Goal: Information Seeking & Learning: Learn about a topic

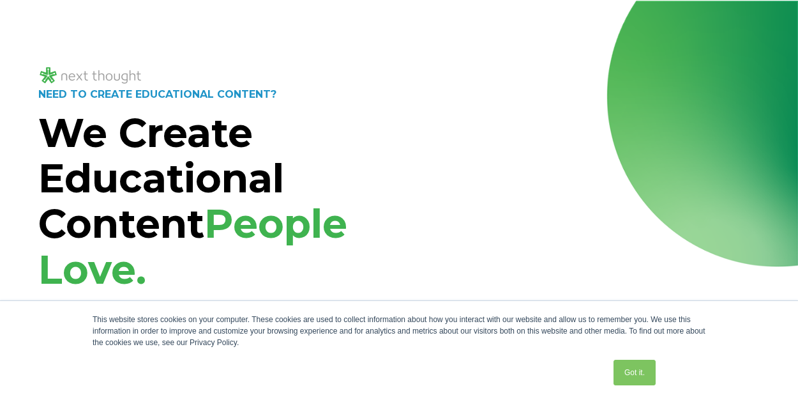
click at [416, 22] on div "NEED TO CREATE EDUCATIONAL CONTENT? We Create Educational Content People Love. …" at bounding box center [399, 320] width 798 height 638
click at [115, 262] on span "People Love." at bounding box center [192, 246] width 309 height 94
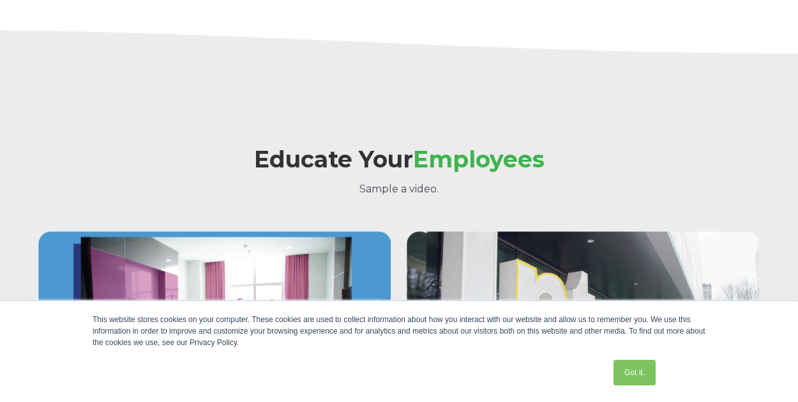
scroll to position [1324, 0]
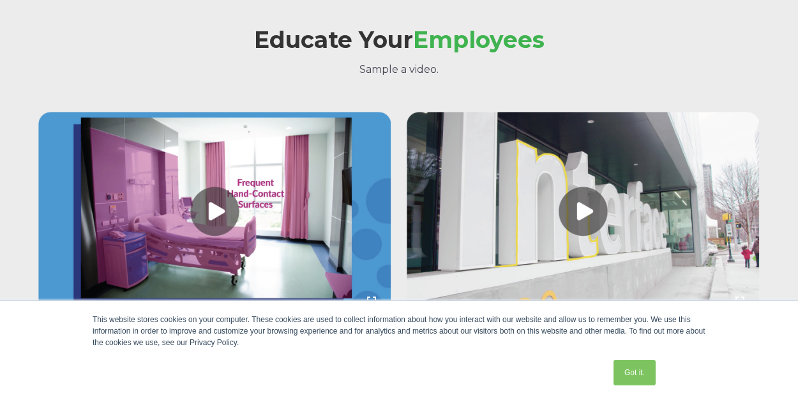
click at [115, 22] on div "Educate Your Employees Sample a video." at bounding box center [399, 40] width 722 height 73
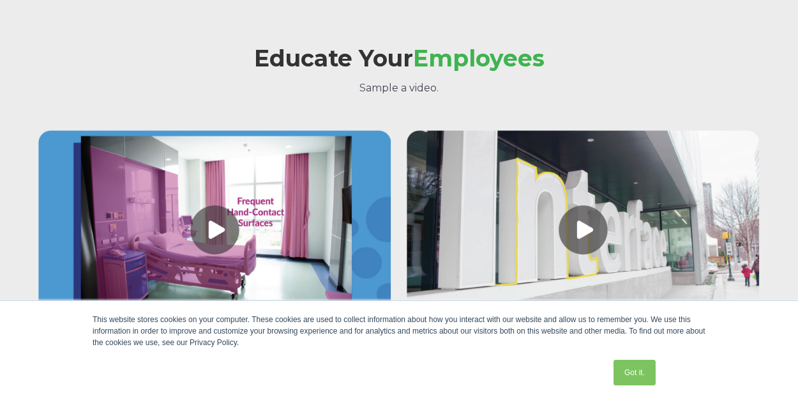
click at [422, 40] on div "Educate Your Employees Sample a video." at bounding box center [399, 58] width 722 height 73
click at [416, 61] on h2 "Educate Your Employees" at bounding box center [399, 58] width 722 height 26
click at [416, 61] on span "Employees" at bounding box center [479, 58] width 132 height 28
click at [423, 60] on span "Employees" at bounding box center [479, 58] width 132 height 28
click at [104, 262] on link at bounding box center [214, 232] width 353 height 204
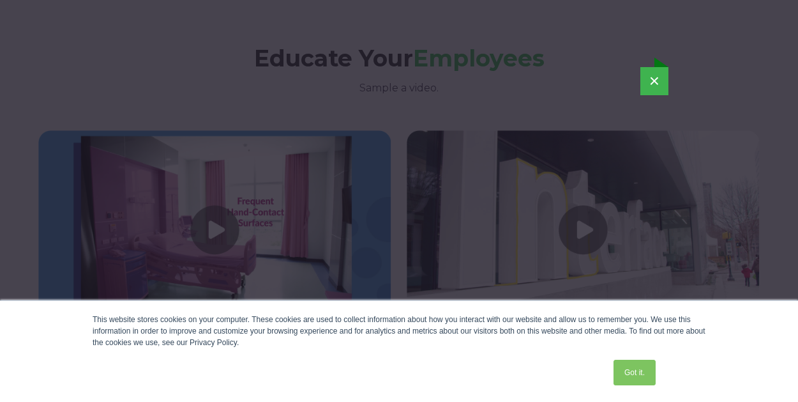
click at [610, 303] on div "This website stores cookies on your computer. These cookies are used to collect…" at bounding box center [399, 351] width 639 height 101
click at [430, 21] on div "×" at bounding box center [399, 202] width 798 height 402
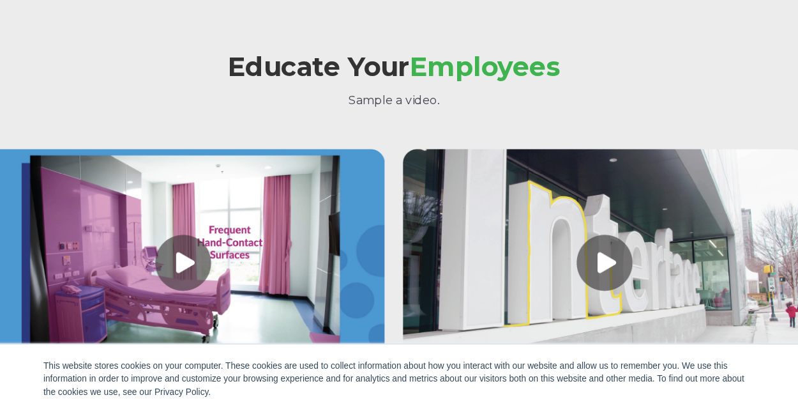
click at [355, 20] on div "Educate Your Employees Sample a video." at bounding box center [399, 49] width 722 height 94
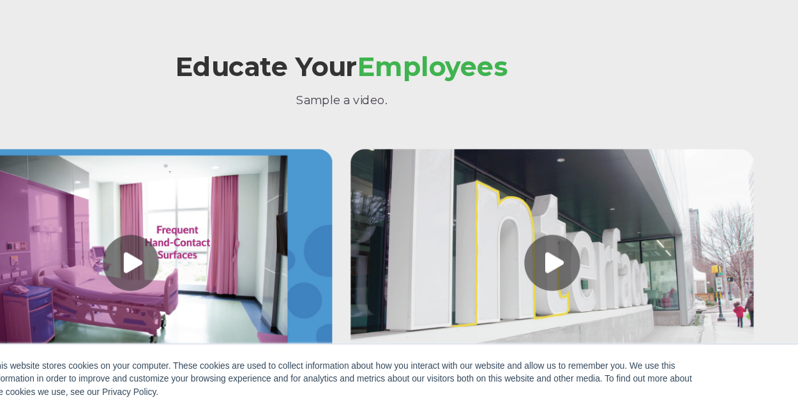
click at [310, 178] on link at bounding box center [214, 232] width 353 height 204
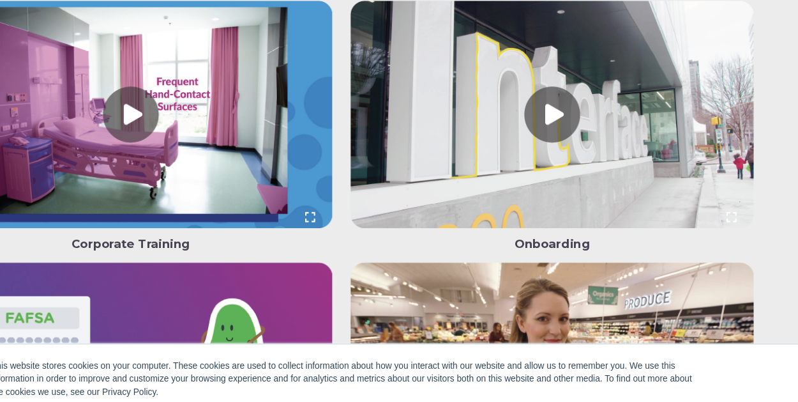
click at [470, 19] on link at bounding box center [583, 103] width 353 height 204
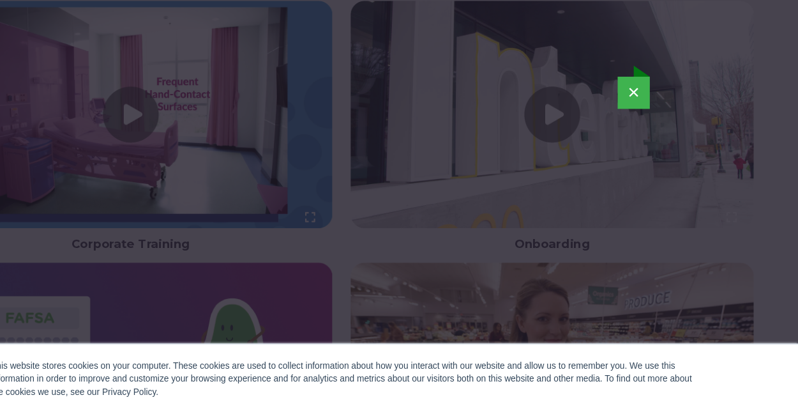
click at [467, 18] on div "×" at bounding box center [399, 202] width 798 height 402
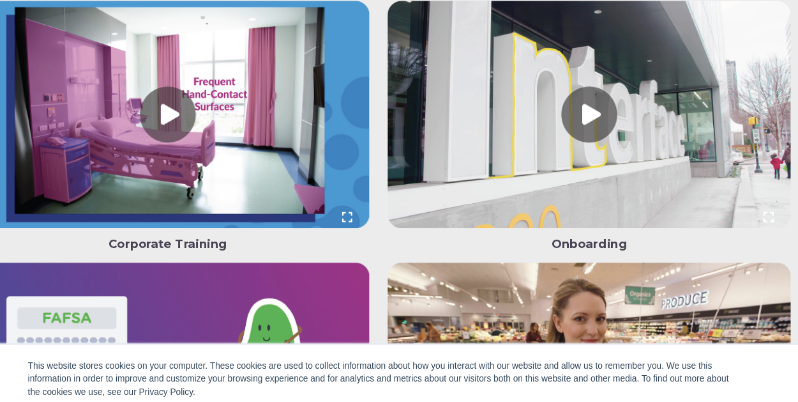
click at [430, 18] on link at bounding box center [583, 103] width 353 height 204
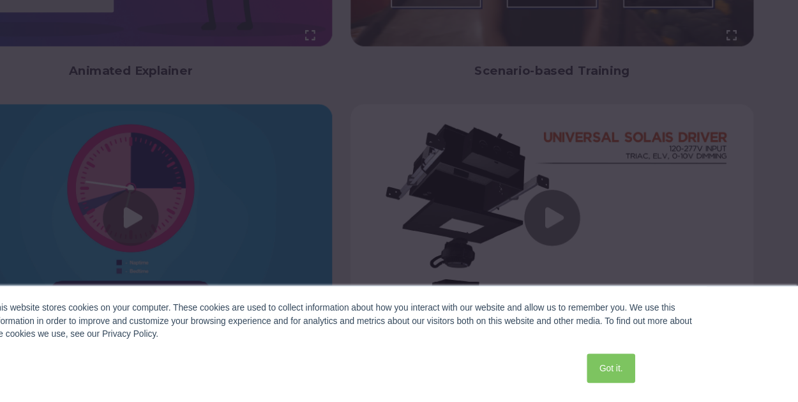
click at [193, 280] on div at bounding box center [399, 201] width 798 height 402
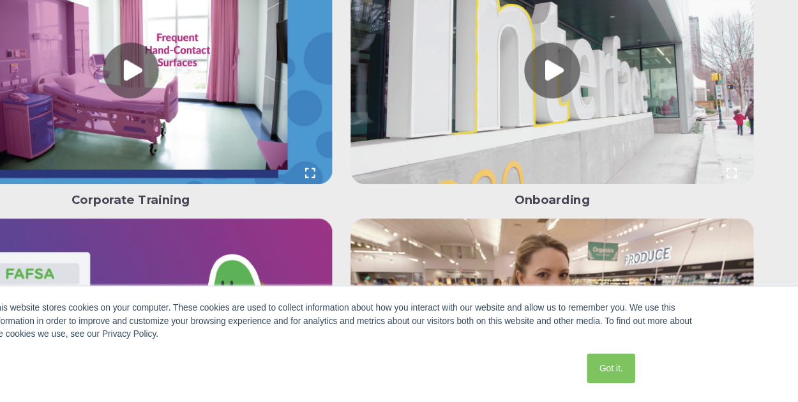
scroll to position [1423, 0]
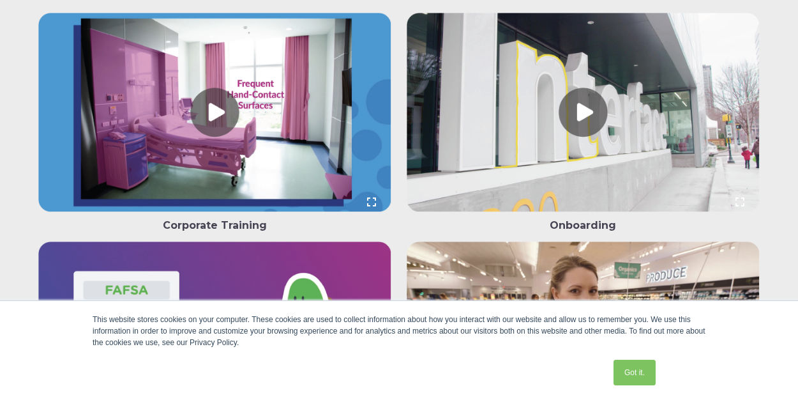
click at [385, 20] on link at bounding box center [214, 115] width 353 height 204
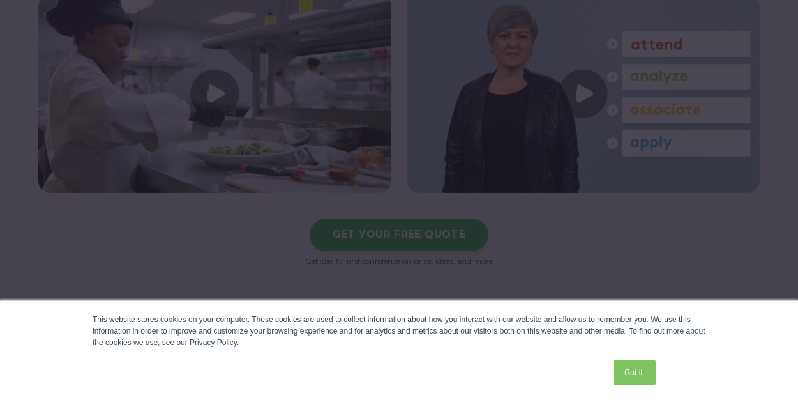
click at [425, 260] on div at bounding box center [399, 201] width 798 height 402
click at [424, 260] on div at bounding box center [399, 201] width 798 height 402
click at [223, 203] on div at bounding box center [399, 201] width 798 height 402
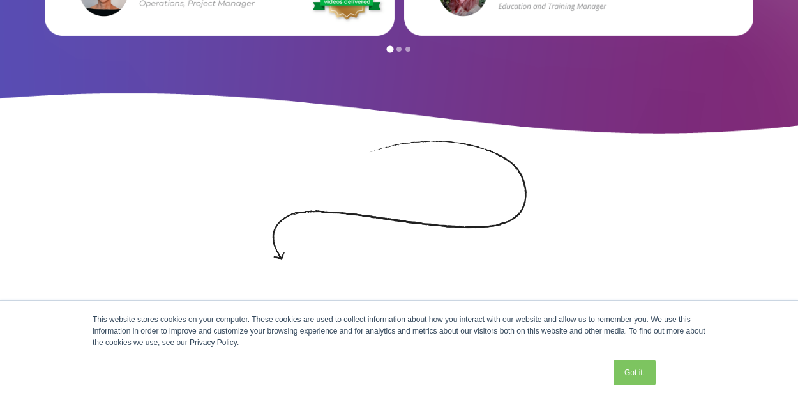
click at [337, 40] on div at bounding box center [399, 201] width 798 height 402
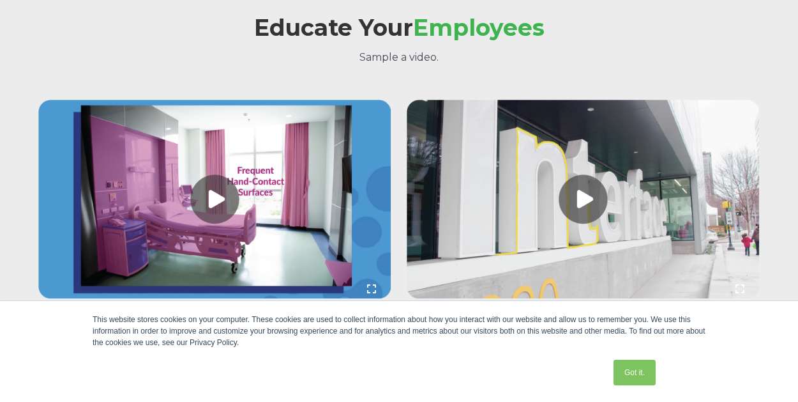
click at [116, 262] on link at bounding box center [214, 202] width 353 height 204
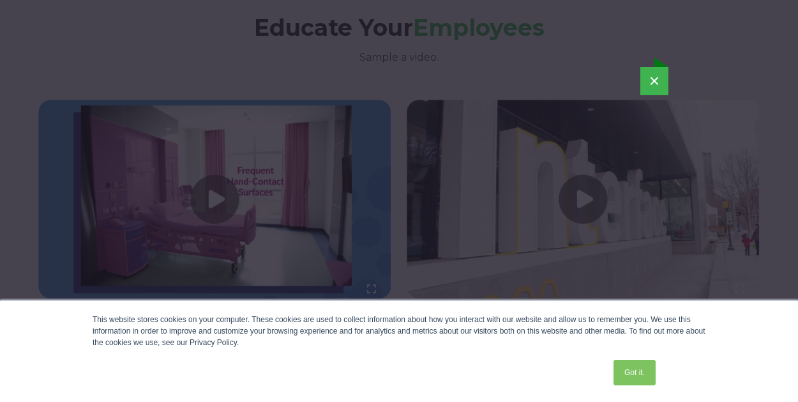
click at [116, 262] on div "×" at bounding box center [399, 201] width 788 height 318
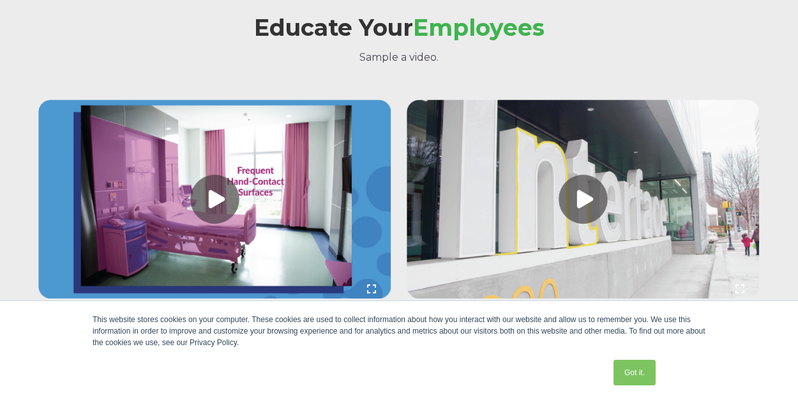
click at [118, 262] on link at bounding box center [214, 202] width 353 height 204
click at [122, 262] on link at bounding box center [214, 202] width 353 height 204
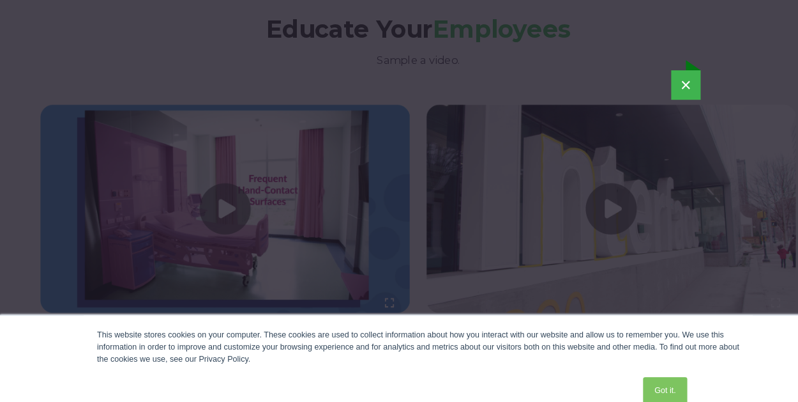
click at [112, 249] on div "×" at bounding box center [399, 201] width 788 height 318
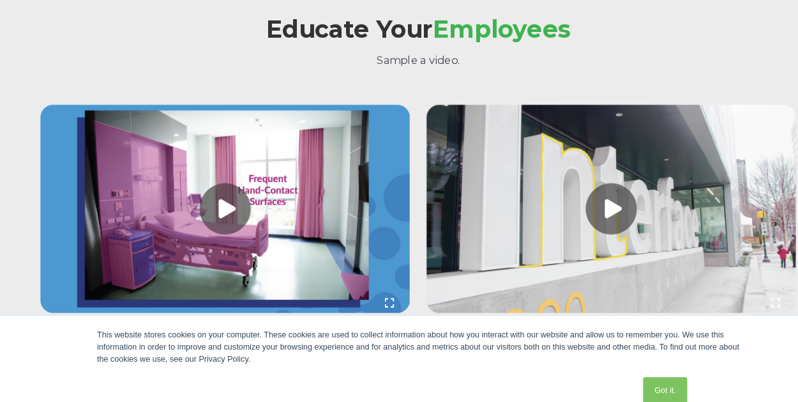
click at [109, 250] on div "×" at bounding box center [399, 201] width 788 height 318
click at [83, 250] on link at bounding box center [214, 202] width 353 height 204
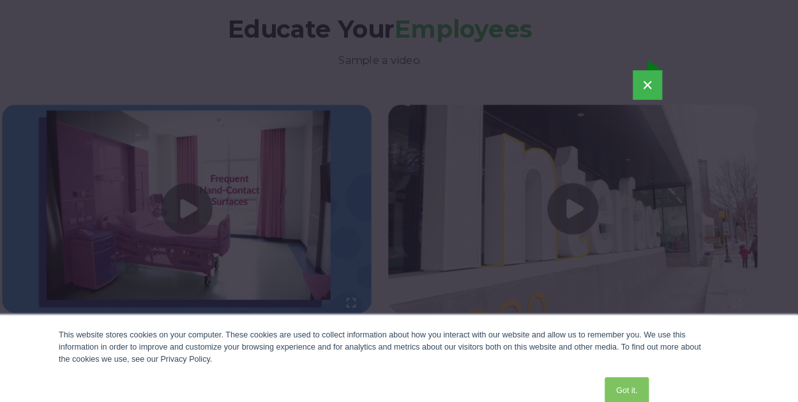
click at [409, 27] on div "×" at bounding box center [399, 202] width 798 height 402
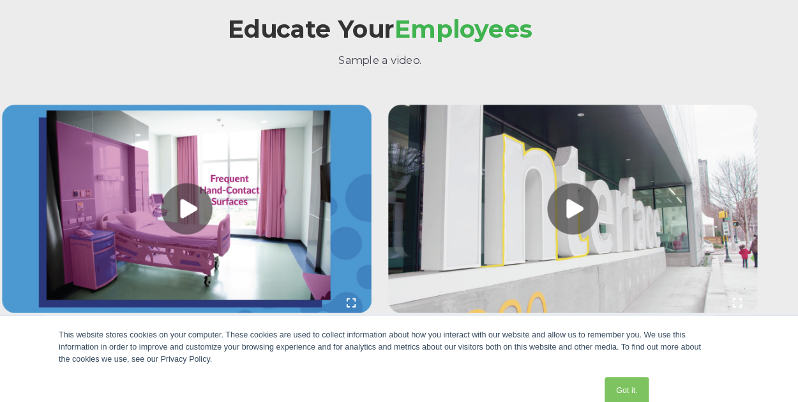
click at [166, 100] on link at bounding box center [214, 202] width 353 height 204
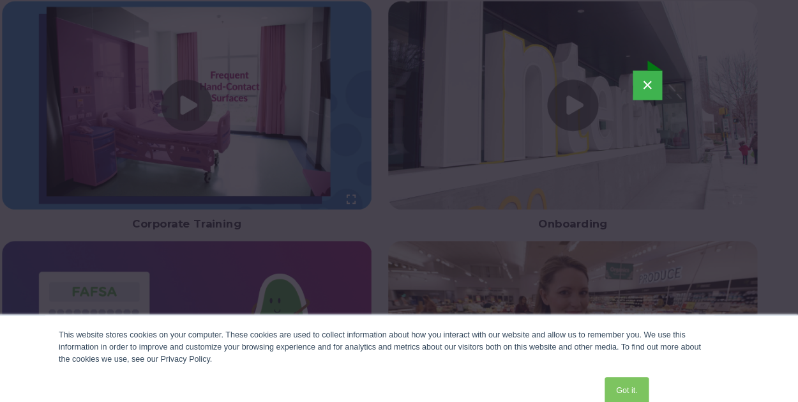
click at [475, 22] on div "×" at bounding box center [399, 202] width 798 height 402
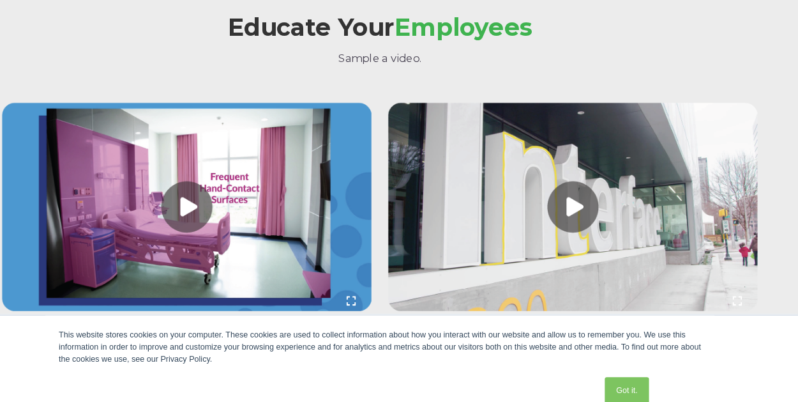
click at [176, 20] on h2 "Educate Your Employees" at bounding box center [399, 26] width 722 height 26
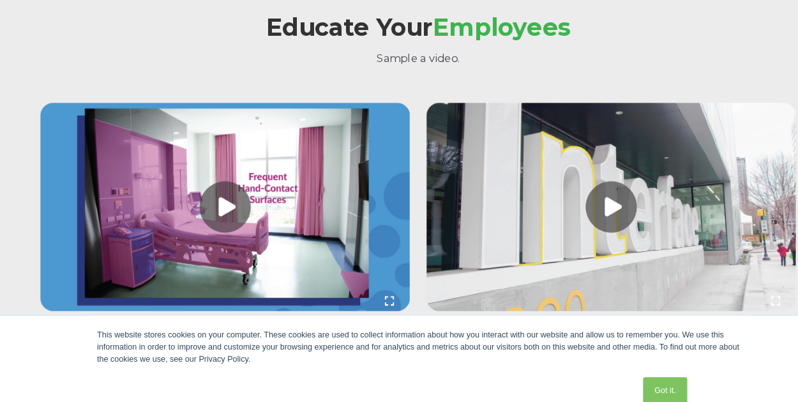
click at [341, 21] on h2 "Educate Your Employees" at bounding box center [399, 26] width 722 height 26
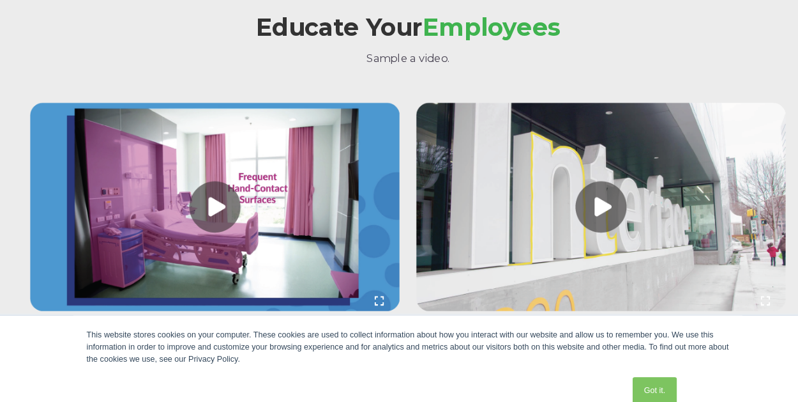
click at [409, 249] on link at bounding box center [583, 200] width 353 height 204
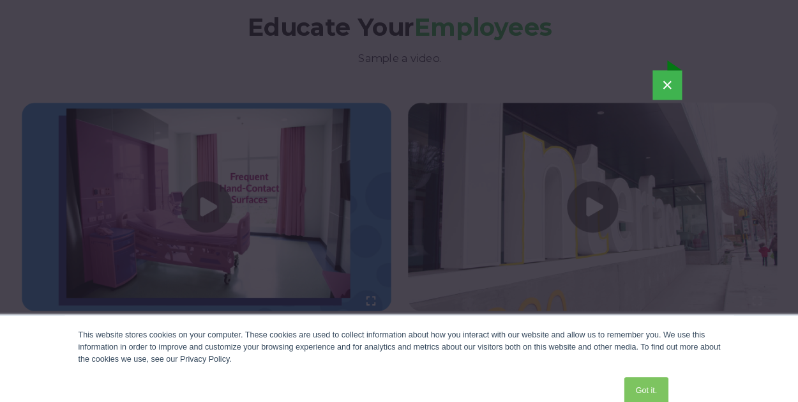
click at [129, 250] on div "×" at bounding box center [399, 201] width 788 height 318
click at [193, 23] on div "×" at bounding box center [399, 201] width 798 height 402
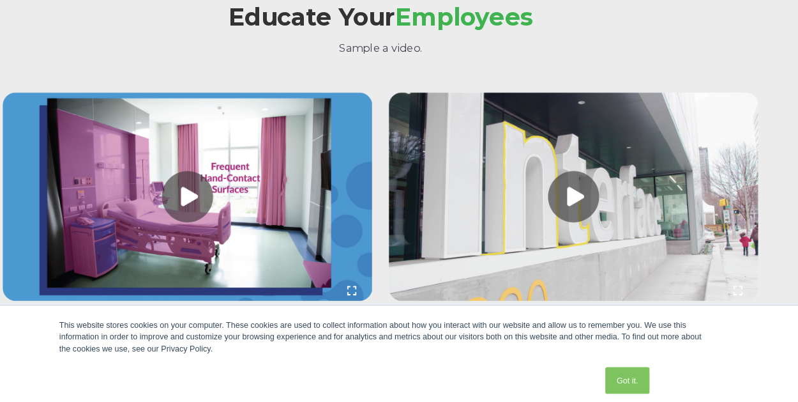
scroll to position [1339, 0]
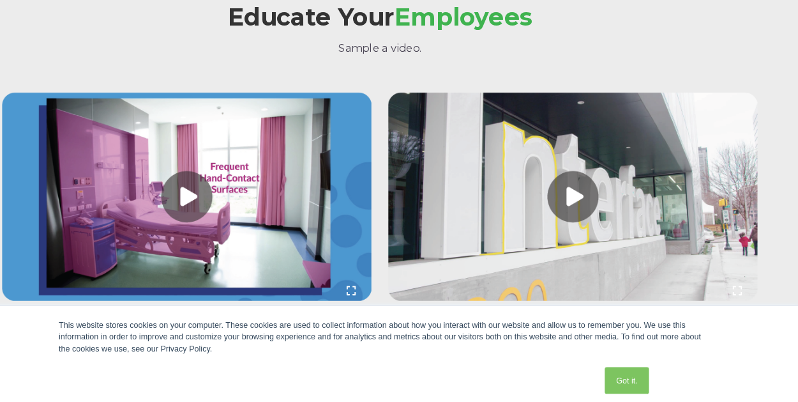
click at [446, 31] on span "Employees" at bounding box center [479, 25] width 132 height 28
click at [414, 31] on h2 "Educate Your Employees" at bounding box center [399, 26] width 722 height 26
click at [431, 31] on span "Employees" at bounding box center [479, 25] width 132 height 28
click at [416, 29] on h2 "Educate Your Employees" at bounding box center [399, 26] width 722 height 26
click at [151, 259] on link at bounding box center [214, 200] width 353 height 204
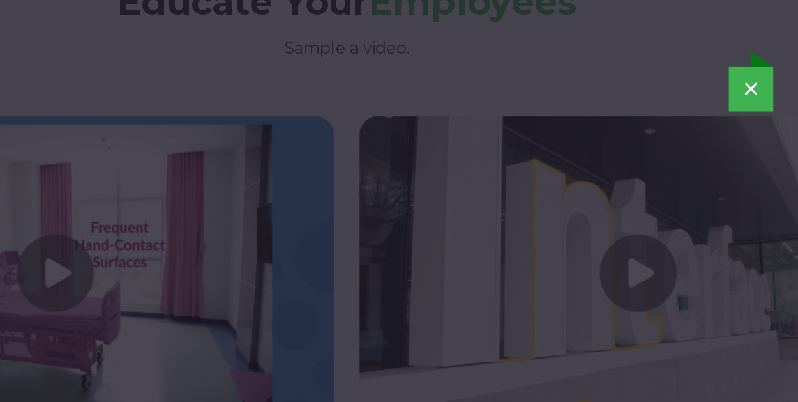
click at [254, 38] on div "×" at bounding box center [399, 201] width 798 height 402
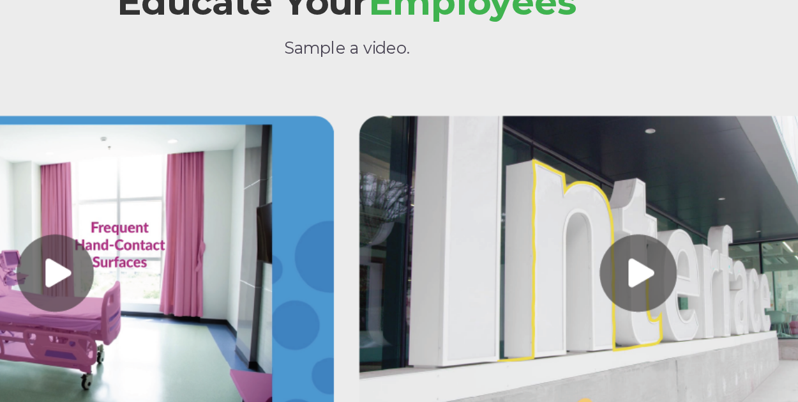
click at [453, 37] on div "×" at bounding box center [399, 201] width 798 height 402
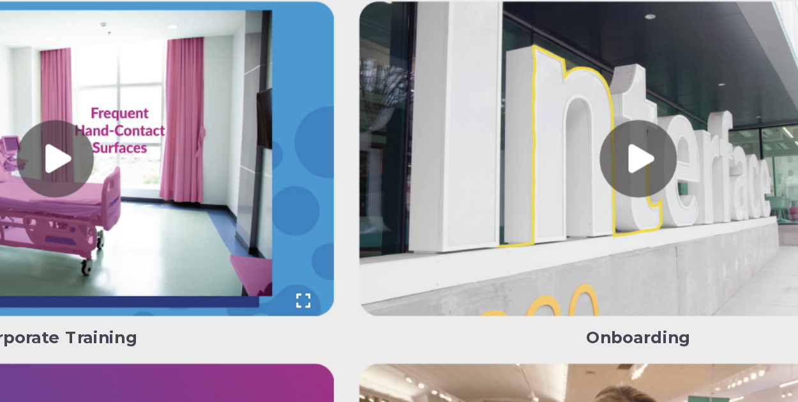
click at [253, 166] on link at bounding box center [214, 103] width 353 height 204
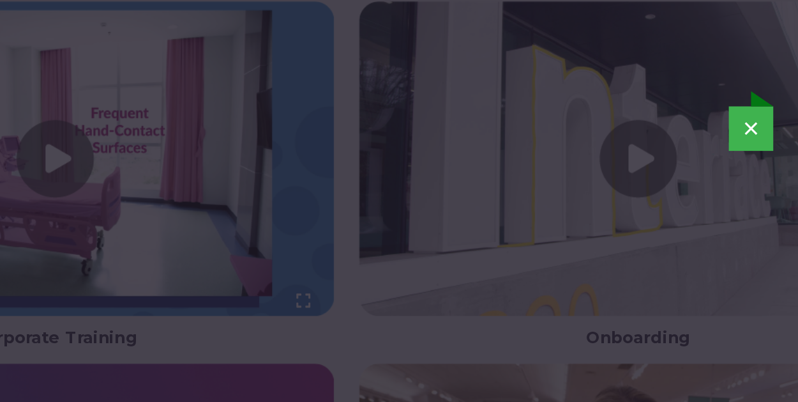
click at [248, 13] on div "×" at bounding box center [399, 202] width 798 height 402
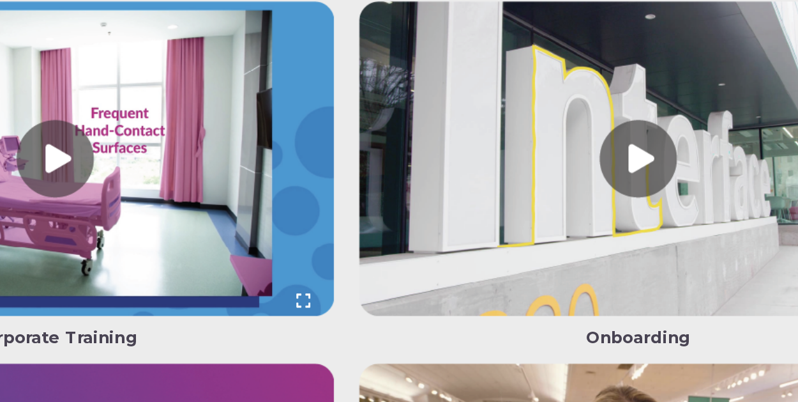
click at [447, 15] on link at bounding box center [583, 103] width 353 height 204
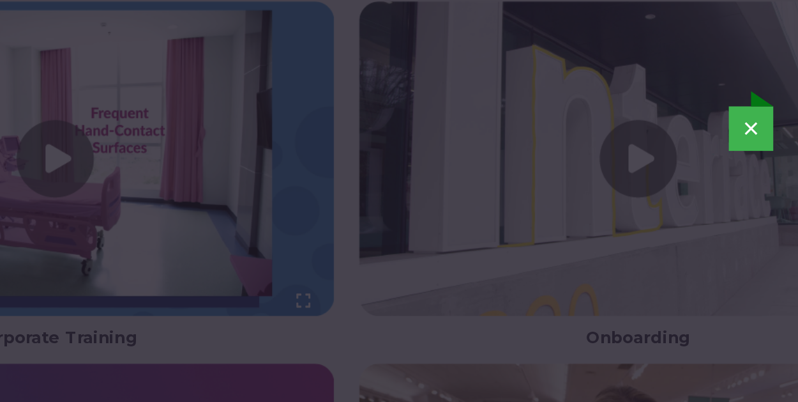
click at [447, 26] on div "×" at bounding box center [399, 202] width 798 height 402
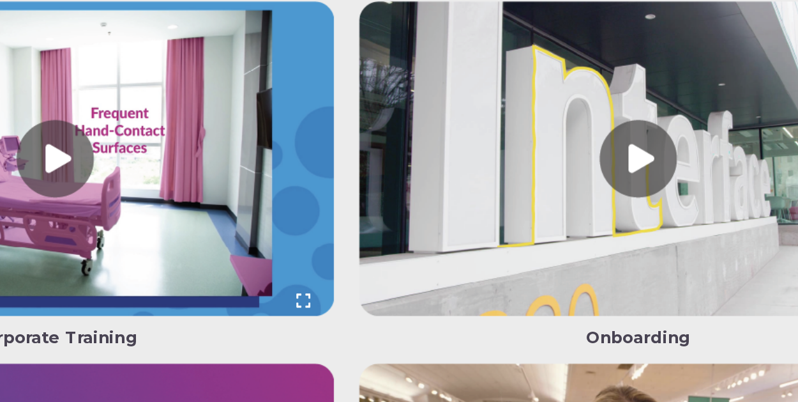
click at [421, 13] on link at bounding box center [583, 103] width 353 height 204
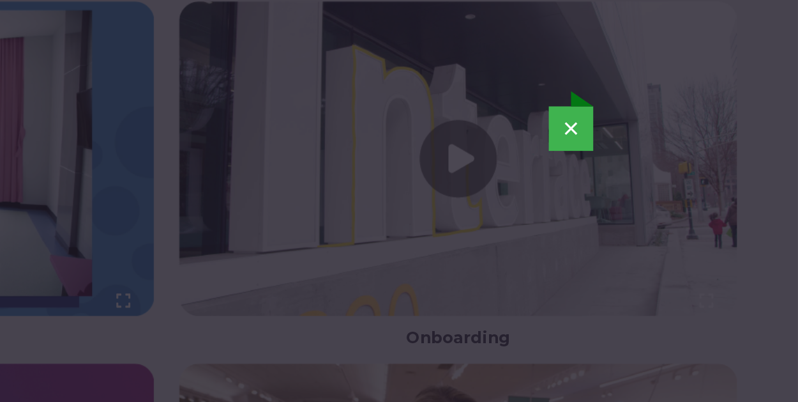
click at [559, 13] on div "×" at bounding box center [399, 202] width 798 height 402
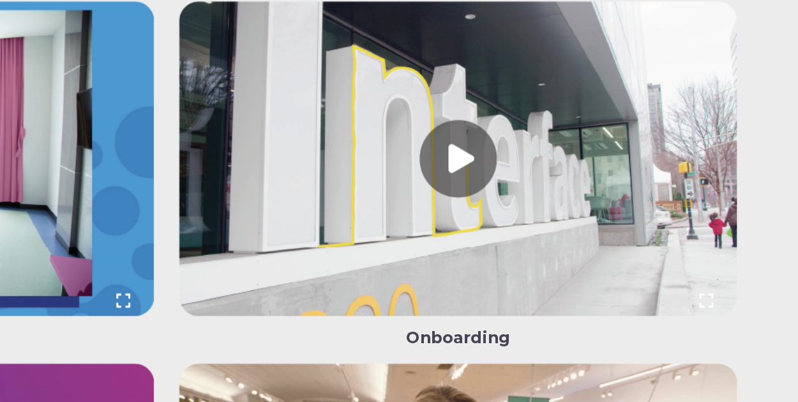
click at [538, 14] on link at bounding box center [583, 103] width 353 height 204
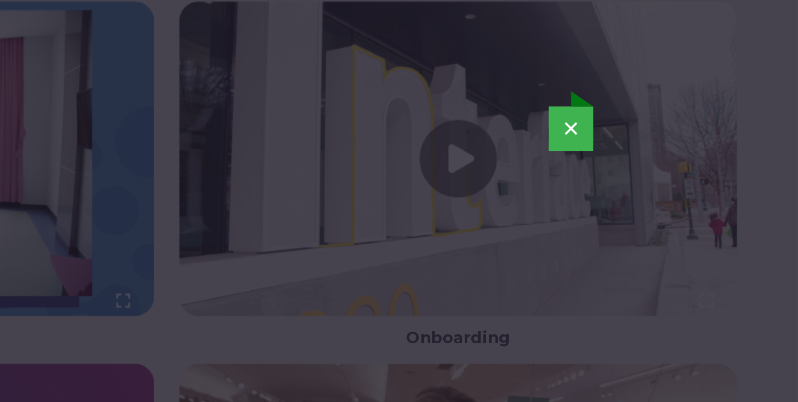
scroll to position [1227, 0]
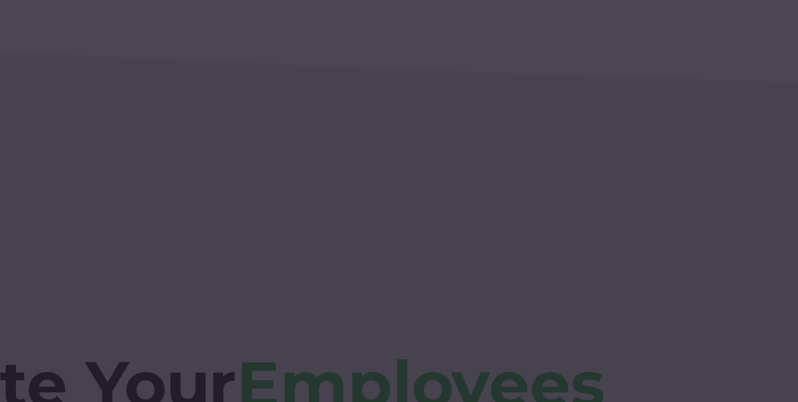
click at [479, 93] on div at bounding box center [399, 201] width 798 height 402
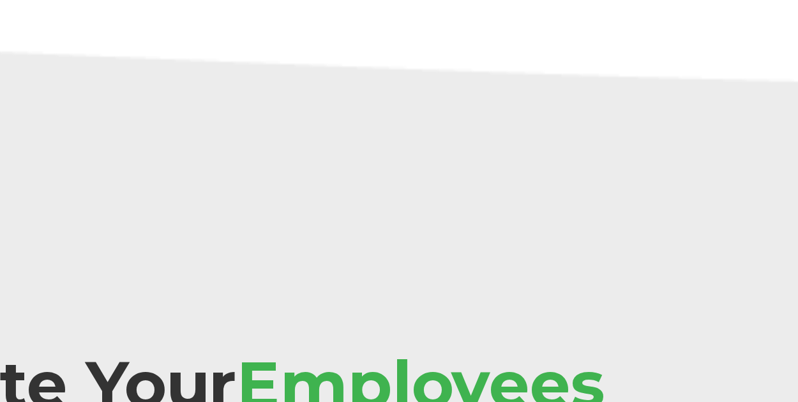
click at [412, 94] on div at bounding box center [399, 201] width 798 height 402
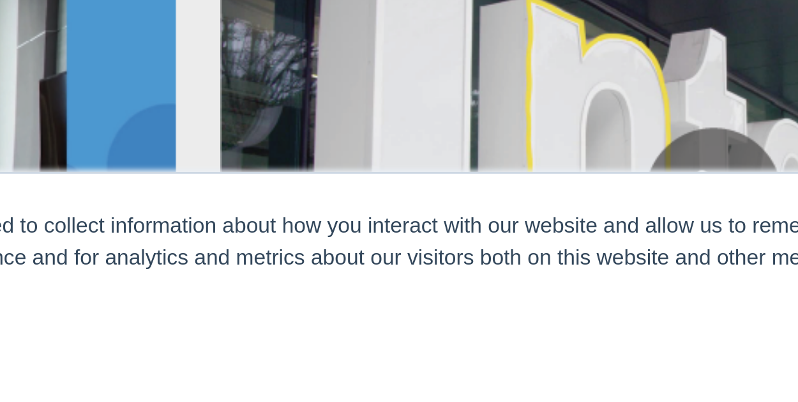
click at [367, 332] on div "This website stores cookies on your computer. These cookies are used to collect…" at bounding box center [399, 331] width 613 height 34
click at [478, 332] on div "This website stores cookies on your computer. These cookies are used to collect…" at bounding box center [399, 331] width 613 height 34
click at [365, 332] on div "This website stores cookies on your computer. These cookies are used to collect…" at bounding box center [399, 331] width 613 height 34
click at [482, 331] on div "This website stores cookies on your computer. These cookies are used to collect…" at bounding box center [399, 331] width 613 height 34
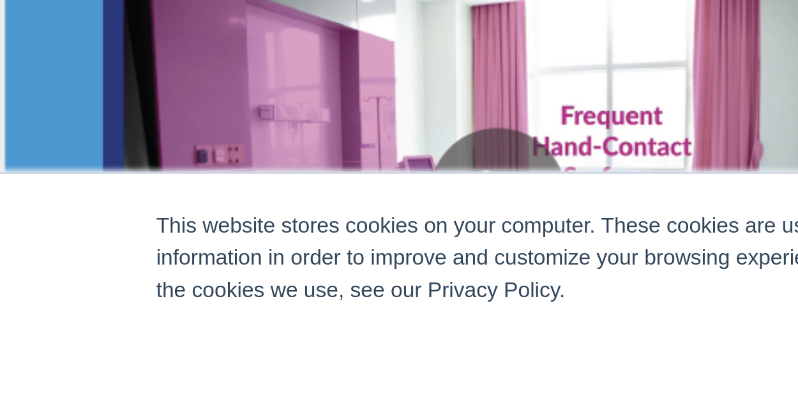
click at [149, 246] on link at bounding box center [214, 311] width 353 height 204
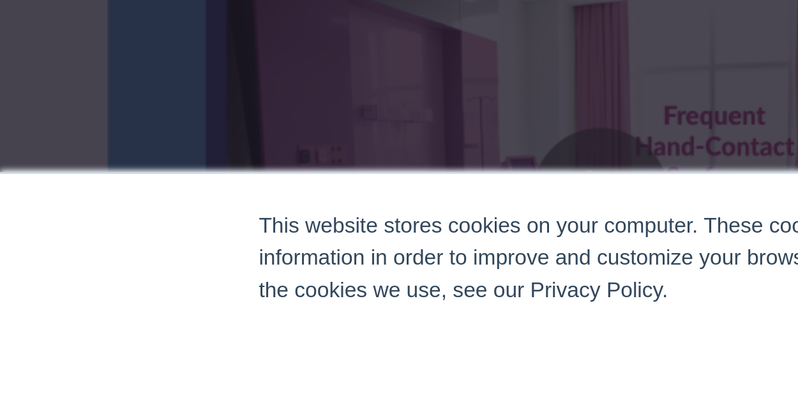
click at [149, 332] on div "This website stores cookies on your computer. These cookies are used to collect…" at bounding box center [399, 331] width 613 height 34
click at [40, 332] on div "This website stores cookies on your computer. These cookies are used to collect…" at bounding box center [399, 351] width 798 height 102
click at [43, 332] on div "This website stores cookies on your computer. These cookies are used to collect…" at bounding box center [399, 351] width 798 height 102
click at [38, 247] on div "×" at bounding box center [399, 201] width 788 height 318
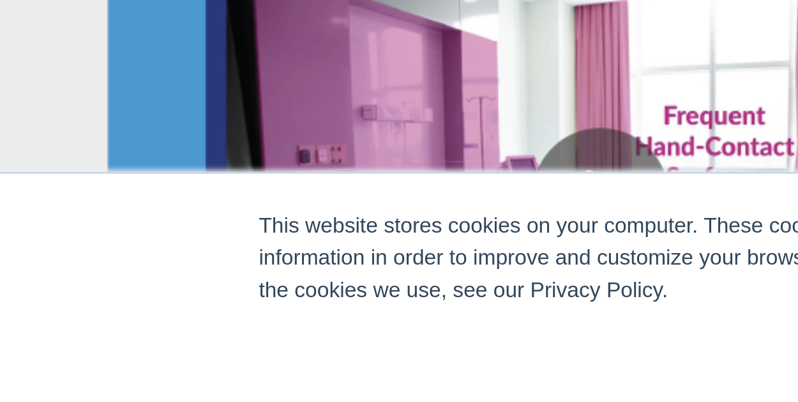
click at [155, 331] on div "This website stores cookies on your computer. These cookies are used to collect…" at bounding box center [399, 331] width 613 height 34
click at [149, 332] on div "This website stores cookies on your computer. These cookies are used to collect…" at bounding box center [399, 331] width 613 height 34
click at [178, 332] on div "This website stores cookies on your computer. These cookies are used to collect…" at bounding box center [399, 331] width 613 height 34
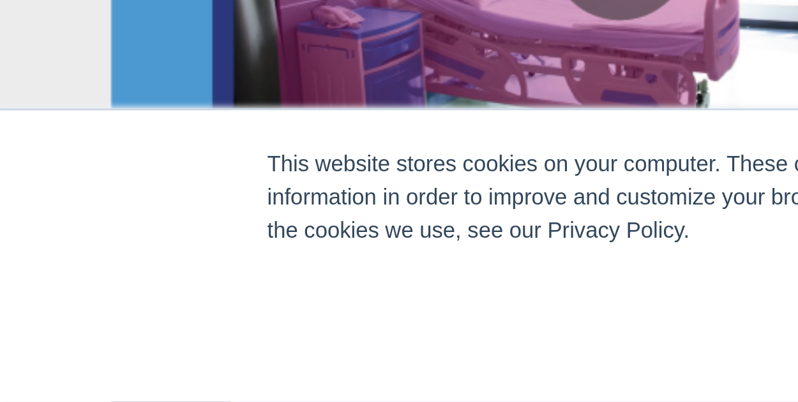
click at [144, 280] on link at bounding box center [214, 248] width 353 height 204
click at [29, 353] on div "This website stores cookies on your computer. These cookies are used to collect…" at bounding box center [399, 351] width 798 height 102
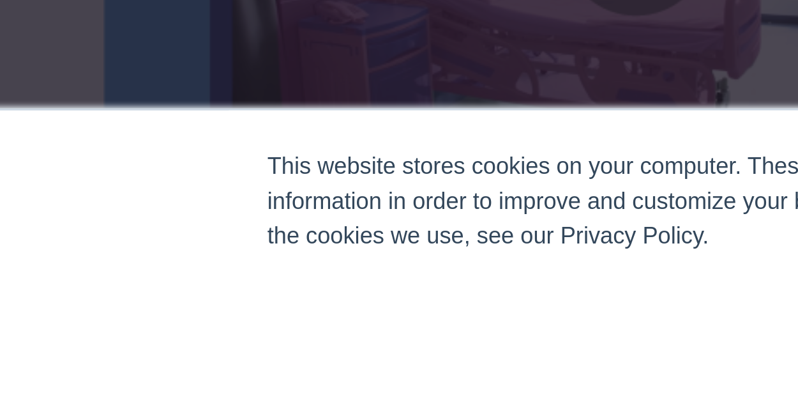
click at [47, 351] on div "This website stores cookies on your computer. These cookies are used to collect…" at bounding box center [399, 351] width 798 height 102
click at [46, 351] on div "This website stores cookies on your computer. These cookies are used to collect…" at bounding box center [399, 351] width 798 height 102
click at [42, 351] on div "This website stores cookies on your computer. These cookies are used to collect…" at bounding box center [399, 351] width 798 height 102
click at [43, 351] on div "This website stores cookies on your computer. These cookies are used to collect…" at bounding box center [399, 351] width 798 height 102
click at [116, 351] on div "This website stores cookies on your computer. These cookies are used to collect…" at bounding box center [399, 351] width 639 height 101
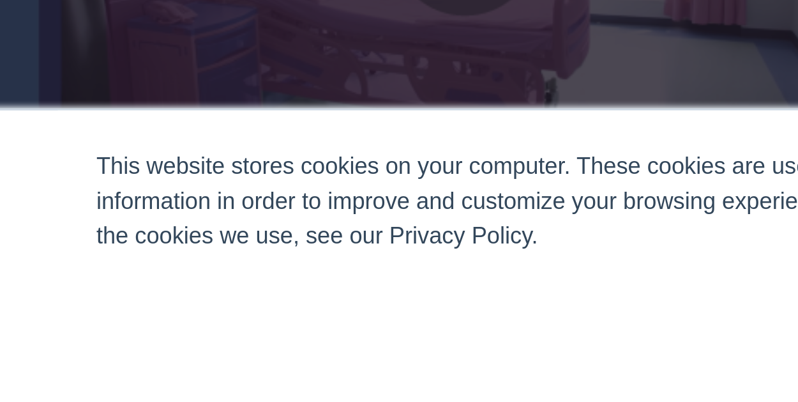
click at [201, 350] on div "This website stores cookies on your computer. These cookies are used to collect…" at bounding box center [399, 351] width 639 height 101
click at [200, 350] on div "This website stores cookies on your computer. These cookies are used to collect…" at bounding box center [399, 351] width 639 height 101
click at [201, 351] on div "This website stores cookies on your computer. These cookies are used to collect…" at bounding box center [399, 351] width 639 height 101
click at [195, 351] on div "This website stores cookies on your computer. These cookies are used to collect…" at bounding box center [399, 351] width 639 height 101
click at [204, 351] on div "This website stores cookies on your computer. These cookies are used to collect…" at bounding box center [399, 351] width 639 height 101
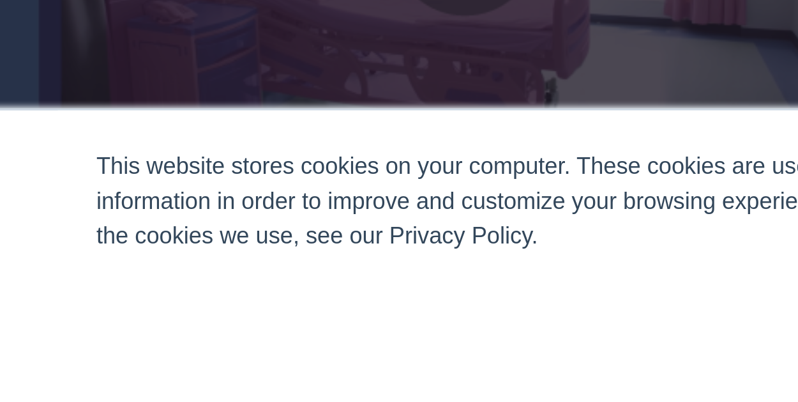
click at [101, 351] on div "This website stores cookies on your computer. These cookies are used to collect…" at bounding box center [399, 351] width 639 height 101
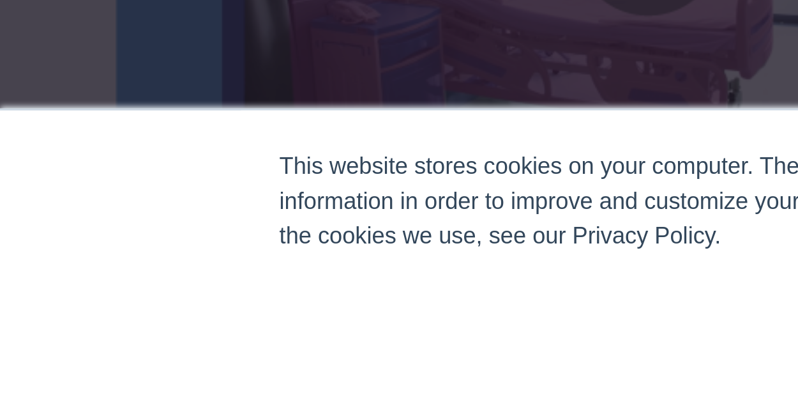
click at [100, 291] on div "×" at bounding box center [399, 201] width 788 height 318
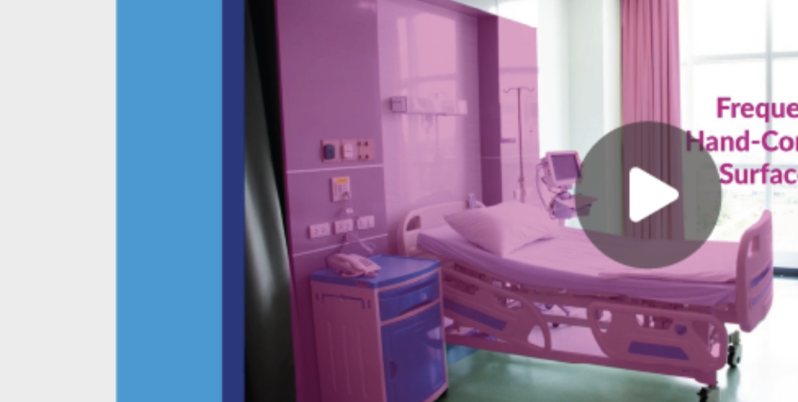
click at [135, 28] on link at bounding box center [214, 89] width 353 height 204
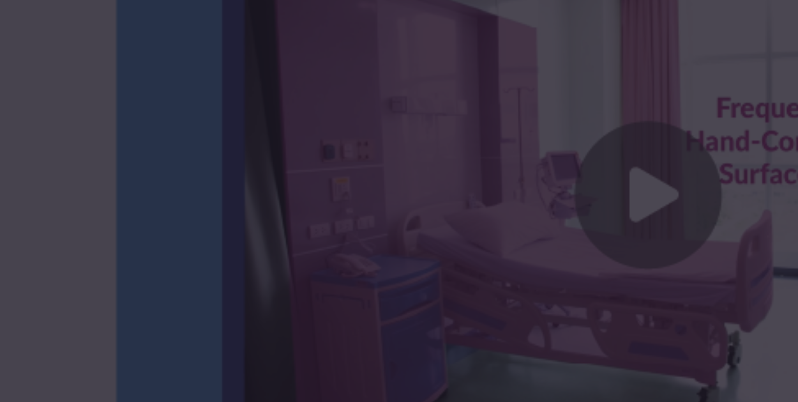
click at [35, 29] on div "×" at bounding box center [399, 201] width 798 height 402
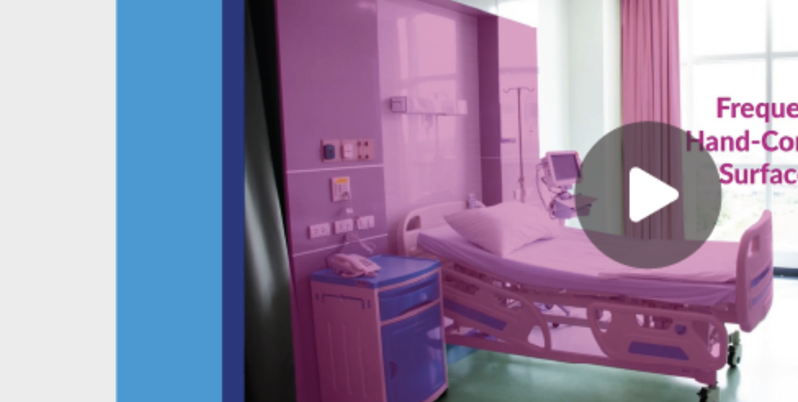
click at [140, 6] on link at bounding box center [214, 89] width 353 height 204
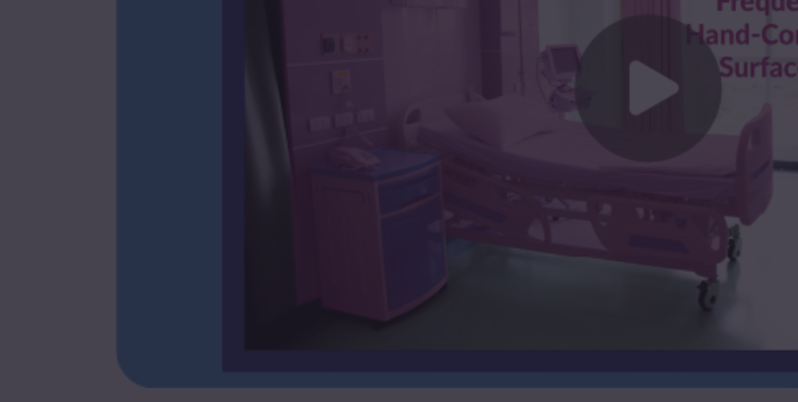
click at [140, 86] on div "×" at bounding box center [399, 201] width 788 height 318
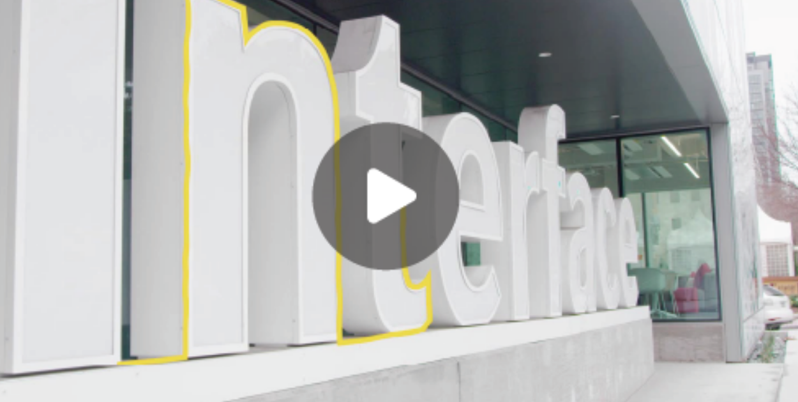
click at [526, 87] on link at bounding box center [583, 68] width 353 height 204
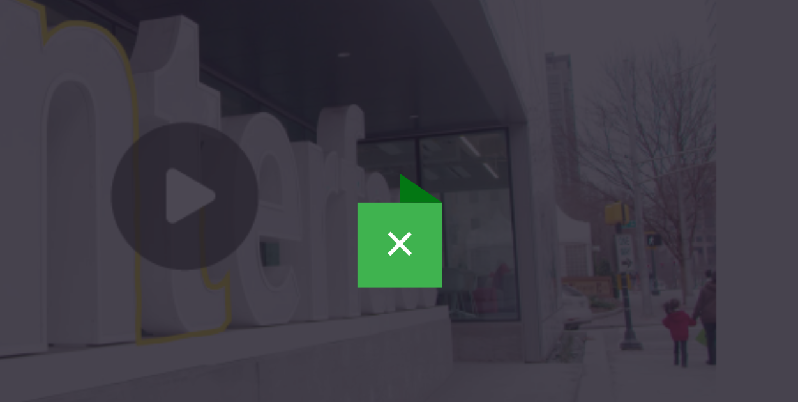
click at [664, 6] on div "×" at bounding box center [399, 202] width 798 height 402
click at [662, 6] on div "×" at bounding box center [399, 202] width 798 height 402
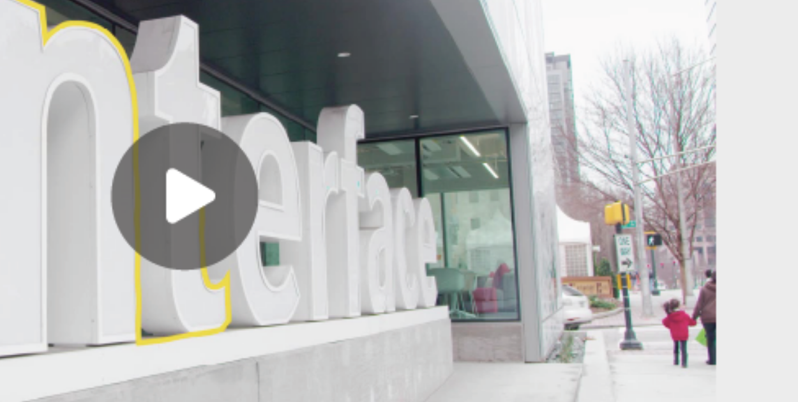
click at [565, 6] on div "×" at bounding box center [399, 202] width 798 height 402
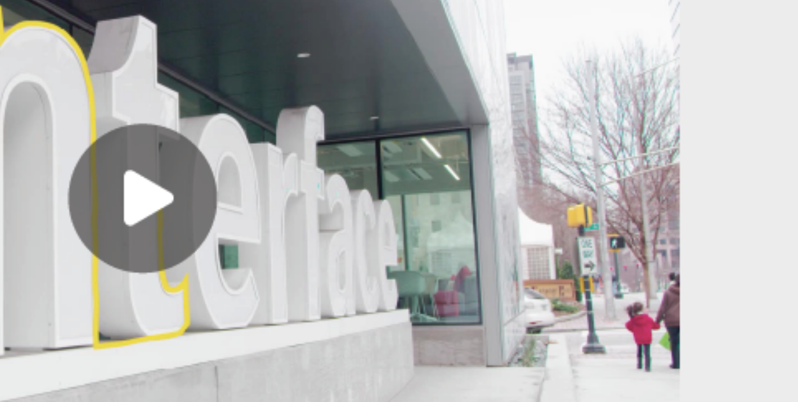
scroll to position [1508, 0]
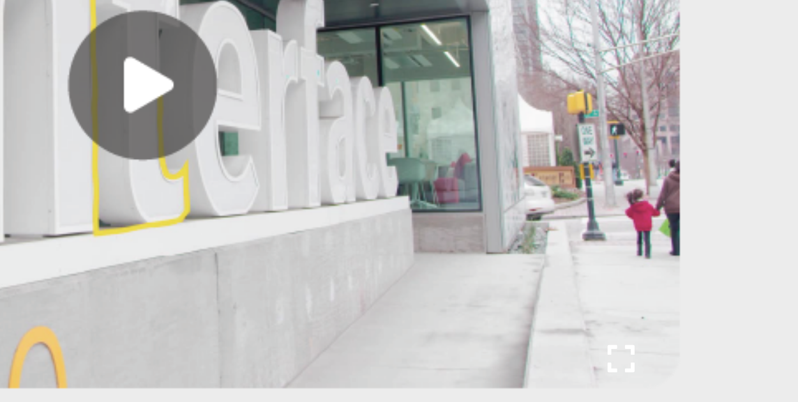
click at [575, 86] on link at bounding box center [583, 30] width 353 height 204
click at [655, 6] on div "×" at bounding box center [399, 201] width 798 height 402
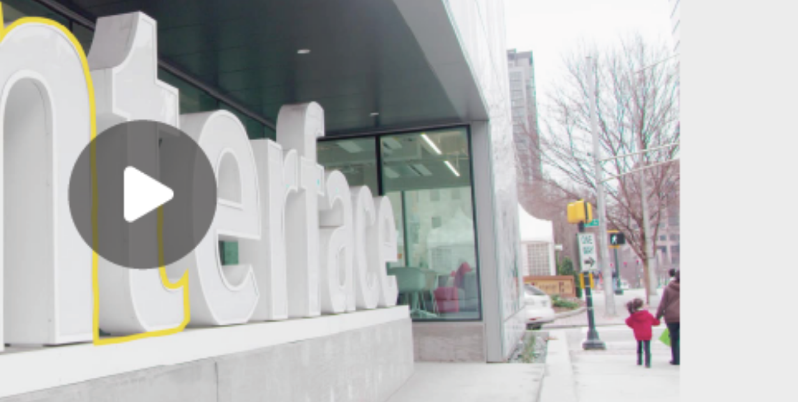
click at [673, 86] on link at bounding box center [583, 66] width 353 height 204
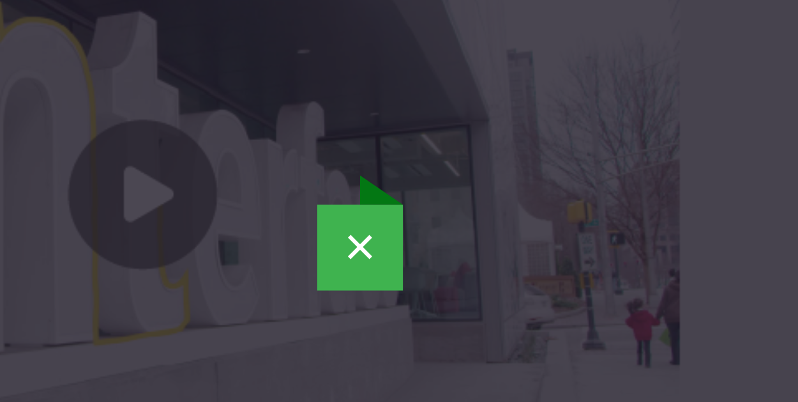
click at [570, 6] on div "×" at bounding box center [399, 201] width 798 height 402
click at [673, 6] on div "×" at bounding box center [399, 201] width 798 height 402
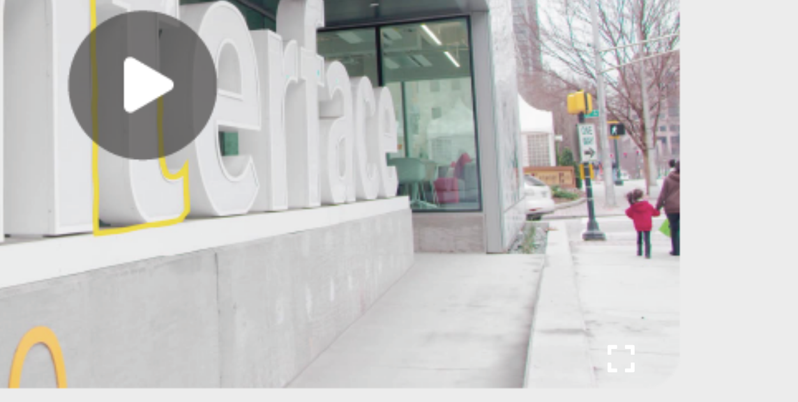
click at [601, 86] on link at bounding box center [583, 30] width 353 height 204
click at [672, 20] on div "×" at bounding box center [399, 201] width 798 height 402
click at [574, 86] on iframe at bounding box center [399, 226] width 511 height 287
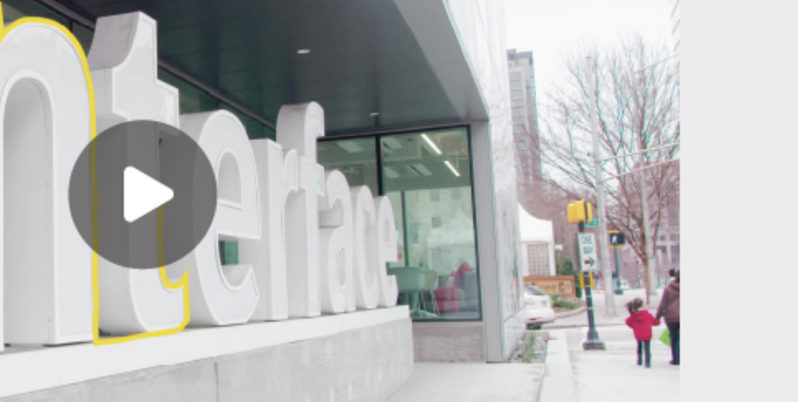
click at [573, 86] on link at bounding box center [583, 66] width 353 height 204
click at [676, 11] on div "×" at bounding box center [399, 201] width 798 height 402
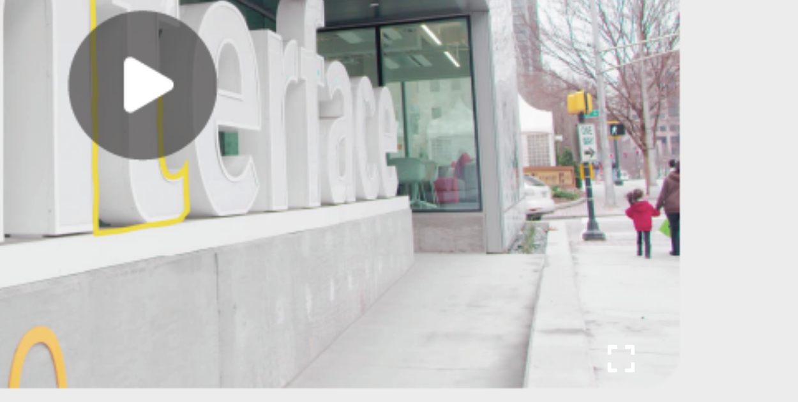
click at [573, 8] on link at bounding box center [583, 30] width 353 height 204
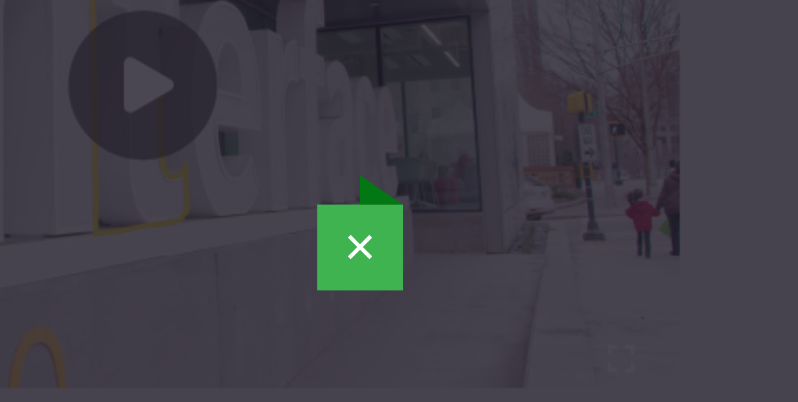
click at [573, 6] on div "×" at bounding box center [399, 201] width 798 height 402
click at [655, 6] on div "×" at bounding box center [399, 201] width 798 height 402
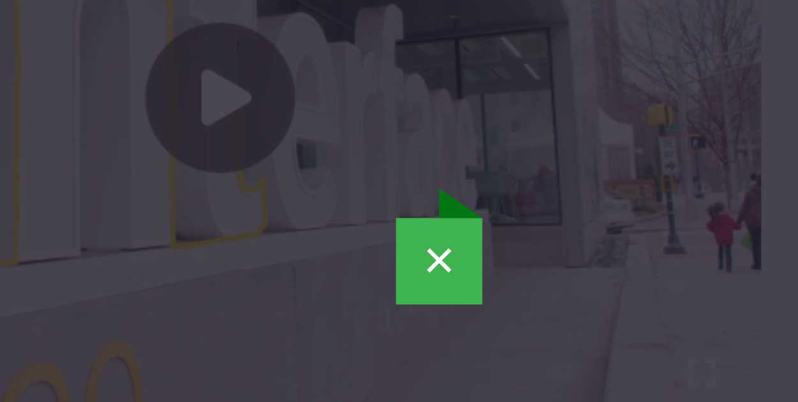
click at [649, 10] on div "×" at bounding box center [399, 205] width 798 height 402
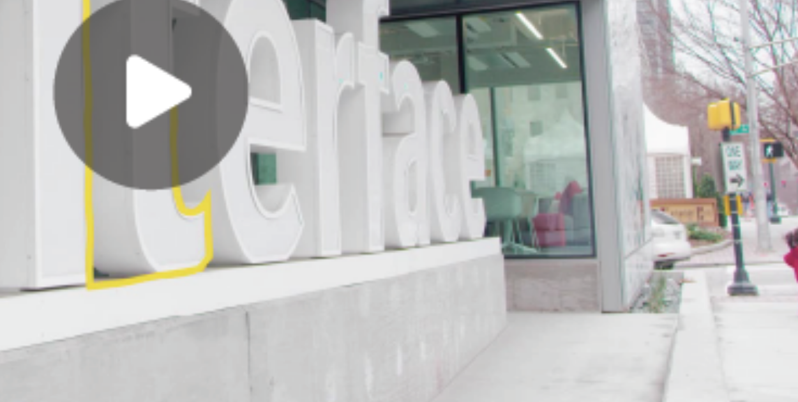
click at [636, 44] on div "×" at bounding box center [399, 205] width 798 height 402
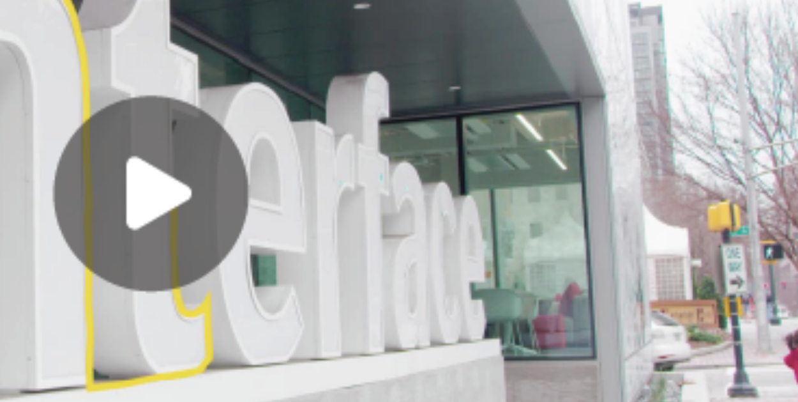
click at [579, 66] on link at bounding box center [583, 51] width 353 height 204
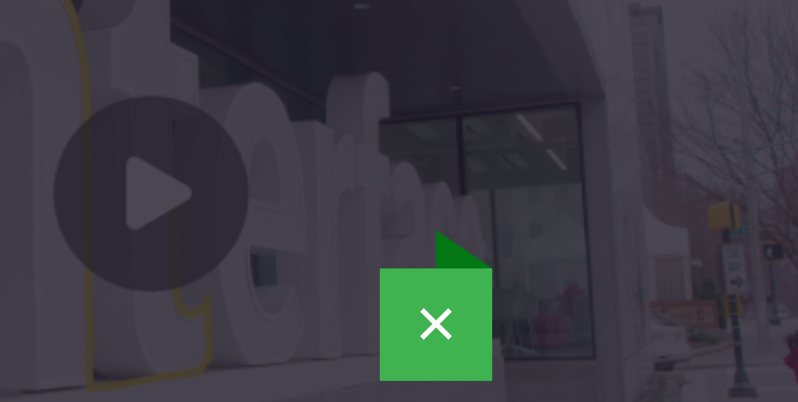
click at [573, 5] on div "×" at bounding box center [399, 201] width 798 height 402
click at [572, 5] on div "×" at bounding box center [399, 201] width 798 height 402
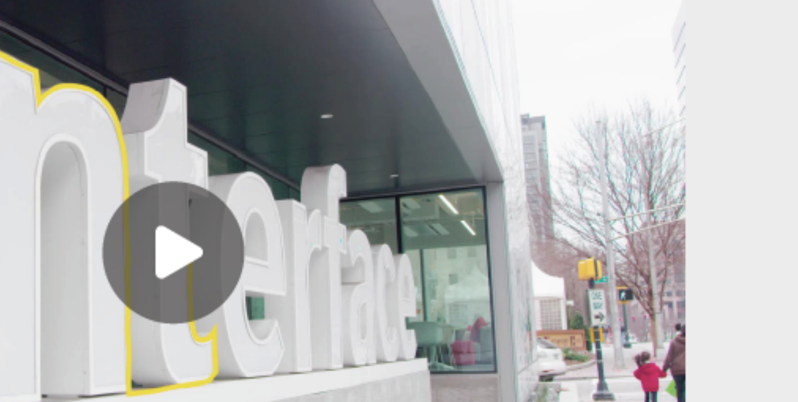
click at [565, 90] on link at bounding box center [583, 89] width 353 height 204
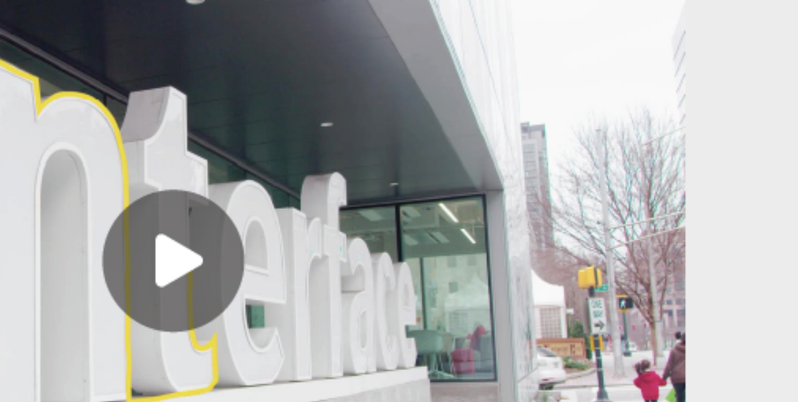
click at [668, 93] on div "×" at bounding box center [399, 204] width 788 height 318
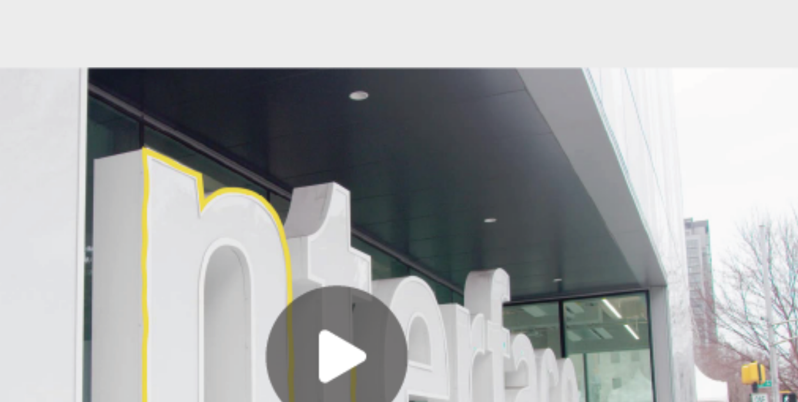
click at [609, 7] on div "Onboarding Scenario-based Training" at bounding box center [583, 241] width 353 height 477
click at [506, 90] on link at bounding box center [583, 125] width 353 height 204
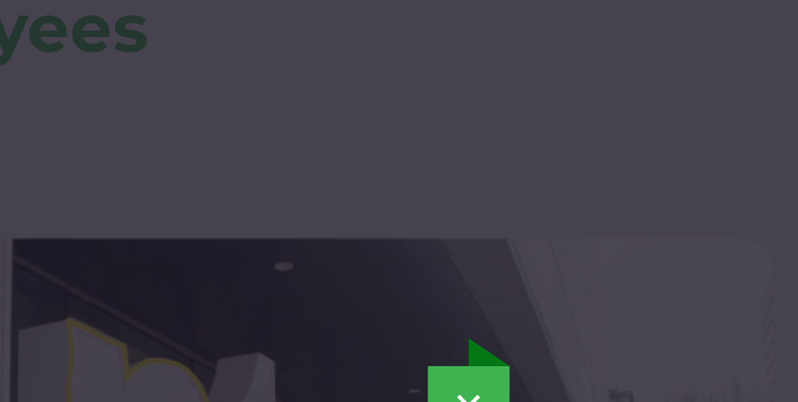
click at [641, 10] on div at bounding box center [399, 201] width 798 height 402
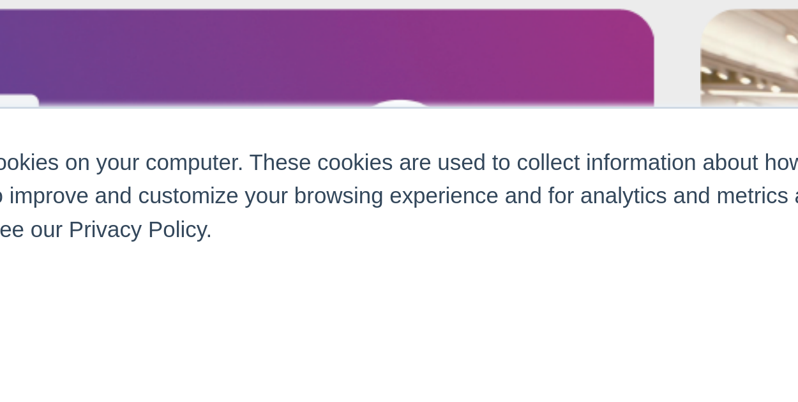
scroll to position [1443, 0]
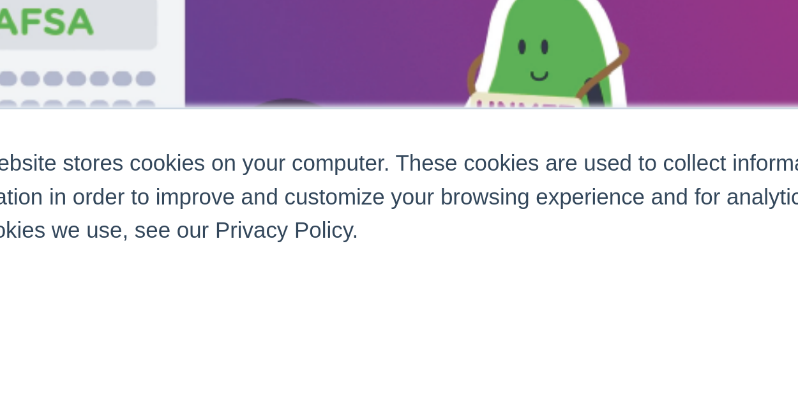
click at [262, 284] on link at bounding box center [214, 324] width 353 height 204
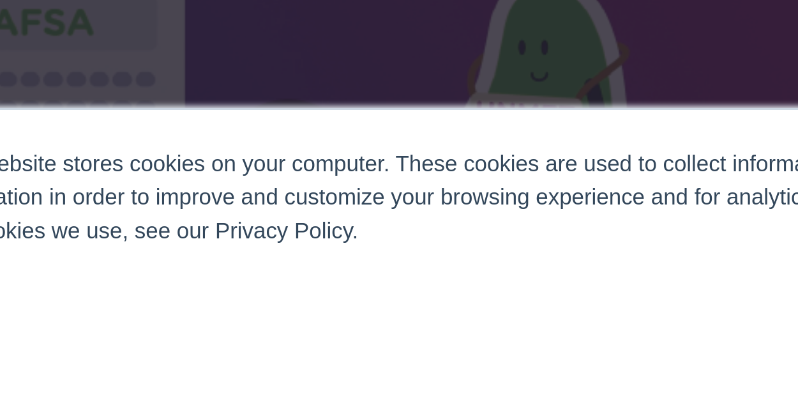
click at [259, 353] on div "This website stores cookies on your computer. These cookies are used to collect…" at bounding box center [399, 351] width 639 height 101
click at [239, 312] on div "This website stores cookies on your computer. These cookies are used to collect…" at bounding box center [399, 351] width 639 height 101
click at [154, 353] on div "This website stores cookies on your computer. These cookies are used to collect…" at bounding box center [399, 351] width 639 height 101
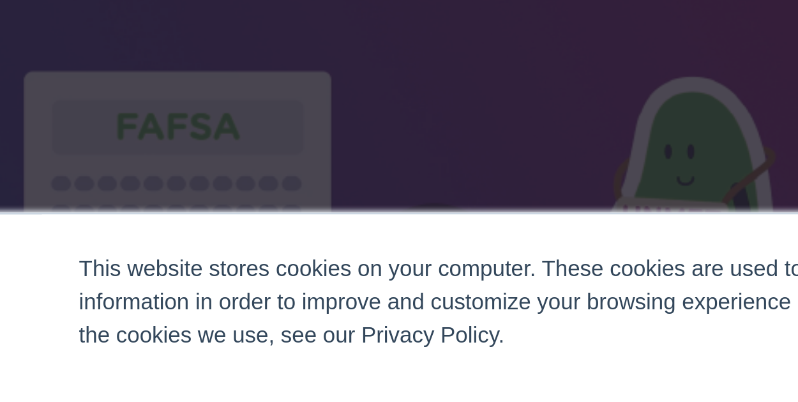
click at [107, 317] on div "This website stores cookies on your computer. These cookies are used to collect…" at bounding box center [399, 331] width 613 height 34
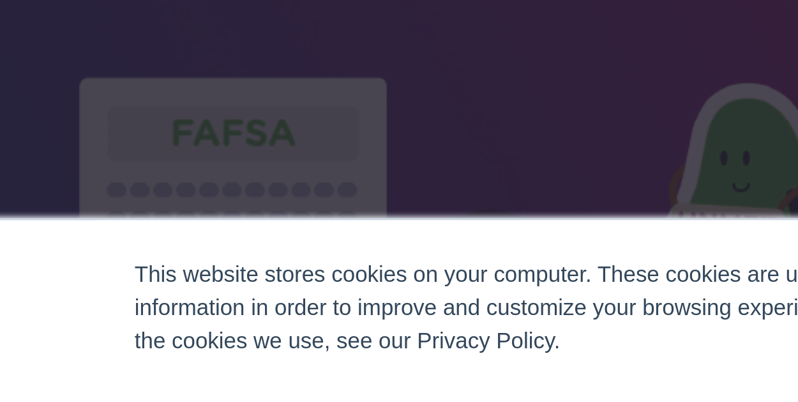
click at [84, 315] on div "This website stores cookies on your computer. These cookies are used to collect…" at bounding box center [399, 351] width 639 height 101
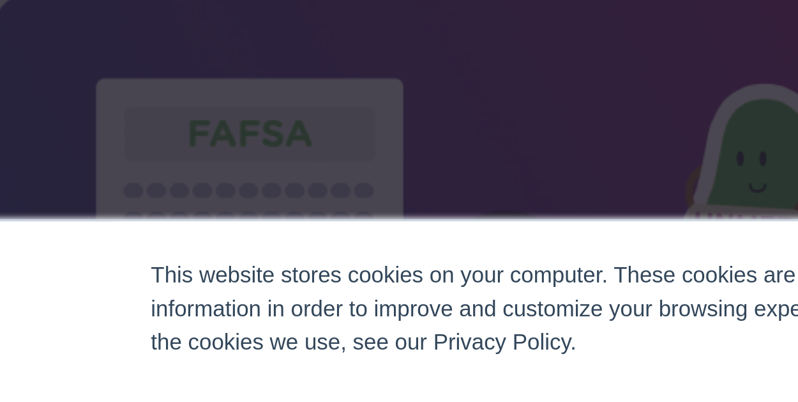
click at [185, 314] on div "This website stores cookies on your computer. These cookies are used to collect…" at bounding box center [399, 331] width 613 height 34
click at [186, 314] on div "This website stores cookies on your computer. These cookies are used to collect…" at bounding box center [399, 331] width 613 height 34
click at [106, 235] on div "×" at bounding box center [399, 201] width 788 height 318
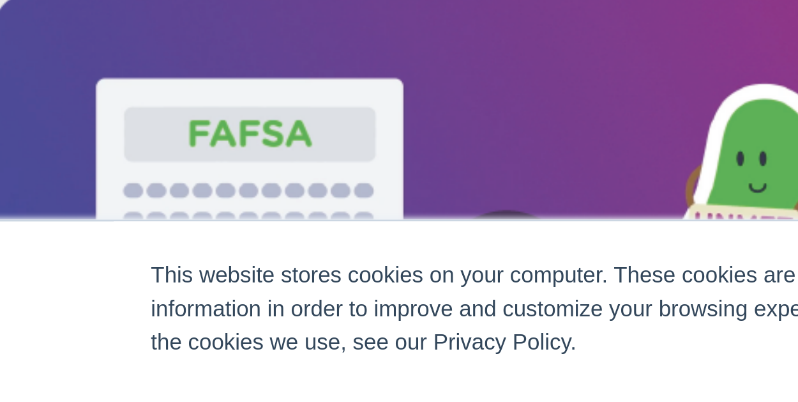
click at [186, 314] on div "This website stores cookies on your computer. These cookies are used to collect…" at bounding box center [399, 331] width 613 height 34
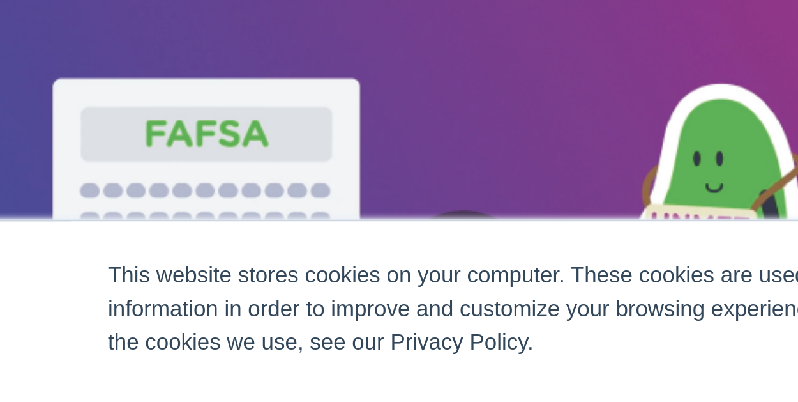
click at [96, 314] on div "This website stores cookies on your computer. These cookies are used to collect…" at bounding box center [399, 331] width 613 height 34
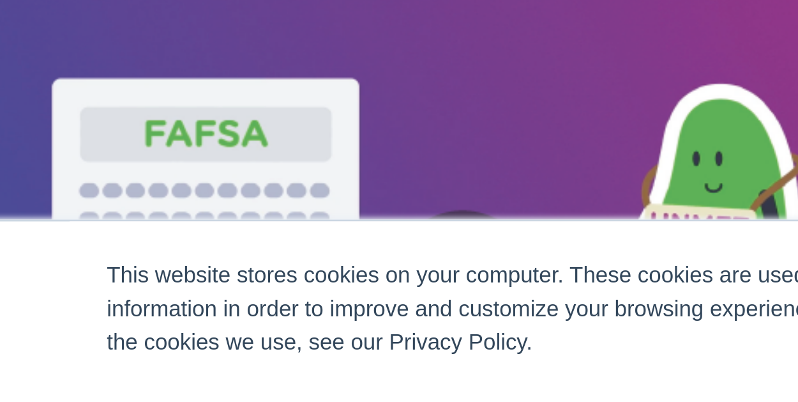
click at [195, 235] on link at bounding box center [214, 324] width 353 height 204
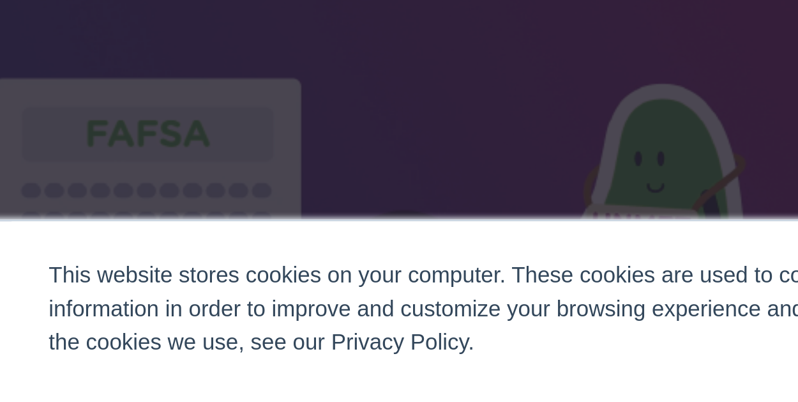
click at [117, 314] on div "This website stores cookies on your computer. These cookies are used to collect…" at bounding box center [399, 331] width 613 height 34
click at [118, 315] on div "This website stores cookies on your computer. These cookies are used to collect…" at bounding box center [399, 331] width 613 height 34
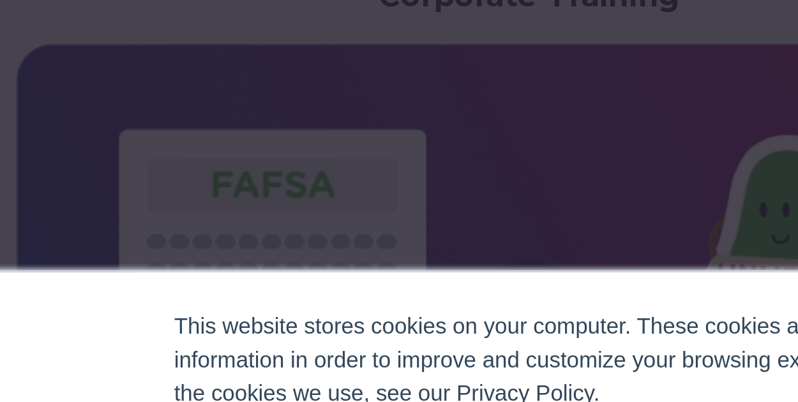
click at [28, 215] on div "×" at bounding box center [399, 201] width 788 height 318
click at [47, 315] on div "This website stores cookies on your computer. These cookies are used to collect…" at bounding box center [399, 351] width 798 height 102
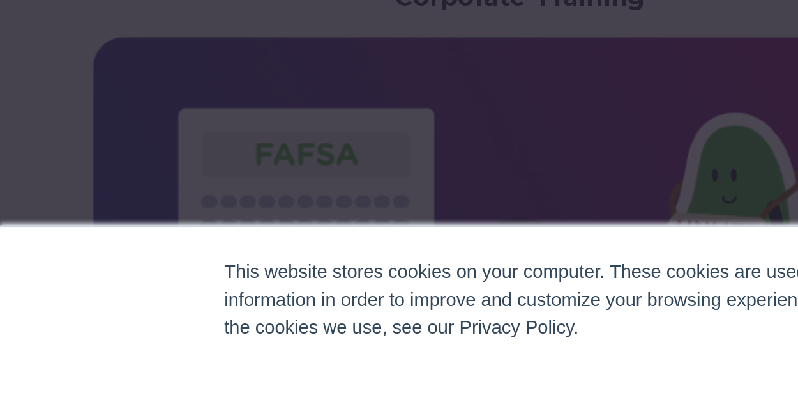
click at [48, 315] on div "This website stores cookies on your computer. These cookies are used to collect…" at bounding box center [399, 351] width 798 height 102
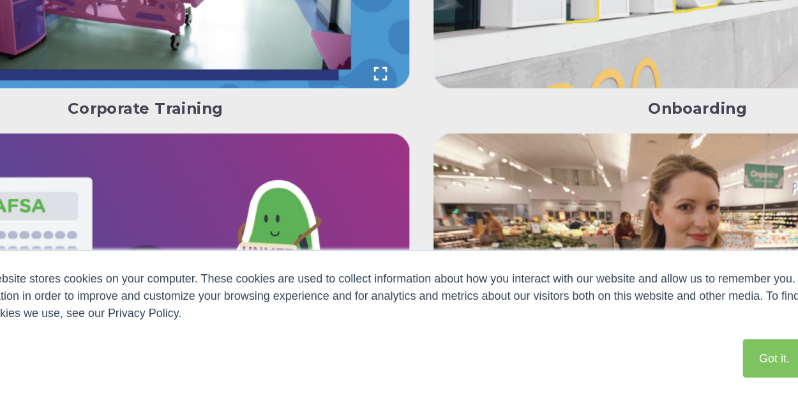
click at [191, 308] on div "This website stores cookies on your computer. These cookies are used to collect…" at bounding box center [399, 351] width 639 height 101
click at [183, 148] on link at bounding box center [214, 96] width 353 height 204
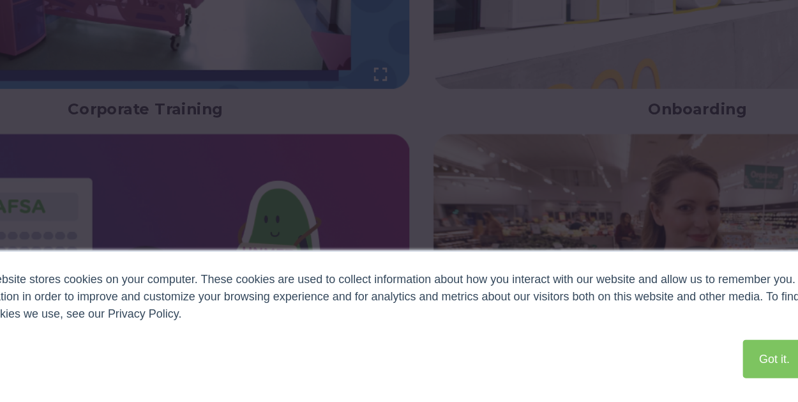
click at [395, 307] on div "This website stores cookies on your computer. These cookies are used to collect…" at bounding box center [399, 351] width 639 height 101
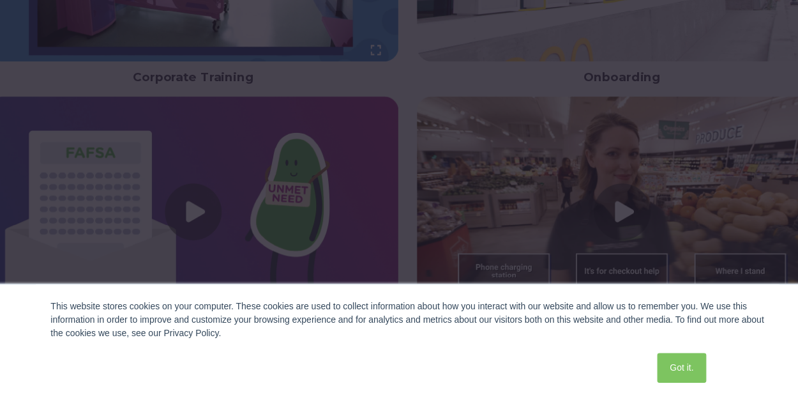
click at [144, 281] on div "×" at bounding box center [399, 118] width 798 height 402
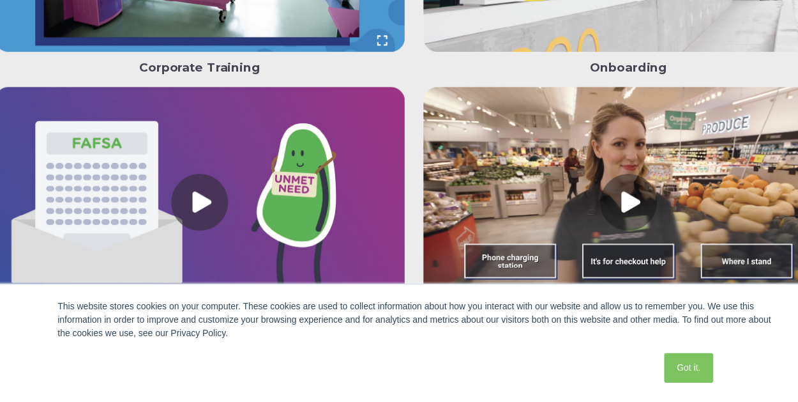
click at [382, 280] on div "×" at bounding box center [399, 110] width 798 height 402
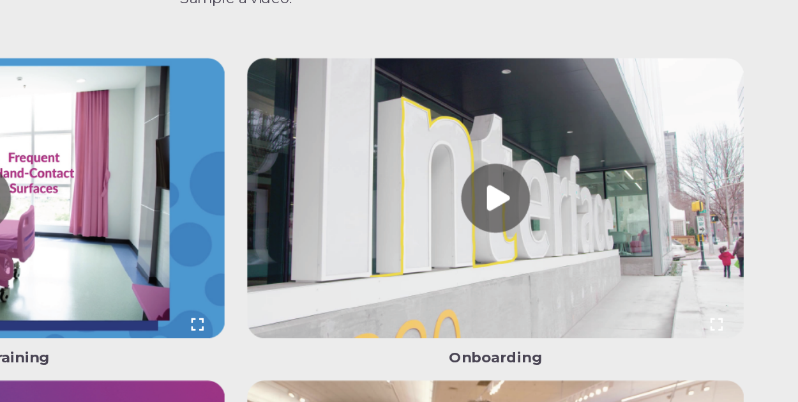
click at [526, 185] on link at bounding box center [583, 143] width 353 height 204
click at [318, 186] on link at bounding box center [214, 143] width 353 height 204
click at [370, 15] on div "×" at bounding box center [399, 201] width 798 height 402
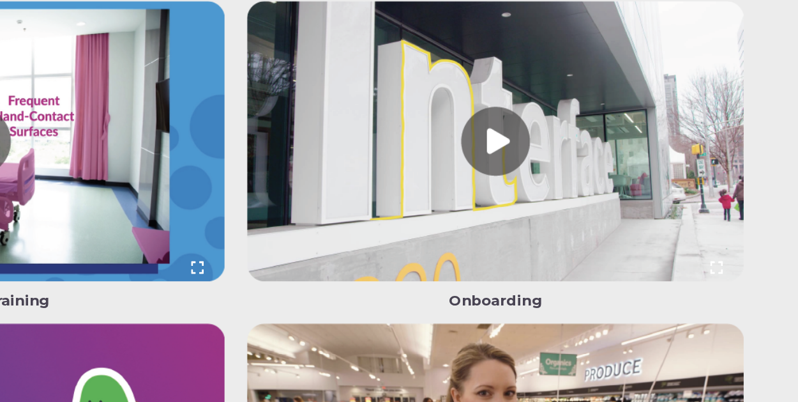
click at [533, 22] on div "×" at bounding box center [399, 202] width 798 height 402
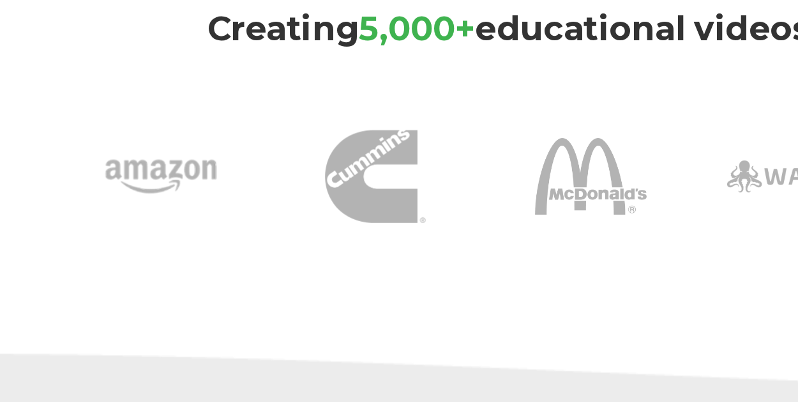
scroll to position [1020, 0]
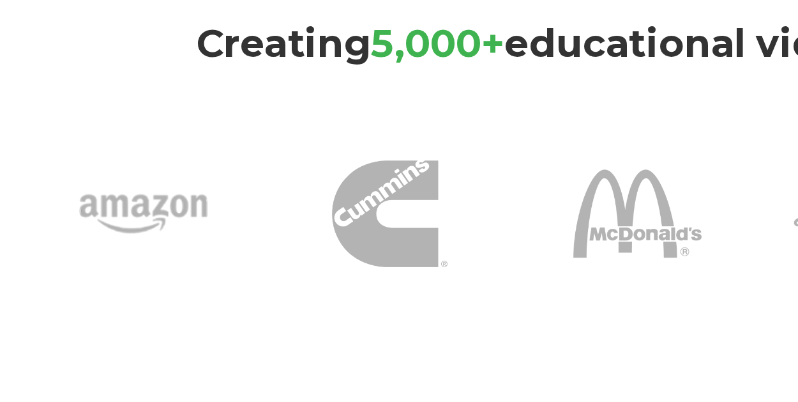
click at [195, 20] on h3 "Creating 5 ,000+ educational videos for top organizations" at bounding box center [399, 29] width 722 height 23
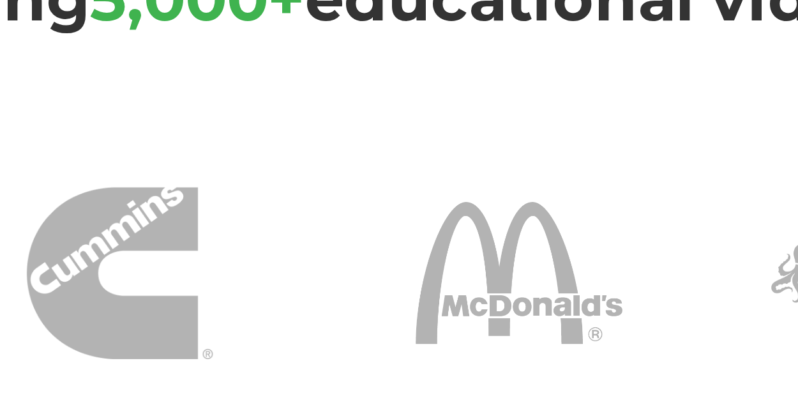
click at [305, 110] on div at bounding box center [337, 113] width 107 height 89
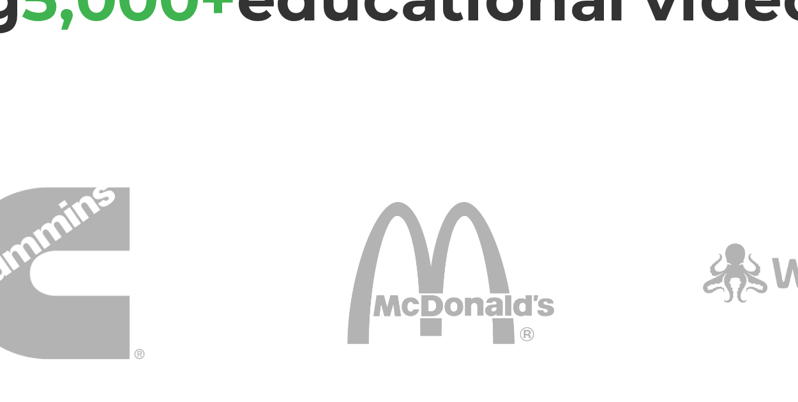
click at [233, 36] on span ",000+" at bounding box center [244, 29] width 55 height 24
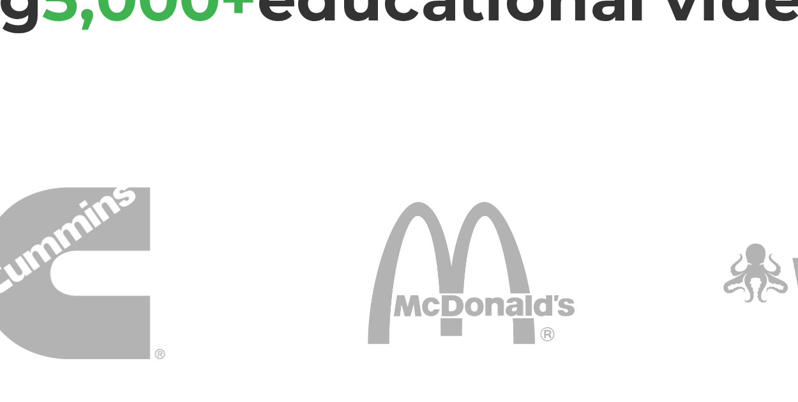
click at [316, 36] on h3 "Creating 5 ,000+ educational videos for top organizations" at bounding box center [399, 29] width 722 height 23
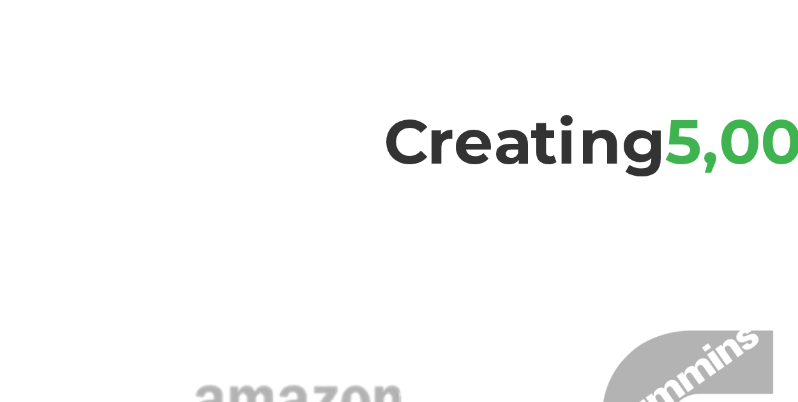
scroll to position [947, 0]
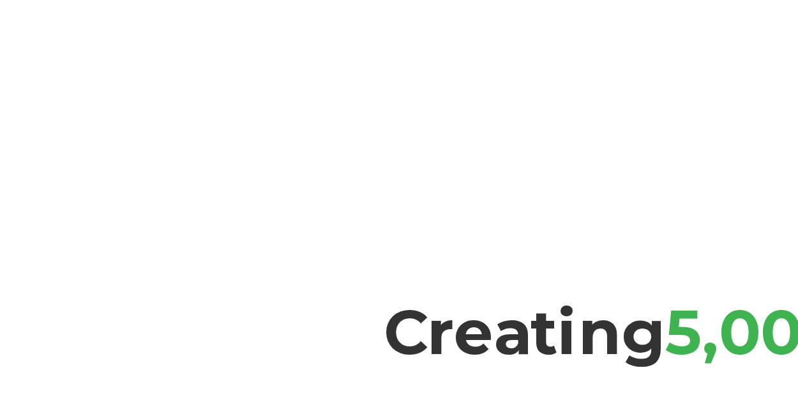
click at [130, 80] on div "Creating 5 ,000+ educational videos for top organizations" at bounding box center [399, 96] width 722 height 51
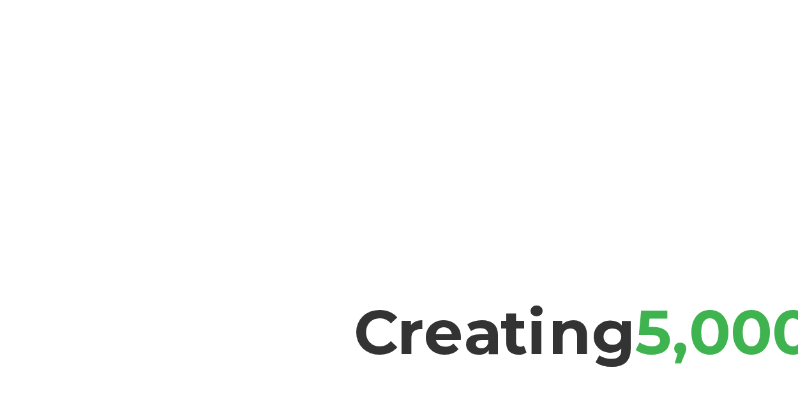
click at [138, 80] on div "Creating 5 ,000+ educational videos for top organizations" at bounding box center [399, 96] width 722 height 51
click at [46, 80] on div "Creating 5 ,000+ educational videos for top organizations" at bounding box center [399, 96] width 722 height 51
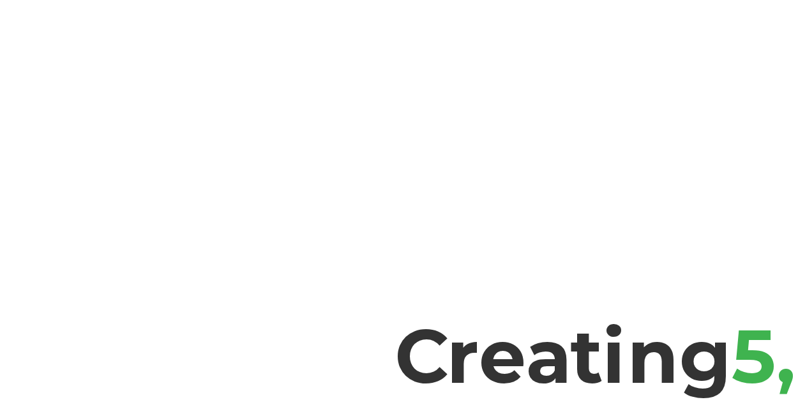
click at [47, 78] on div "Creating 5 ,000+ educational videos for top organizations" at bounding box center [399, 96] width 722 height 51
click at [116, 78] on div "Creating 5 ,000+ educational videos for top organizations" at bounding box center [399, 96] width 722 height 51
click at [49, 79] on div "Creating 5 ,000+ educational videos for top organizations" at bounding box center [399, 96] width 722 height 51
click at [123, 77] on div "Creating 5 ,000+ educational videos for top organizations" at bounding box center [399, 96] width 722 height 51
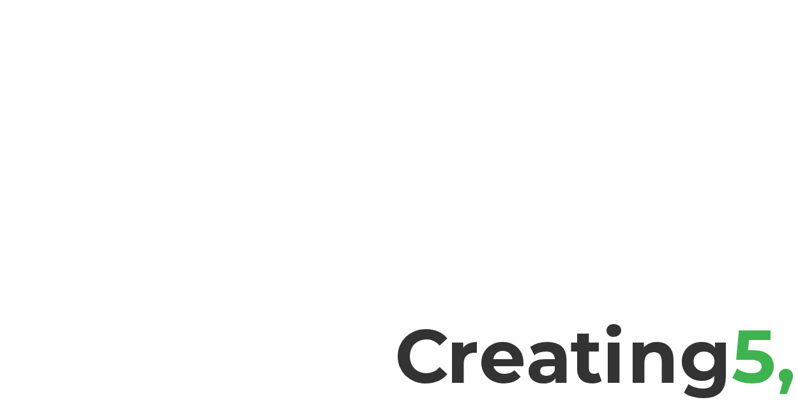
click at [46, 78] on div "Creating 5 ,000+ educational videos for top organizations" at bounding box center [399, 96] width 722 height 51
click at [125, 77] on div "Creating 5 ,000+ educational videos for top organizations" at bounding box center [399, 96] width 722 height 51
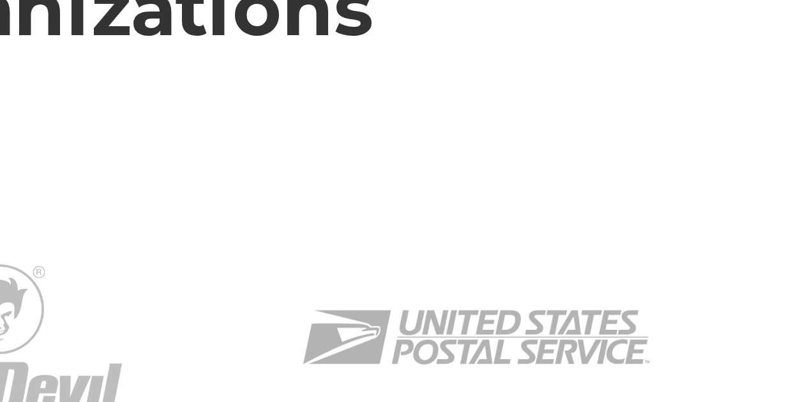
click at [683, 105] on h3 "Creating 5 ,000+ educational videos for top organizations" at bounding box center [399, 102] width 722 height 23
click at [612, 105] on h3 "Creating 5 ,000+ educational videos for top organizations" at bounding box center [399, 102] width 722 height 23
click at [684, 105] on h3 "Creating 5 ,000+ educational videos for top organizations" at bounding box center [399, 102] width 722 height 23
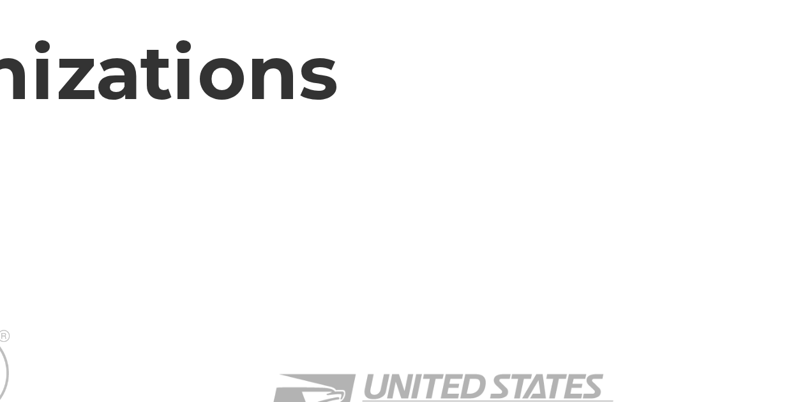
click at [701, 89] on div "Creating 5 ,000+ educational videos for top organizations" at bounding box center [399, 96] width 722 height 51
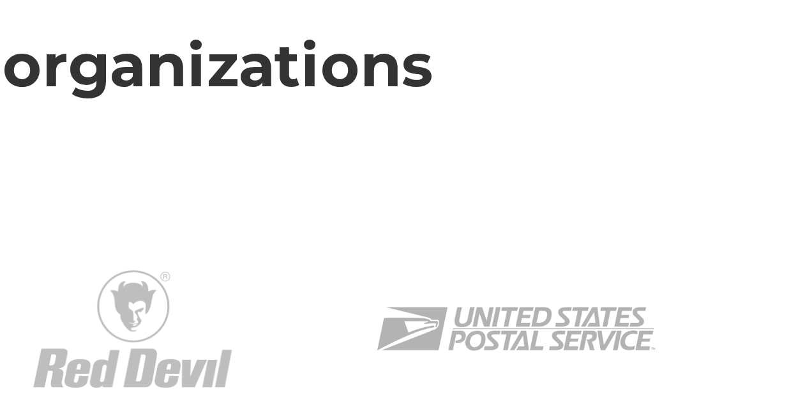
click at [580, 166] on img at bounding box center [583, 187] width 64 height 64
click at [573, 88] on div "Creating 5 ,000+ educational videos for top organizations" at bounding box center [399, 96] width 722 height 51
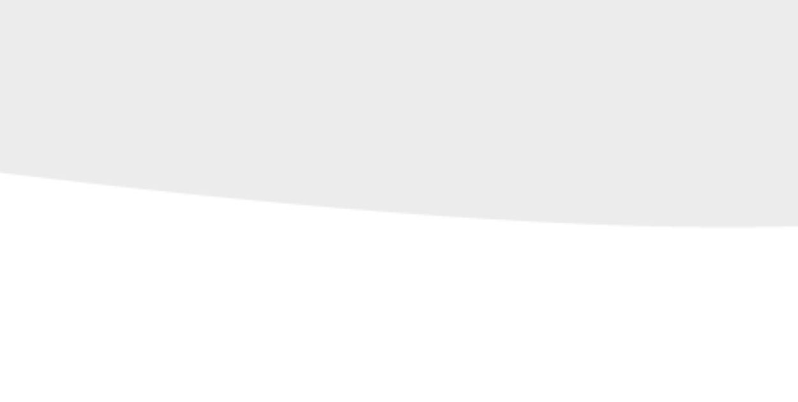
scroll to position [842, 0]
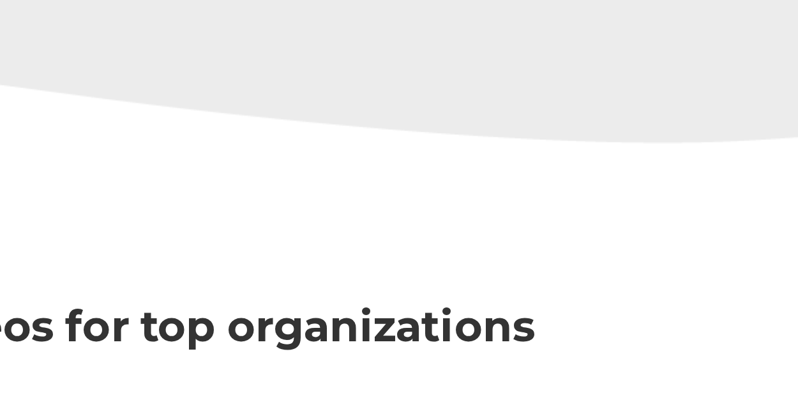
click at [489, 179] on div "Creating 5 ,000+ educational videos for top organizations" at bounding box center [399, 201] width 722 height 51
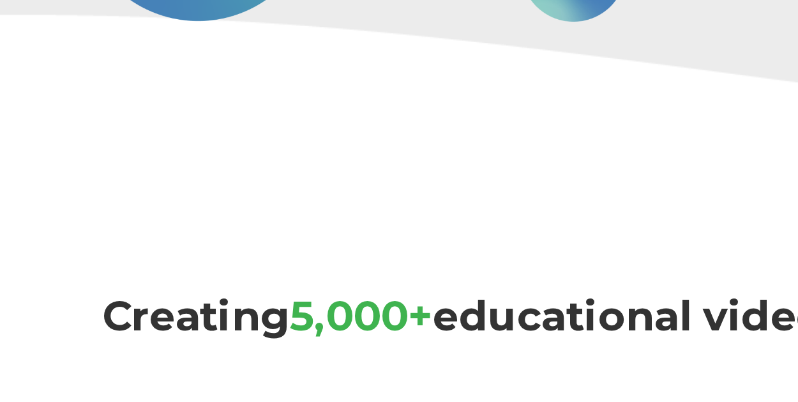
click at [268, 181] on div "Creating 5 ,000+ educational videos for top organizations" at bounding box center [399, 201] width 722 height 51
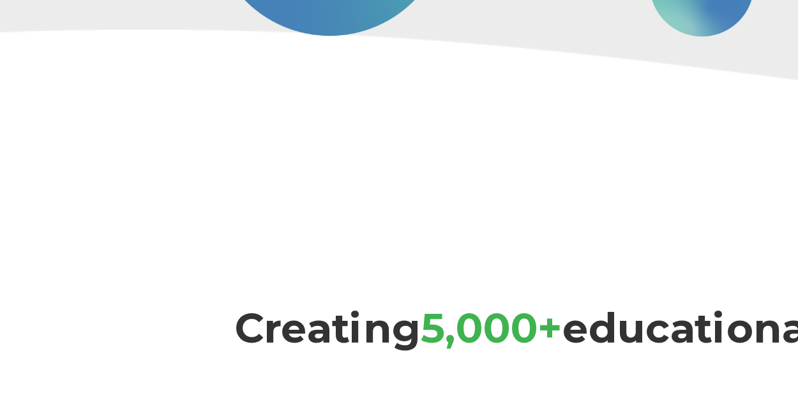
click at [208, 176] on div "Creating 5 ,000+ educational videos for top organizations" at bounding box center [399, 201] width 722 height 51
click at [207, 176] on div "Creating 5 ,000+ educational videos for top organizations" at bounding box center [399, 201] width 722 height 51
click at [204, 176] on div "Creating 5 ,000+ educational videos for top organizations" at bounding box center [399, 201] width 722 height 51
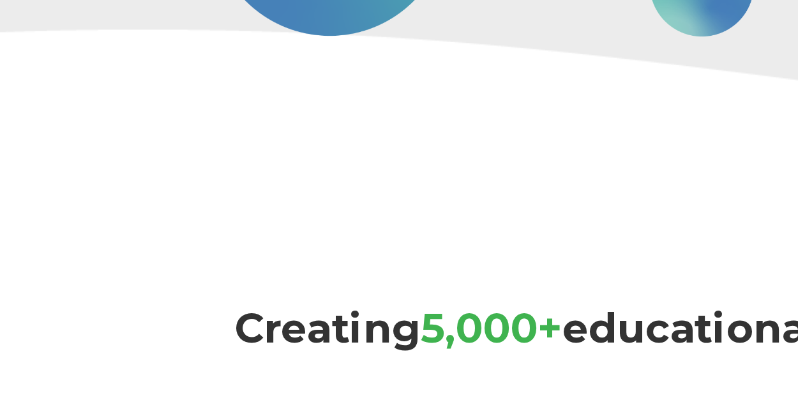
click at [202, 176] on div "Creating 5 ,000+ educational videos for top organizations" at bounding box center [399, 201] width 722 height 51
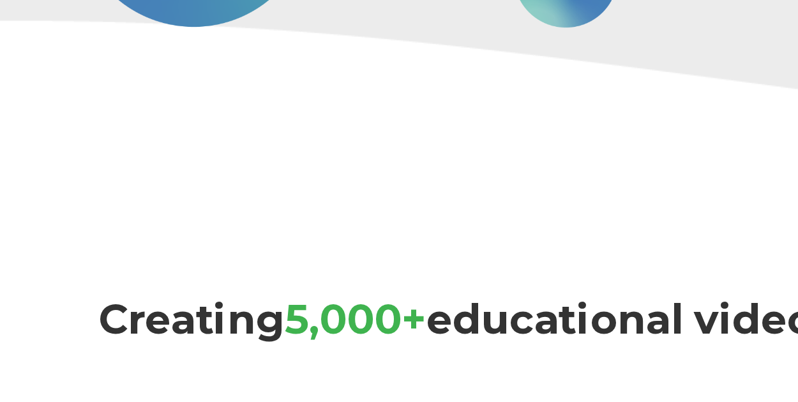
click at [128, 181] on div "Creating 5 ,000+ educational videos for top organizations" at bounding box center [399, 201] width 722 height 51
click at [271, 180] on div "Creating 5 ,000+ educational videos for top organizations" at bounding box center [399, 201] width 722 height 51
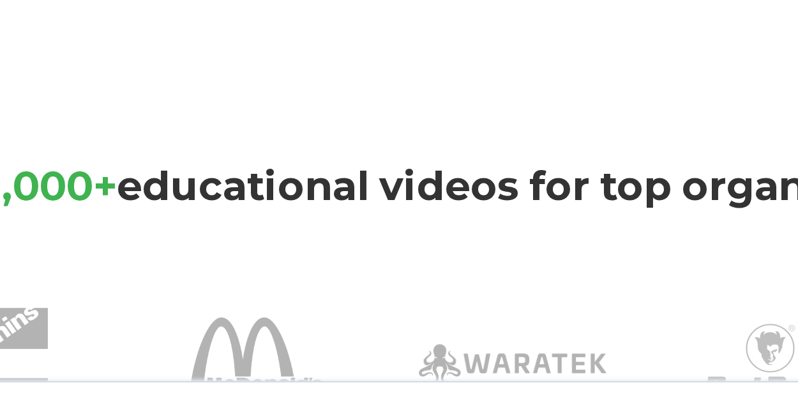
click at [265, 243] on div at bounding box center [399, 282] width 722 height 110
click at [275, 243] on div at bounding box center [399, 282] width 722 height 110
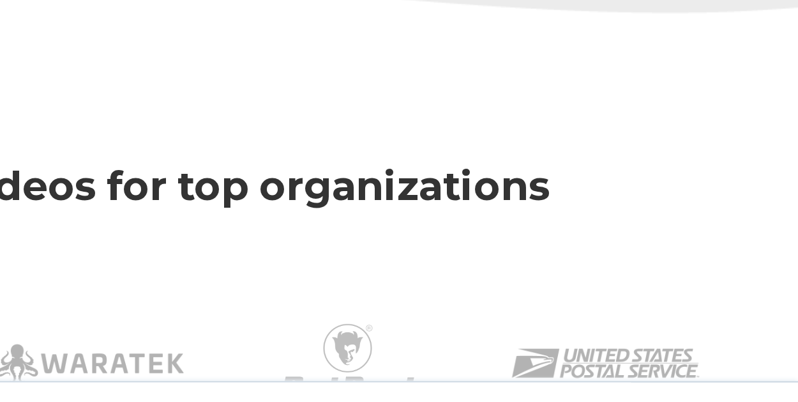
click at [612, 243] on div at bounding box center [399, 282] width 722 height 110
click at [584, 259] on div at bounding box center [582, 291] width 107 height 89
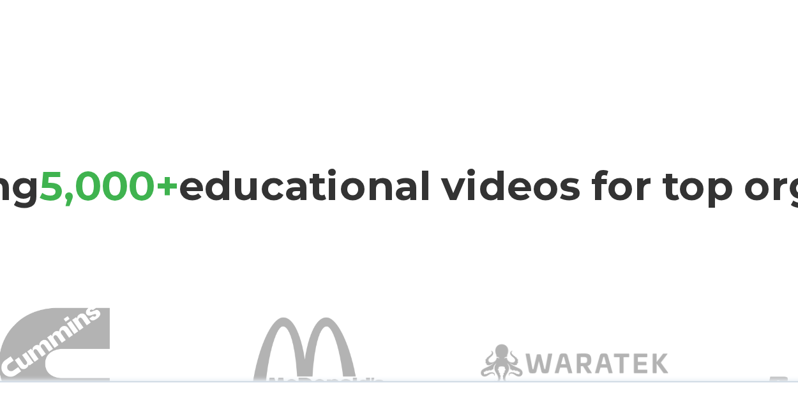
click at [243, 243] on div at bounding box center [399, 282] width 722 height 110
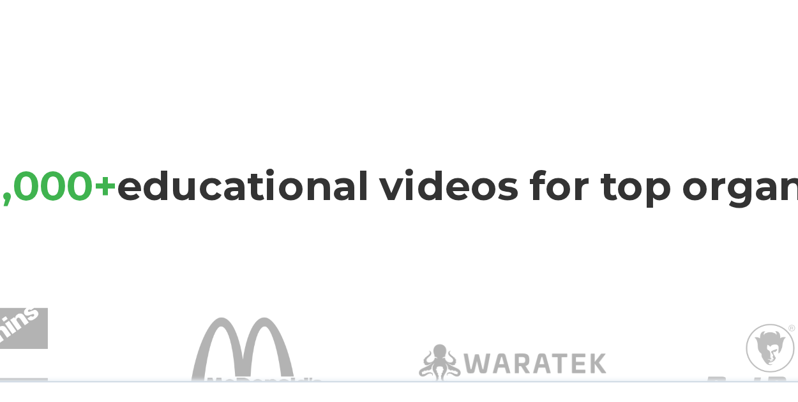
click at [275, 243] on div at bounding box center [399, 282] width 722 height 110
click at [273, 243] on div at bounding box center [399, 282] width 722 height 110
click at [404, 243] on div at bounding box center [399, 282] width 722 height 110
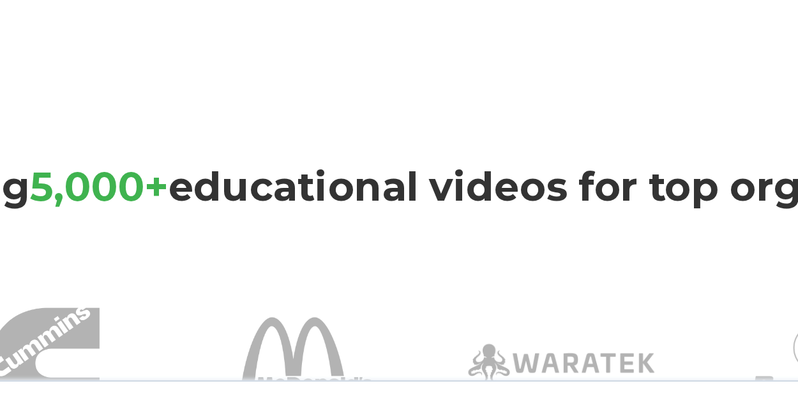
click at [249, 243] on div at bounding box center [399, 282] width 722 height 110
click at [393, 243] on div at bounding box center [399, 282] width 722 height 110
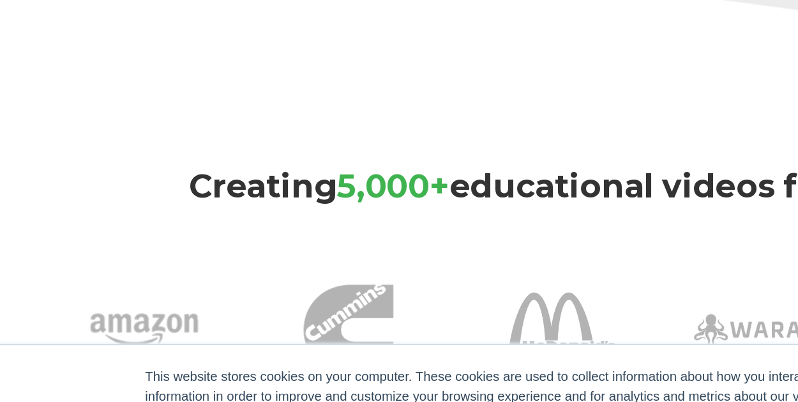
click at [250, 252] on div at bounding box center [214, 291] width 107 height 89
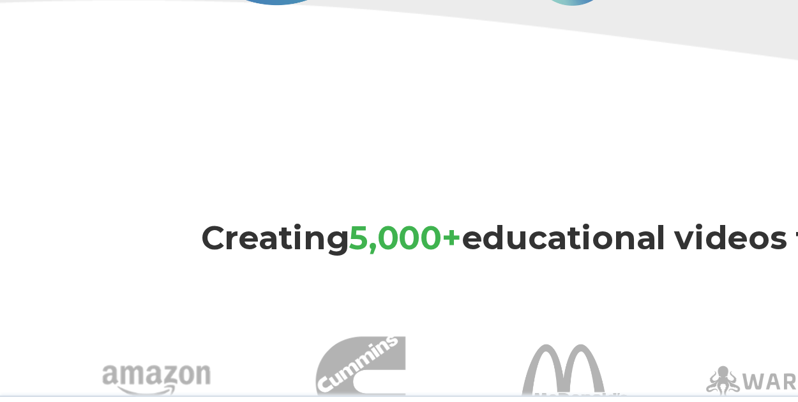
click at [332, 221] on div "Creating 5 ,000+ educational videos for top organizations" at bounding box center [399, 211] width 722 height 31
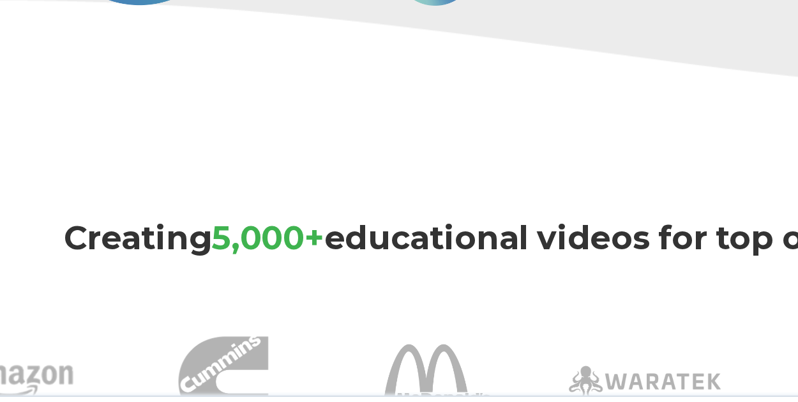
click at [158, 221] on div "Creating 5 ,000+ educational videos for top organizations" at bounding box center [399, 211] width 722 height 31
click at [150, 222] on div "Creating 5 ,000+ educational videos for top organizations" at bounding box center [399, 211] width 722 height 31
click at [146, 222] on div "Creating 5 ,000+ educational videos for top organizations" at bounding box center [399, 211] width 722 height 31
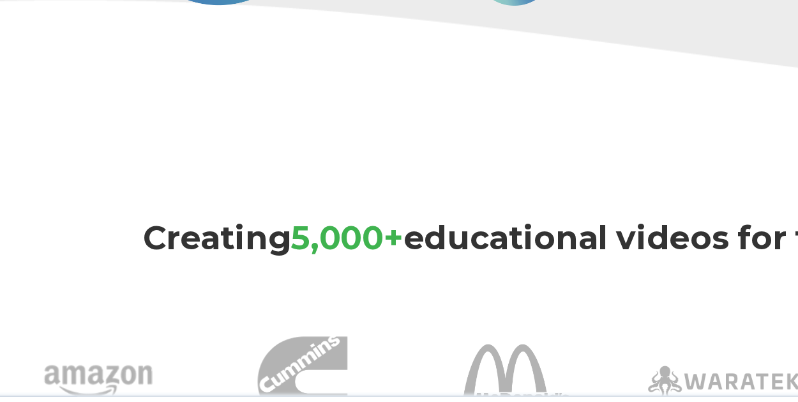
click at [278, 221] on div "Creating 5 ,000+ educational videos for top organizations" at bounding box center [399, 211] width 722 height 31
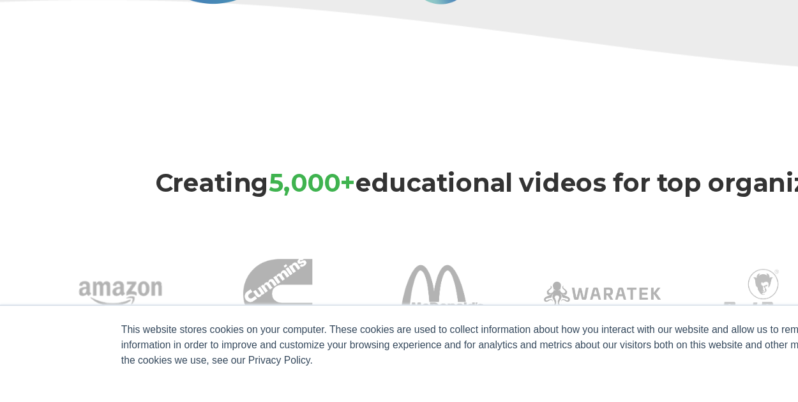
click at [320, 266] on img at bounding box center [338, 292] width 64 height 64
click at [308, 267] on img at bounding box center [338, 292] width 64 height 64
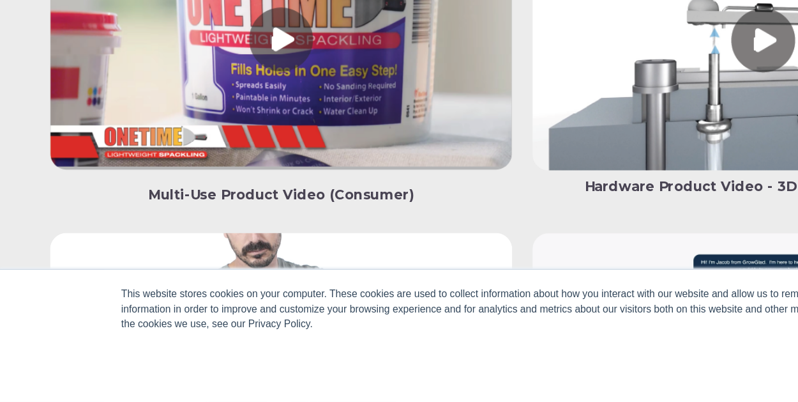
click at [308, 105] on link at bounding box center [214, 128] width 353 height 204
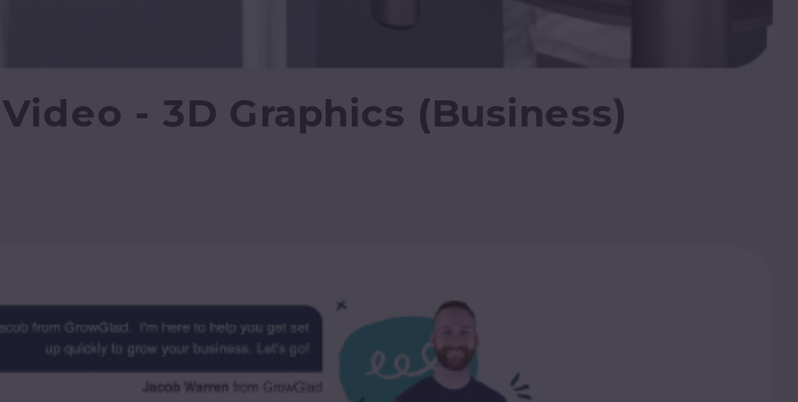
click at [665, 220] on div "×" at bounding box center [399, 201] width 788 height 318
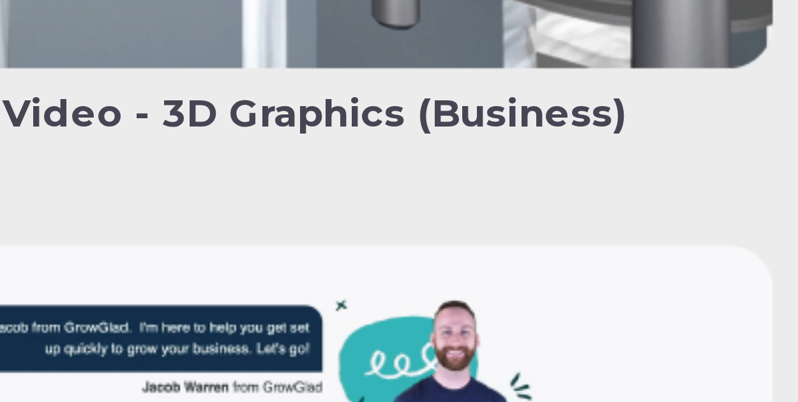
click at [662, 220] on div "×" at bounding box center [399, 201] width 788 height 318
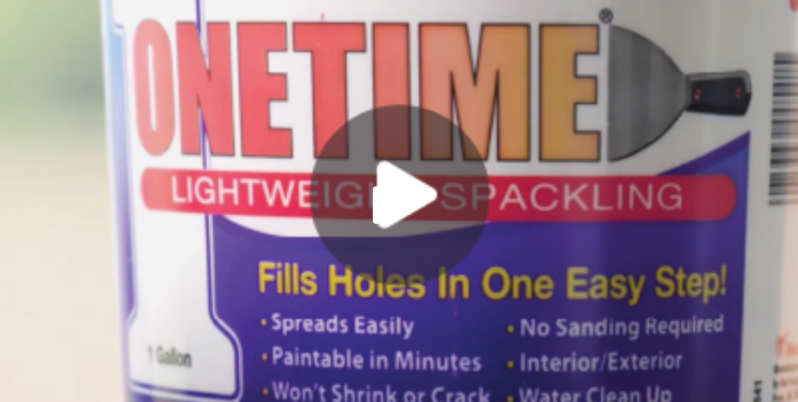
click at [137, 71] on link at bounding box center [214, 55] width 353 height 204
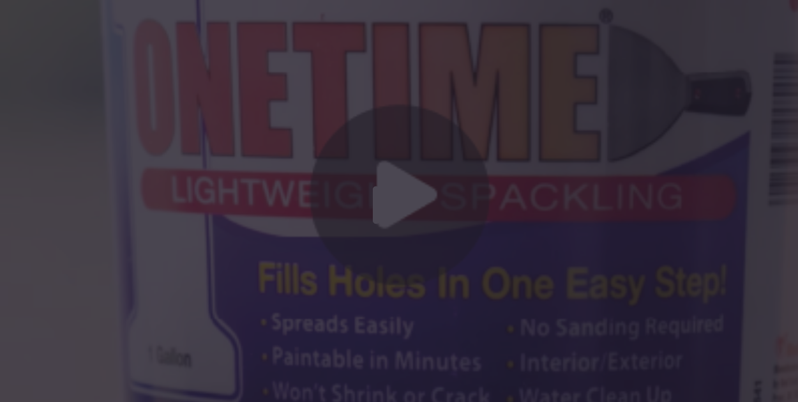
click at [197, 6] on div "×" at bounding box center [399, 202] width 798 height 402
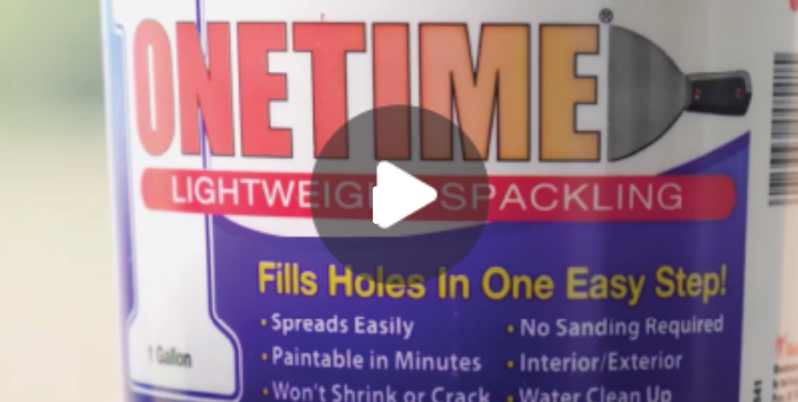
click at [138, 71] on link at bounding box center [214, 55] width 353 height 204
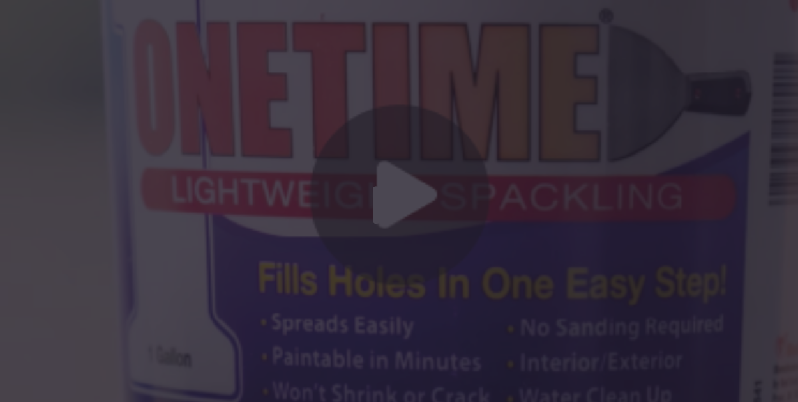
click at [140, 70] on div "×" at bounding box center [399, 201] width 788 height 318
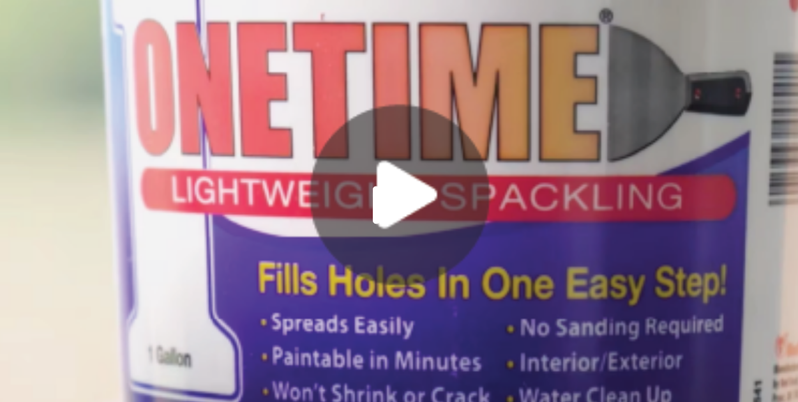
click at [219, 70] on link at bounding box center [214, 55] width 353 height 204
click at [135, 5] on div "×" at bounding box center [399, 202] width 798 height 402
click at [221, 5] on div "×" at bounding box center [399, 202] width 798 height 402
click at [219, 70] on div "×" at bounding box center [399, 201] width 788 height 318
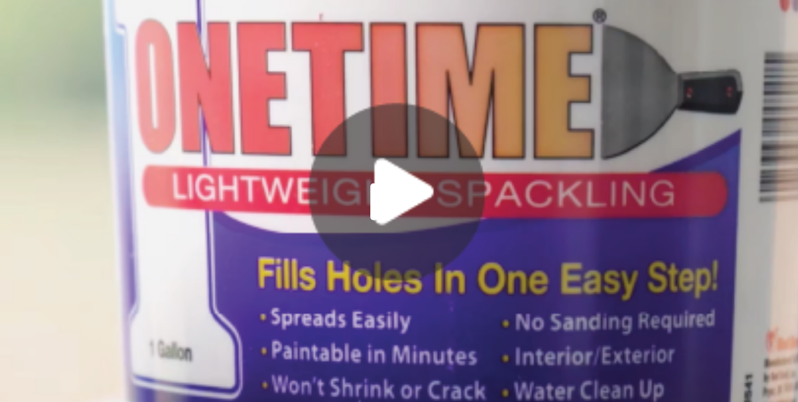
click at [224, 11] on link at bounding box center [214, 55] width 353 height 204
click at [207, 6] on link at bounding box center [214, 55] width 353 height 204
click at [199, 5] on div "×" at bounding box center [399, 202] width 798 height 402
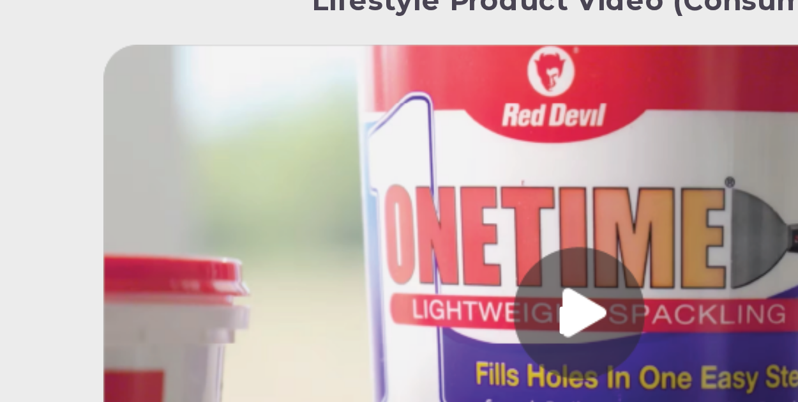
scroll to position [2662, 0]
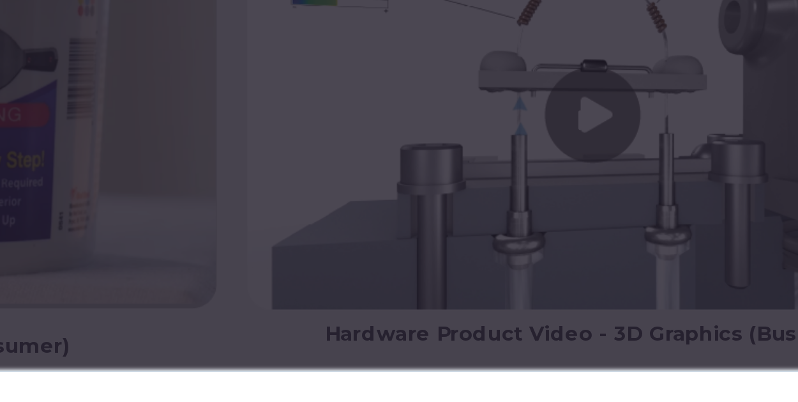
scroll to position [2696, 0]
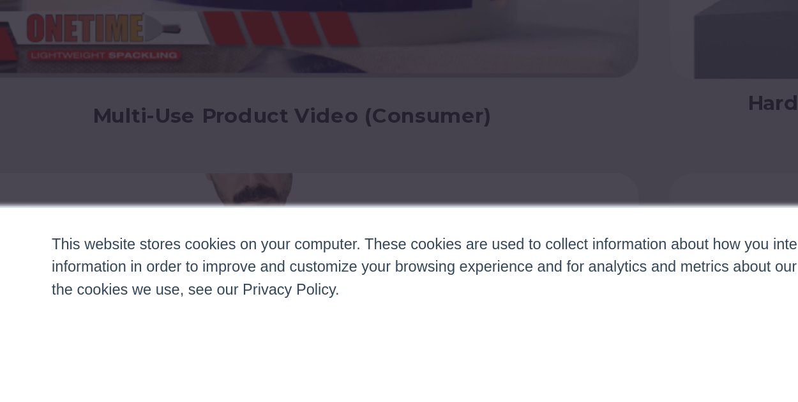
click at [128, 329] on div "This website stores cookies on your computer. These cookies are used to collect…" at bounding box center [399, 331] width 613 height 34
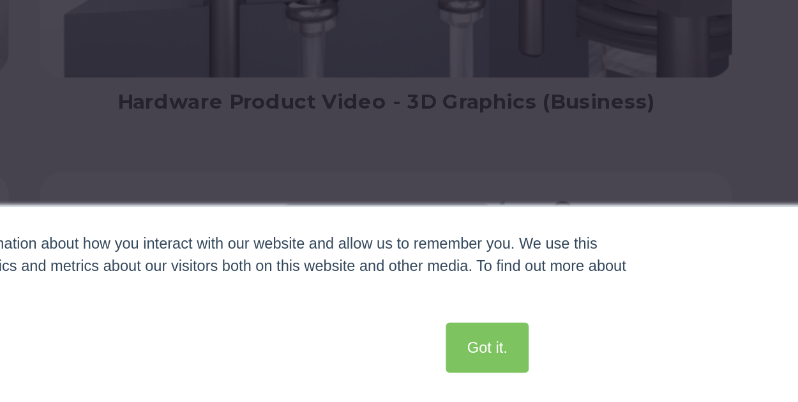
click at [434, 328] on div "This website stores cookies on your computer. These cookies are used to collect…" at bounding box center [399, 331] width 613 height 34
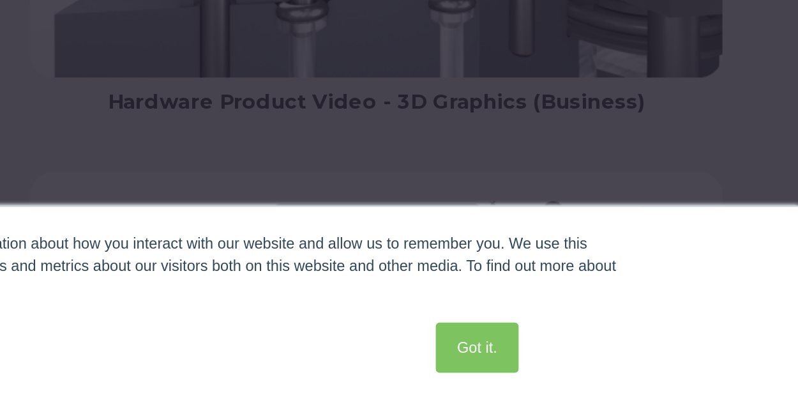
click at [454, 329] on div "This website stores cookies on your computer. These cookies are used to collect…" at bounding box center [399, 331] width 613 height 34
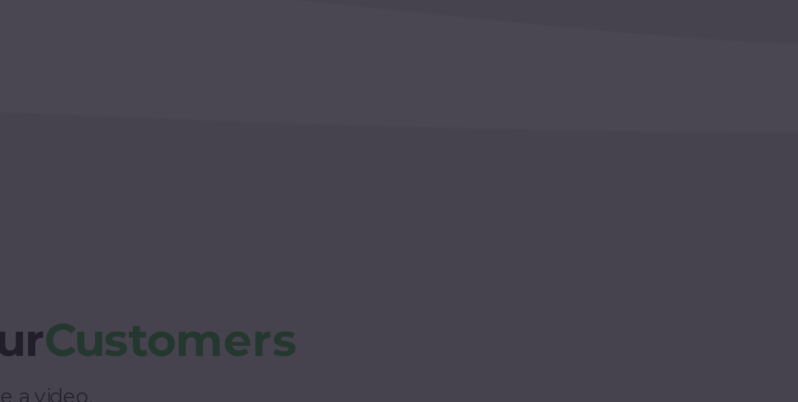
click at [566, 11] on div at bounding box center [399, 201] width 798 height 402
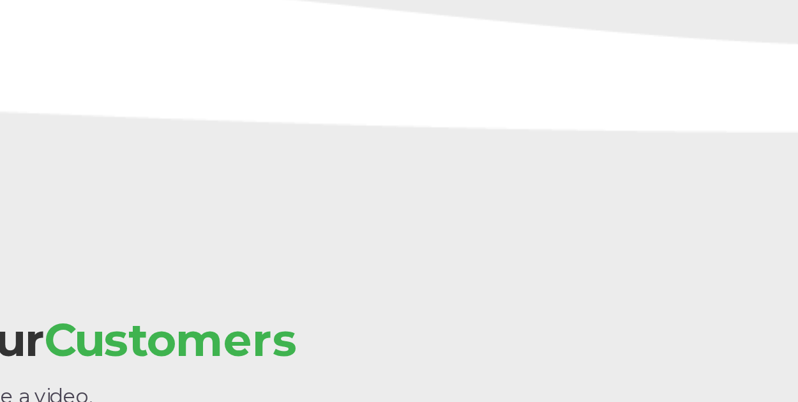
click at [196, 244] on link at bounding box center [214, 346] width 353 height 204
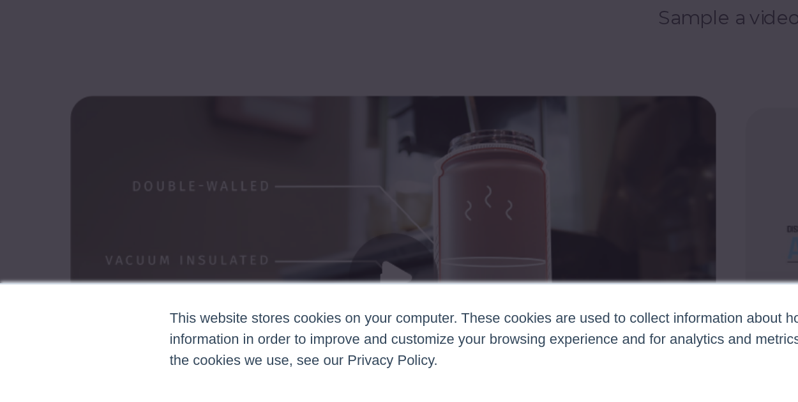
click at [56, 156] on div "×" at bounding box center [399, 201] width 788 height 318
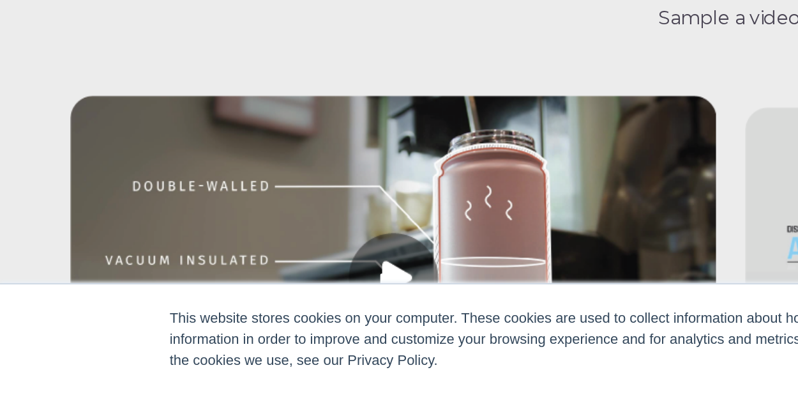
scroll to position [2222, 0]
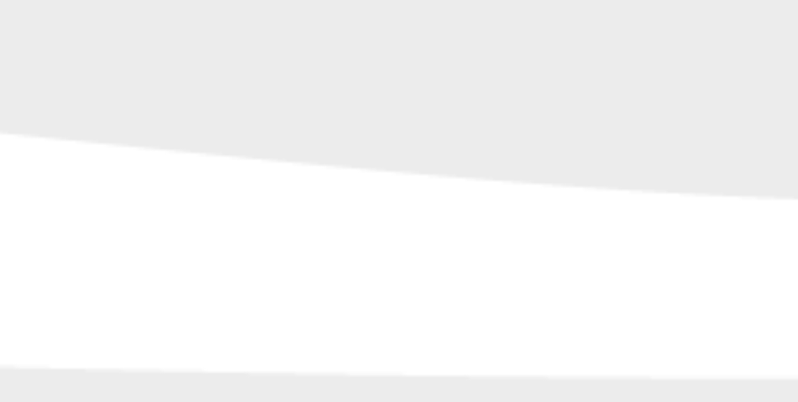
scroll to position [2224, 0]
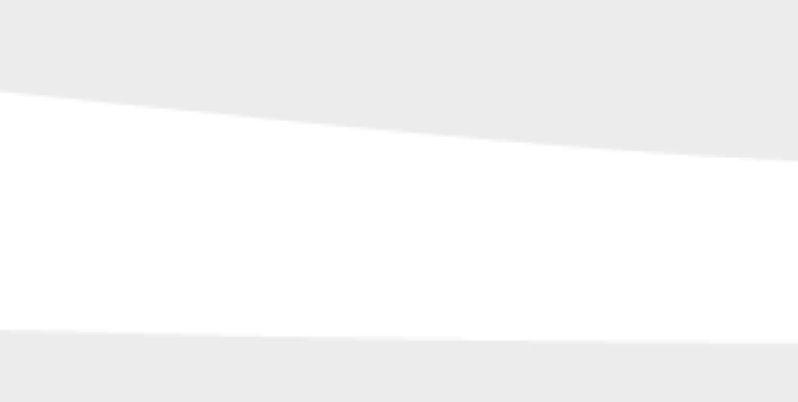
click at [610, 76] on div "Educate Your Customers Sample a video." at bounding box center [399, 159] width 798 height 186
click at [628, 77] on div "Educate Your Customers Sample a video." at bounding box center [399, 159] width 798 height 186
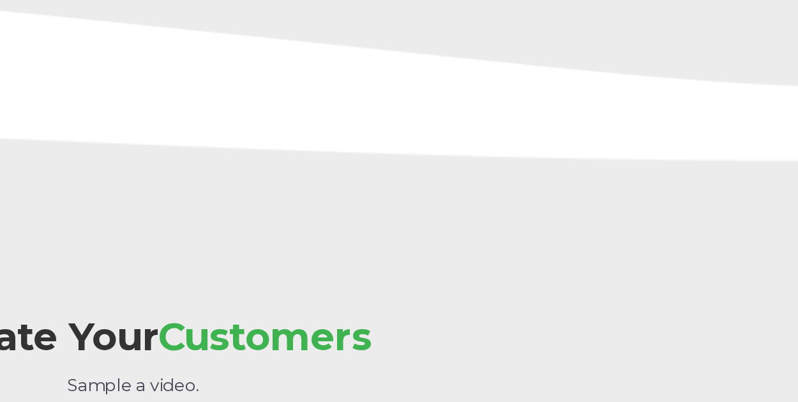
click at [390, 156] on div "Educate Your Customers Sample a video." at bounding box center [399, 193] width 722 height 94
click at [431, 157] on div "Educate Your Customers Sample a video." at bounding box center [399, 193] width 722 height 94
click at [401, 157] on div "Educate Your Customers Sample a video." at bounding box center [399, 193] width 722 height 94
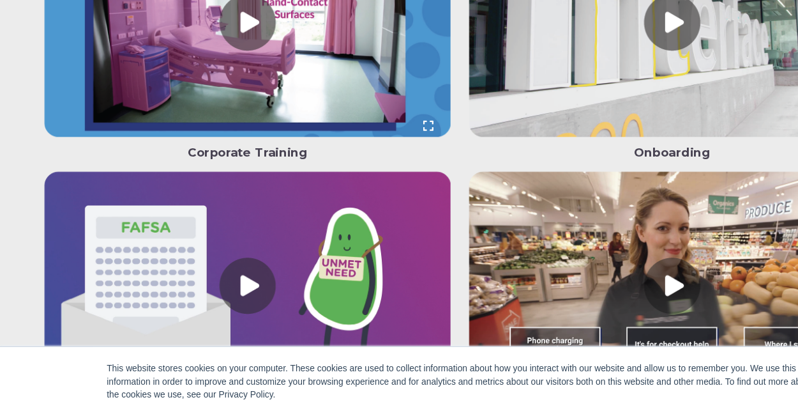
click at [329, 26] on link at bounding box center [214, 22] width 353 height 204
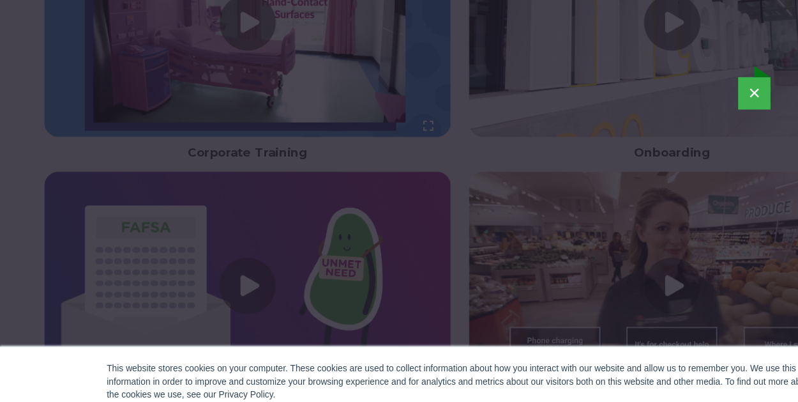
scroll to position [1514, 0]
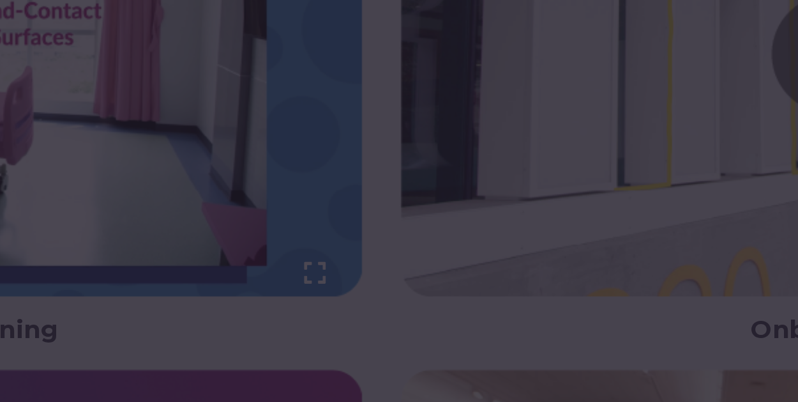
click at [413, 8] on div "×" at bounding box center [399, 204] width 798 height 402
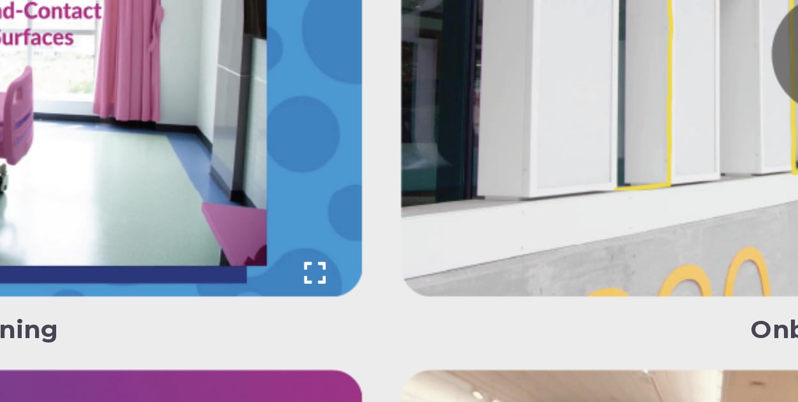
click at [361, 33] on div "×" at bounding box center [399, 204] width 798 height 402
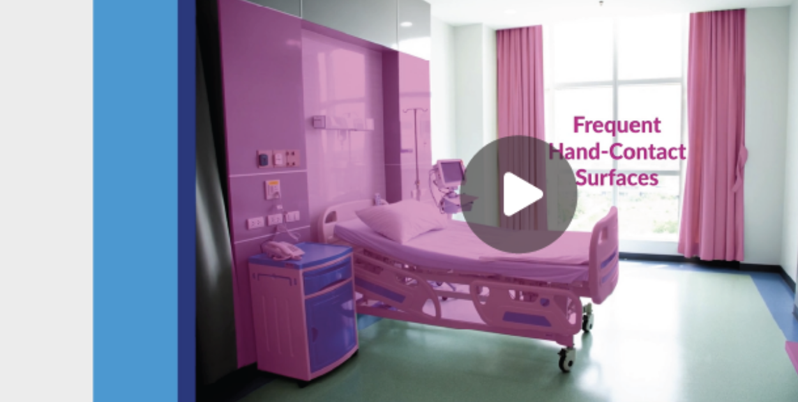
click at [119, 8] on link at bounding box center [214, 83] width 353 height 204
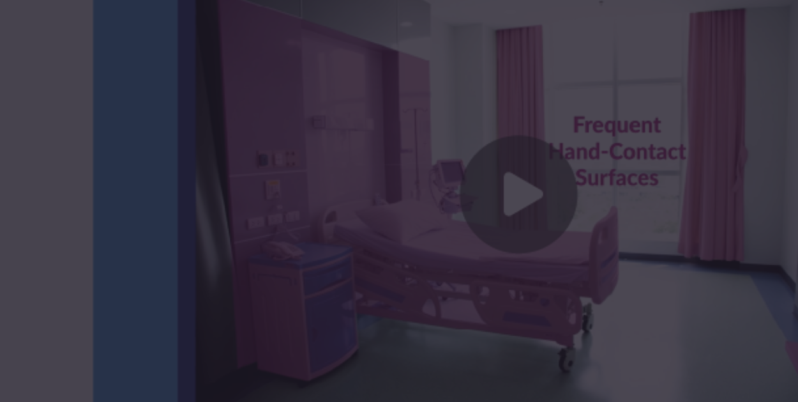
click at [42, 8] on div "×" at bounding box center [399, 201] width 798 height 402
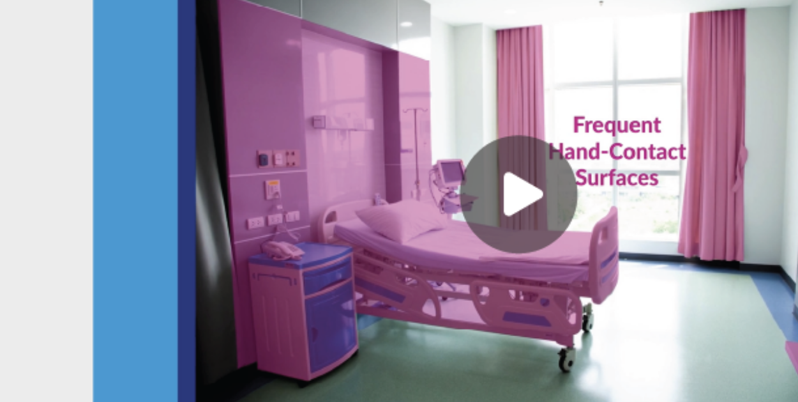
click at [54, 10] on link at bounding box center [214, 83] width 353 height 204
click at [171, 10] on div "×" at bounding box center [399, 201] width 798 height 402
click at [51, 109] on link at bounding box center [214, 83] width 353 height 204
click at [152, 8] on div "×" at bounding box center [399, 201] width 798 height 402
click at [63, 8] on div "×" at bounding box center [399, 201] width 798 height 402
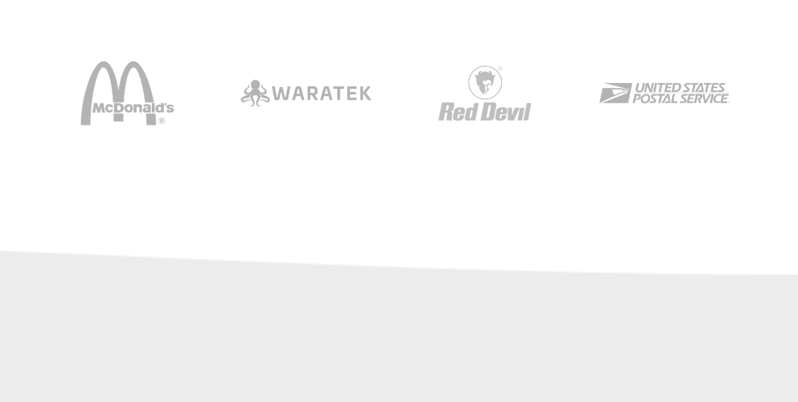
scroll to position [1041, 0]
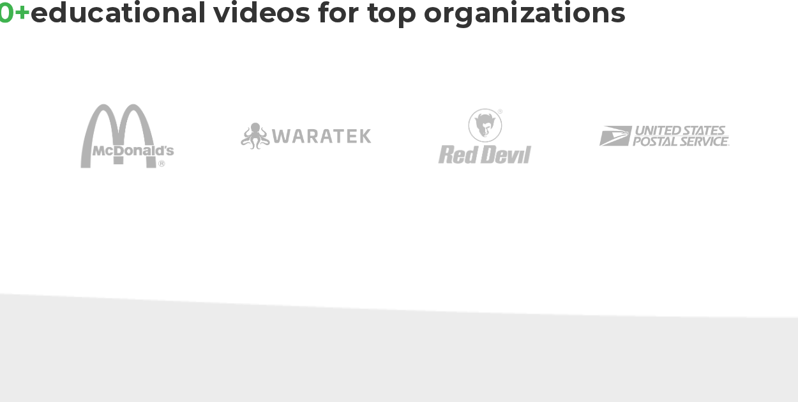
click at [530, 13] on h3 "Creating 5 ,000+ educational videos for top organizations" at bounding box center [399, 8] width 722 height 23
click at [323, 179] on div "Creating 5 ,000+ educational videos for top organizations" at bounding box center [399, 62] width 798 height 252
click at [343, 14] on h3 "Creating 5 ,000+ educational videos for top organizations" at bounding box center [399, 8] width 722 height 23
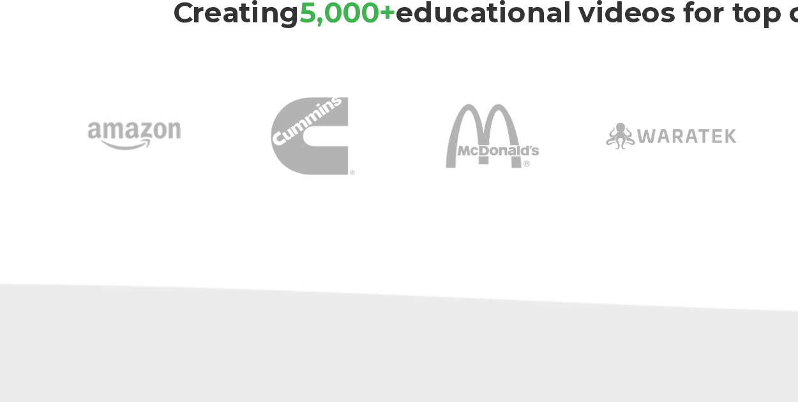
click at [327, 180] on div "Creating 5 ,000+ educational videos for top organizations" at bounding box center [399, 62] width 798 height 252
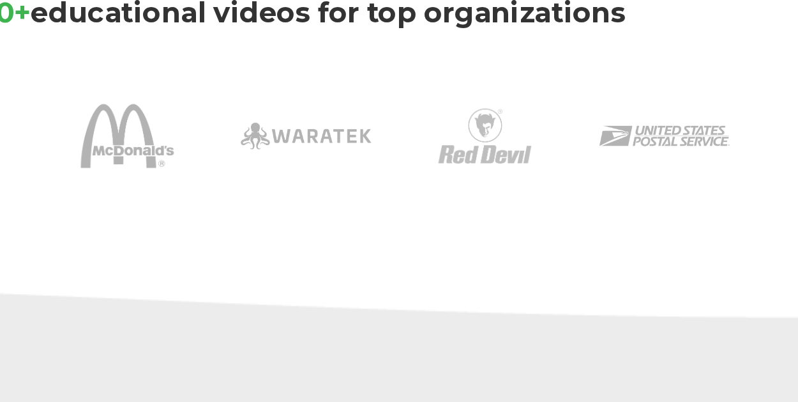
click at [530, 15] on h3 "Creating 5 ,000+ educational videos for top organizations" at bounding box center [399, 8] width 722 height 23
click at [317, 14] on h3 "Creating 5 ,000+ educational videos for top organizations" at bounding box center [399, 8] width 722 height 23
click at [336, 179] on div "Creating 5 ,000+ educational videos for top organizations" at bounding box center [399, 62] width 798 height 252
click at [536, 15] on h3 "Creating 5 ,000+ educational videos for top organizations" at bounding box center [399, 8] width 722 height 23
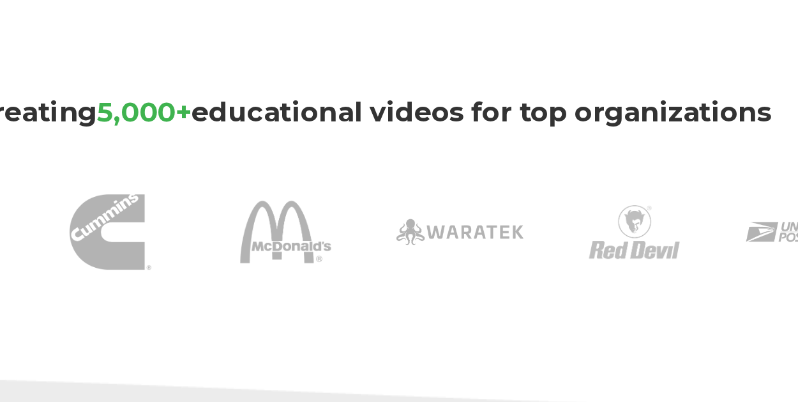
scroll to position [946, 0]
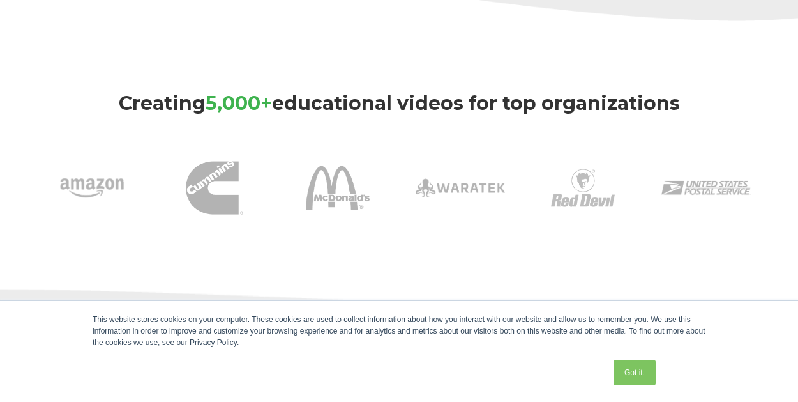
click at [116, 262] on div "Creating 5 ,000+ educational videos for top organizations" at bounding box center [399, 157] width 798 height 252
click at [120, 263] on div "Creating 5 ,000+ educational videos for top organizations" at bounding box center [399, 157] width 798 height 252
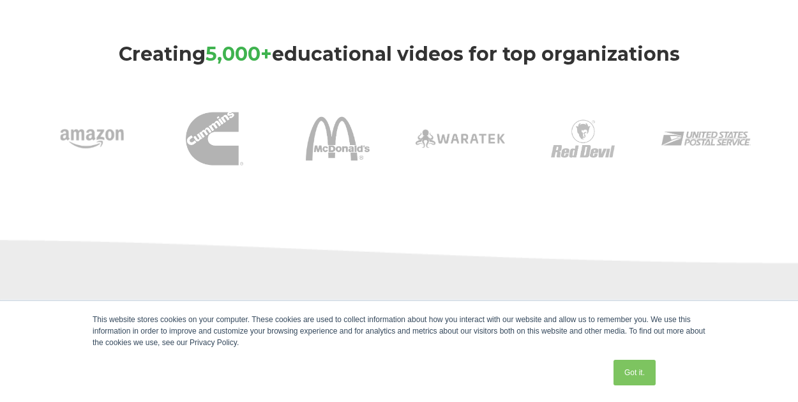
scroll to position [1022, 0]
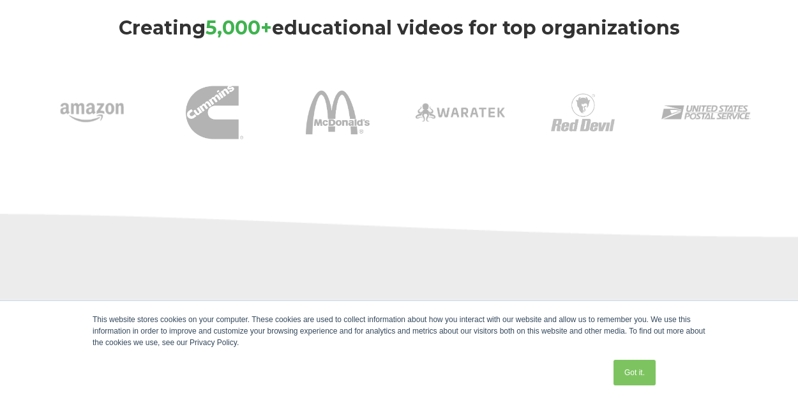
click at [142, 20] on h3 "Creating 5 ,000+ educational videos for top organizations" at bounding box center [399, 28] width 722 height 23
click at [112, 262] on div "Educate Your Employees Sample a video." at bounding box center [399, 300] width 798 height 186
click at [406, 262] on div "Educate Your Employees Sample a video." at bounding box center [399, 300] width 798 height 186
click at [84, 20] on h3 "Creating 5 ,000+ educational videos for top organizations" at bounding box center [399, 28] width 722 height 23
click at [166, 21] on h3 "Creating 5 ,000+ educational videos for top organizations" at bounding box center [399, 28] width 722 height 23
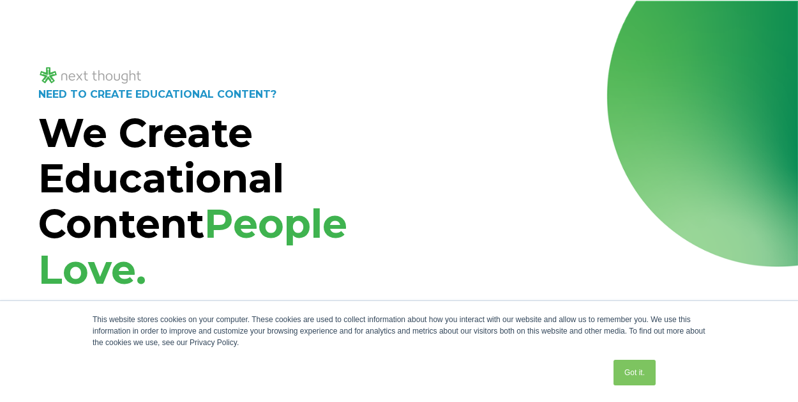
scroll to position [0, 0]
click at [96, 20] on div "NEED TO CREATE EDUCATIONAL CONTENT? We Create Educational Content People Love. …" at bounding box center [399, 320] width 798 height 638
click at [125, 262] on span "People Love." at bounding box center [192, 246] width 309 height 94
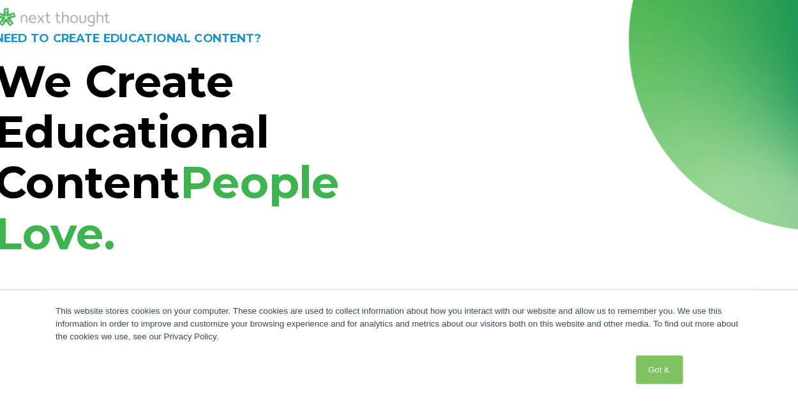
scroll to position [176, 0]
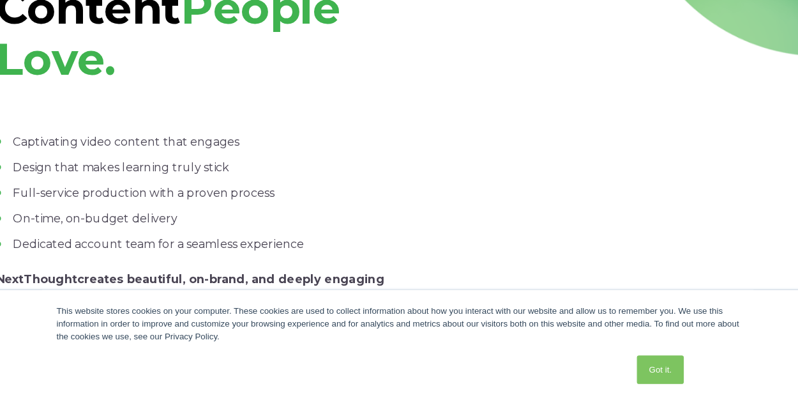
click at [416, 275] on div at bounding box center [583, 160] width 353 height 397
click at [287, 59] on span "People Love." at bounding box center [192, 71] width 309 height 94
click at [386, 277] on span "Captivating video content that engages Design that makes learning truly stick F…" at bounding box center [214, 238] width 353 height 156
click at [158, 276] on span "Captivating video content that engages Design that makes learning truly stick F…" at bounding box center [214, 238] width 353 height 156
click at [262, 68] on span "People Love." at bounding box center [192, 71] width 309 height 94
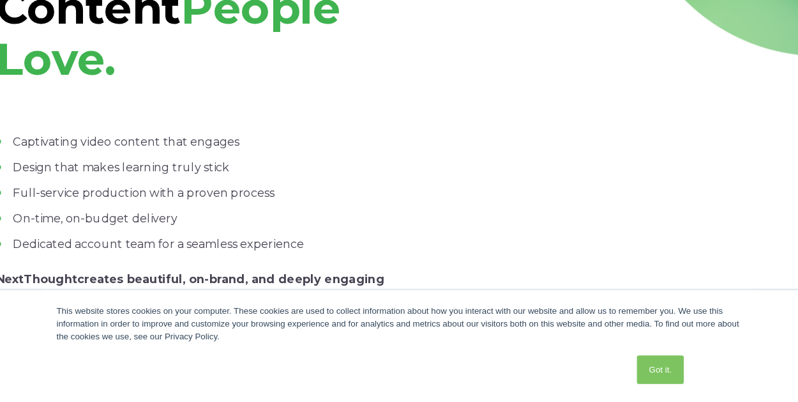
click at [103, 58] on strong "We Create Educational Content" at bounding box center [161, 3] width 246 height 140
click at [138, 61] on strong "We Create Educational Content" at bounding box center [161, 3] width 246 height 140
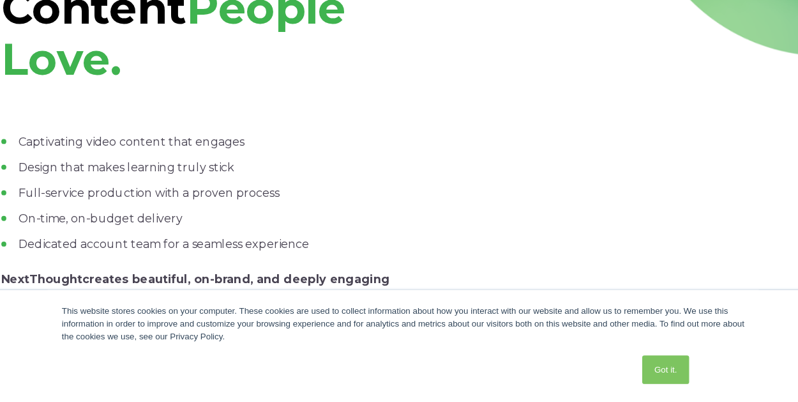
click at [125, 59] on strong "We Create Educational Content" at bounding box center [161, 3] width 246 height 140
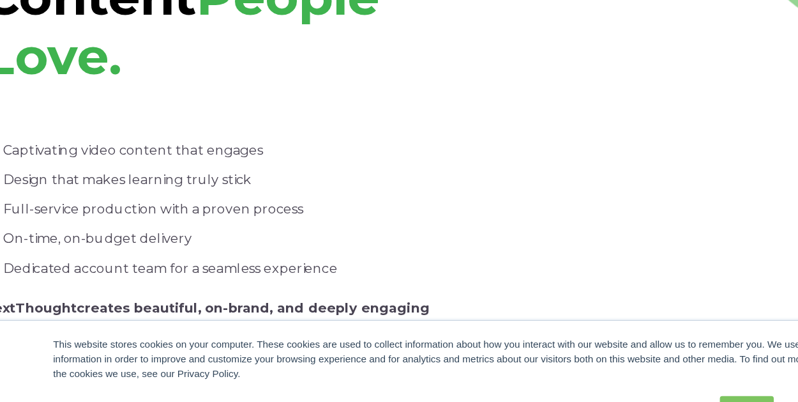
click at [365, 66] on h1 "We Create Educational Content People Love." at bounding box center [214, 26] width 353 height 182
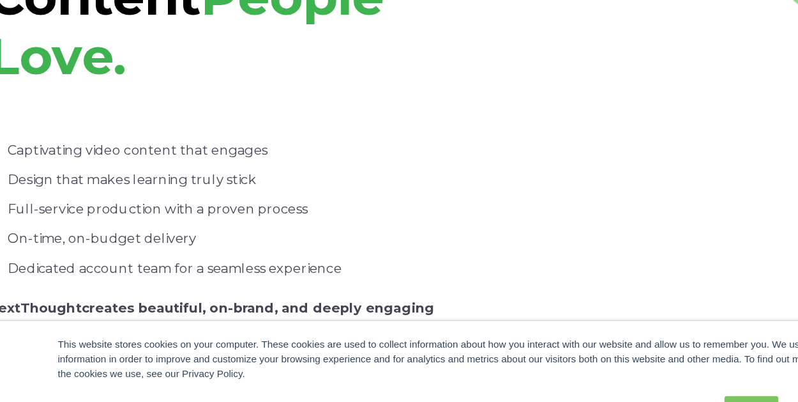
click at [150, 255] on span "Dedicated account team for a seamless experience" at bounding box center [184, 260] width 261 height 12
click at [136, 68] on strong "We Create Educational Content" at bounding box center [161, 3] width 246 height 140
click at [375, 82] on h1 "We Create Educational Content People Love." at bounding box center [214, 26] width 353 height 182
click at [144, 255] on span "Dedicated account team for a seamless experience" at bounding box center [184, 260] width 261 height 12
click at [133, 67] on strong "We Create Educational Content" at bounding box center [161, 3] width 246 height 140
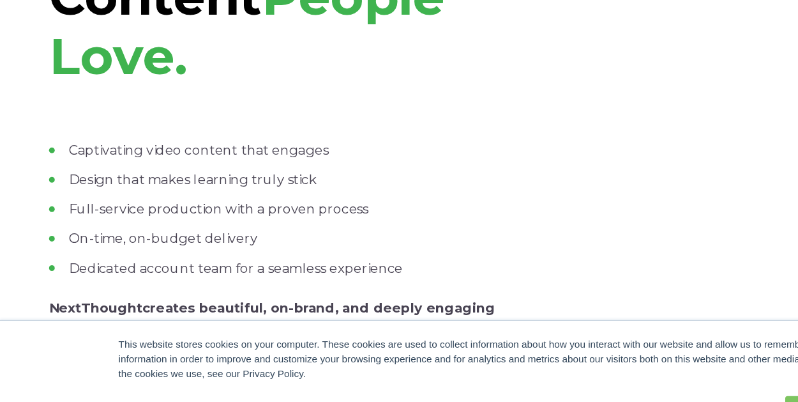
click at [97, 255] on span "Dedicated account team for a seamless experience" at bounding box center [184, 260] width 261 height 12
click at [103, 67] on strong "We Create Educational Content" at bounding box center [161, 3] width 246 height 140
click at [95, 254] on span "Dedicated account team for a seamless experience" at bounding box center [184, 260] width 261 height 12
click at [329, 254] on li "Dedicated account team for a seamless experience" at bounding box center [214, 259] width 353 height 15
click at [77, 255] on span "Dedicated account team for a seamless experience" at bounding box center [184, 260] width 261 height 12
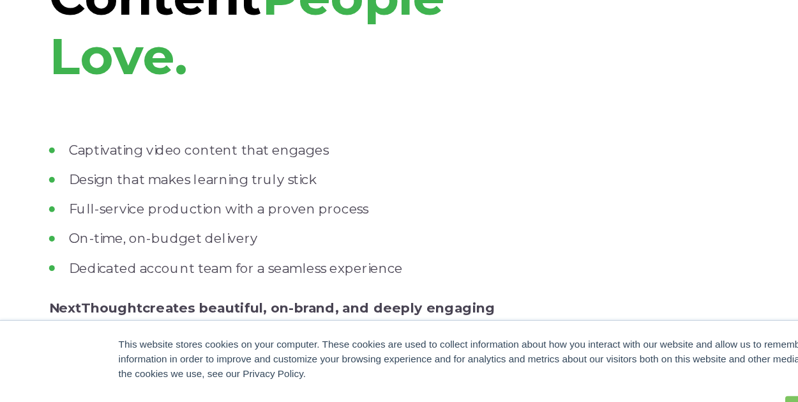
click at [82, 255] on span "Dedicated account team for a seamless experience" at bounding box center [184, 260] width 261 height 12
click at [84, 254] on span "Dedicated account team for a seamless experience" at bounding box center [184, 260] width 261 height 12
click at [319, 254] on li "Dedicated account team for a seamless experience" at bounding box center [214, 259] width 353 height 15
click at [97, 255] on span "Dedicated account team for a seamless experience" at bounding box center [184, 260] width 261 height 12
click at [306, 67] on span "People Love." at bounding box center [192, 71] width 309 height 94
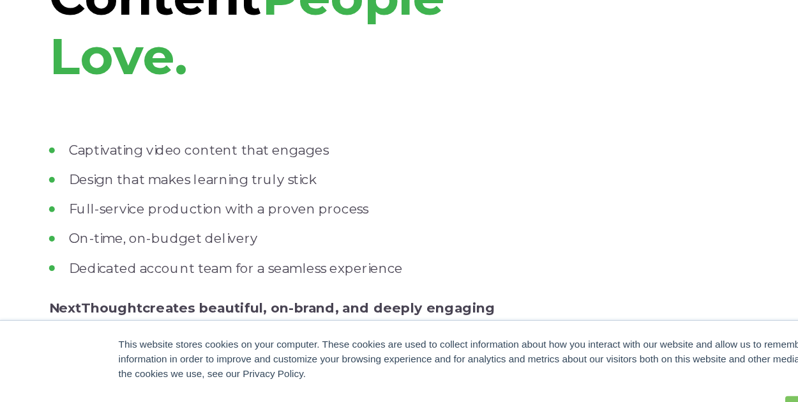
click at [87, 67] on strong "We Create Educational Content" at bounding box center [161, 3] width 246 height 140
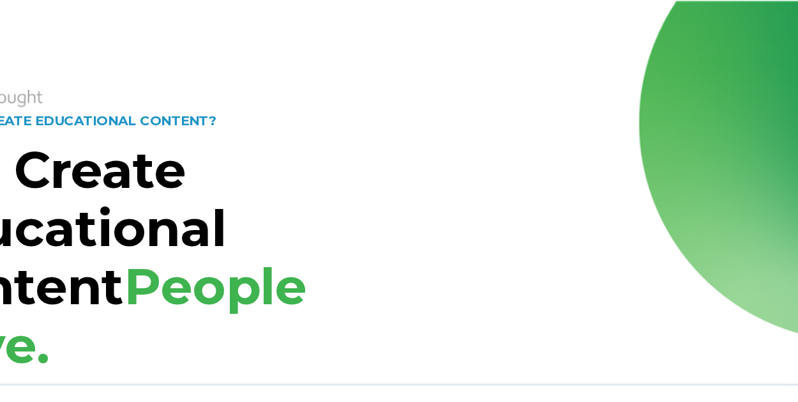
scroll to position [0, 0]
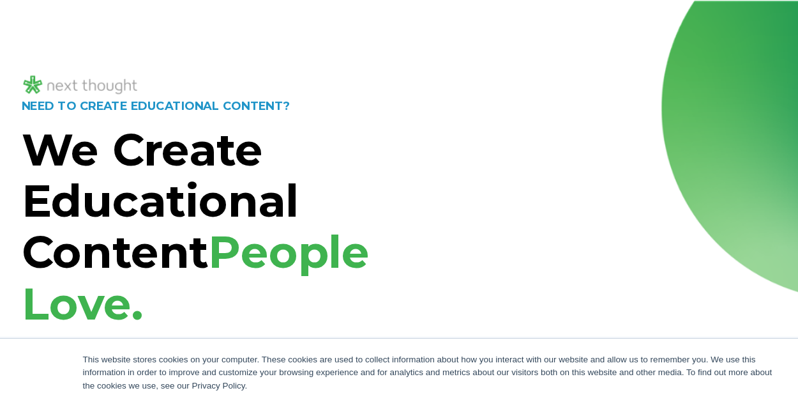
click at [374, 18] on div "NEED TO CREATE EDUCATIONAL CONTENT? We Create Educational Content People Love. …" at bounding box center [399, 320] width 798 height 638
click at [119, 18] on div "NEED TO CREATE EDUCATIONAL CONTENT? We Create Educational Content People Love. …" at bounding box center [399, 320] width 798 height 638
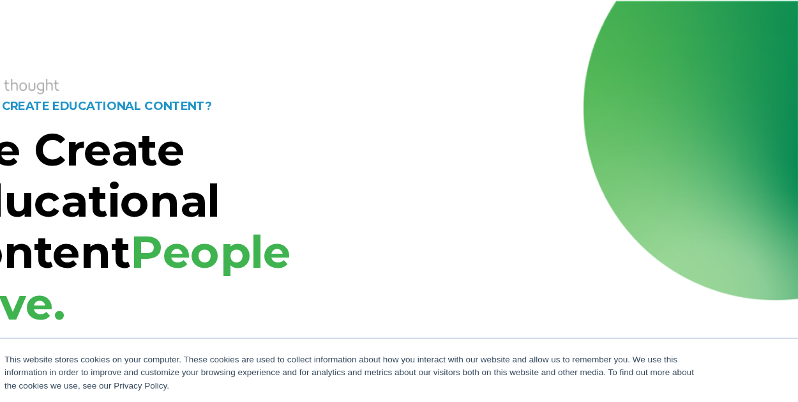
click at [171, 18] on div "NEED TO CREATE EDUCATIONAL CONTENT? We Create Educational Content People Love. …" at bounding box center [399, 320] width 798 height 638
click at [326, 19] on div "NEED TO CREATE EDUCATIONAL CONTENT? We Create Educational Content People Love. …" at bounding box center [399, 320] width 798 height 638
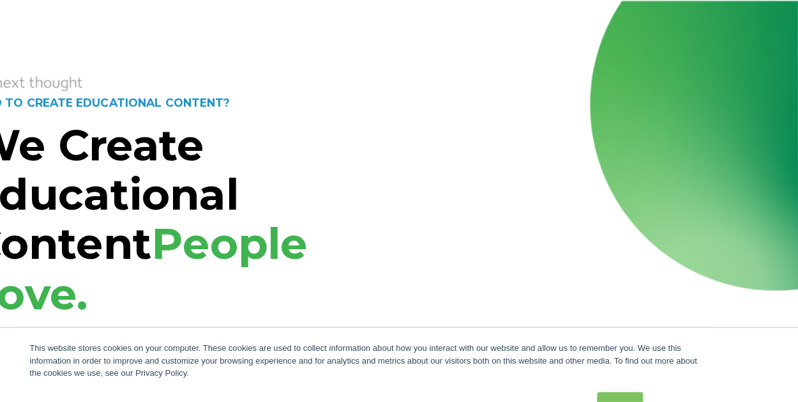
click at [176, 241] on strong "We Create Educational Content" at bounding box center [161, 179] width 246 height 140
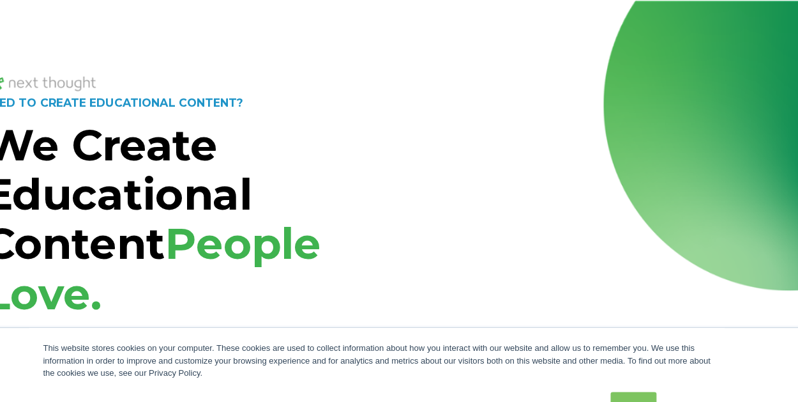
click at [432, 55] on div at bounding box center [399, 66] width 722 height 42
click at [162, 240] on strong "We Create Educational Content" at bounding box center [161, 179] width 246 height 140
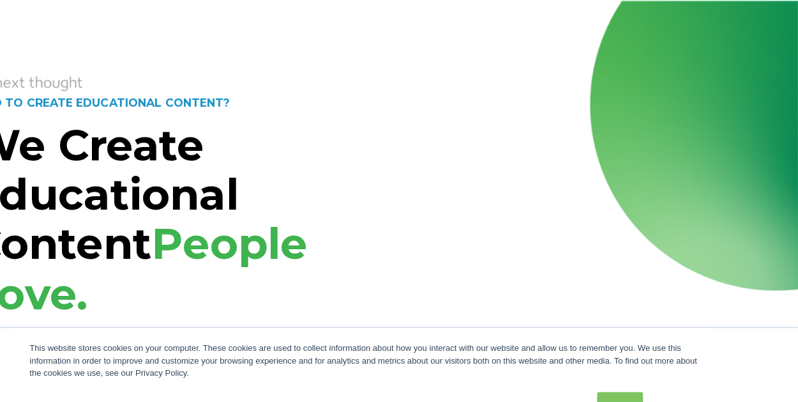
click at [448, 19] on div "NEED TO CREATE EDUCATIONAL CONTENT? We Create Educational Content People Love. …" at bounding box center [399, 320] width 798 height 638
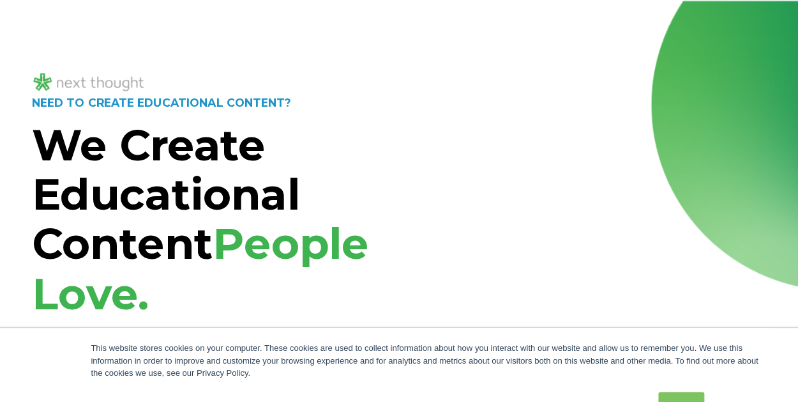
click at [296, 20] on div "NEED TO CREATE EDUCATIONAL CONTENT? We Create Educational Content People Love. …" at bounding box center [399, 320] width 798 height 638
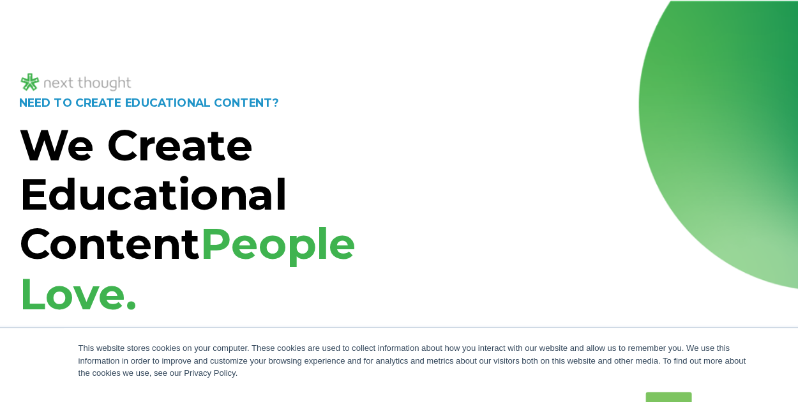
click at [103, 239] on strong "We Create Educational Content" at bounding box center [161, 179] width 246 height 140
click at [125, 240] on strong "We Create Educational Content" at bounding box center [161, 179] width 246 height 140
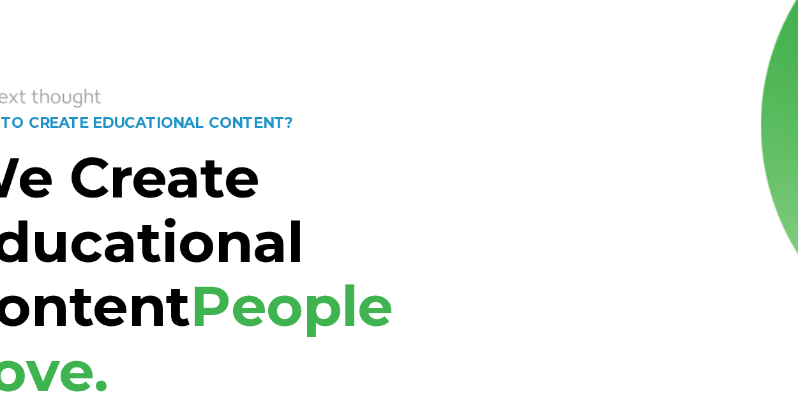
click at [192, 22] on div "NEED TO CREATE EDUCATIONAL CONTENT? We Create Educational Content People Love. …" at bounding box center [399, 320] width 798 height 638
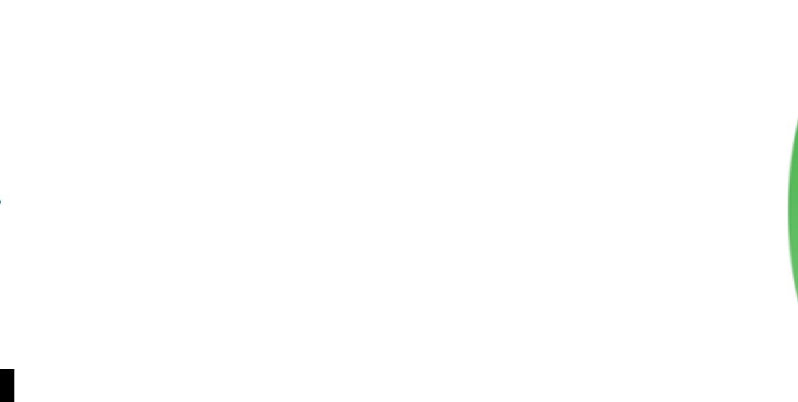
click at [349, 20] on div "NEED TO CREATE EDUCATIONAL CONTENT? We Create Educational Content People Love. …" at bounding box center [399, 320] width 798 height 638
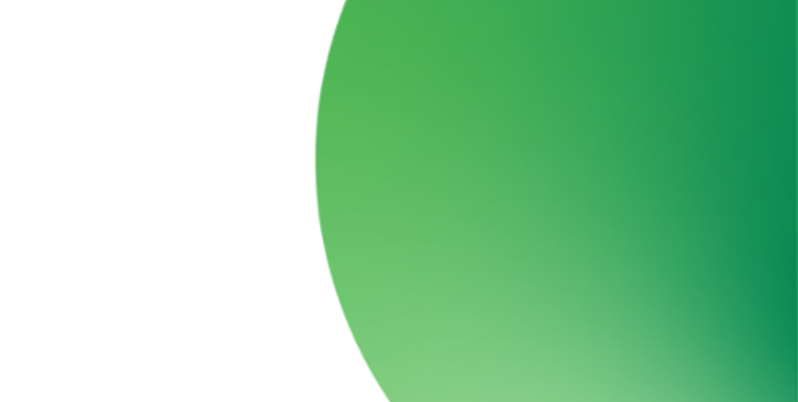
click at [515, 41] on div "NEED TO CREATE EDUCATIONAL CONTENT? We Create Educational Content People Love. …" at bounding box center [399, 320] width 798 height 638
click at [528, 42] on div "NEED TO CREATE EDUCATIONAL CONTENT? We Create Educational Content People Love. …" at bounding box center [399, 320] width 798 height 638
click at [533, 137] on div at bounding box center [583, 324] width 353 height 421
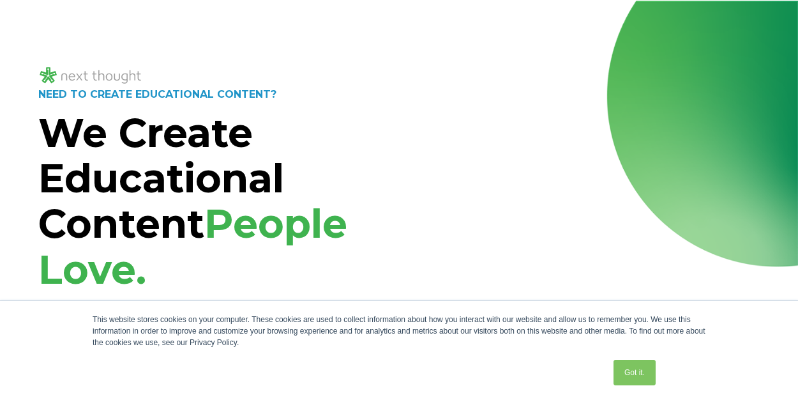
click at [123, 21] on div "NEED TO CREATE EDUCATIONAL CONTENT? We Create Educational Content People Love. …" at bounding box center [399, 320] width 798 height 638
click at [355, 22] on div "NEED TO CREATE EDUCATIONAL CONTENT? We Create Educational Content People Love. …" at bounding box center [399, 320] width 798 height 638
click at [117, 262] on span "People Love." at bounding box center [192, 246] width 309 height 94
click at [120, 262] on span "People Love." at bounding box center [192, 246] width 309 height 94
click at [90, 20] on div "NEED TO CREATE EDUCATIONAL CONTENT? We Create Educational Content People Love. …" at bounding box center [399, 320] width 798 height 638
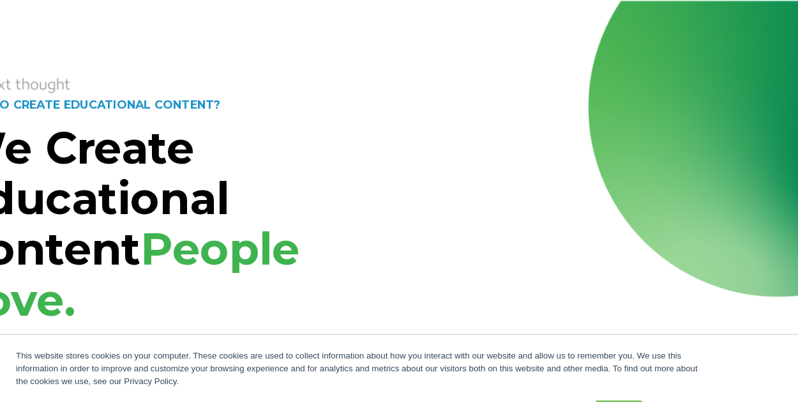
click at [187, 236] on strong "We Create Educational Content" at bounding box center [161, 179] width 246 height 140
click at [178, 235] on strong "We Create Educational Content" at bounding box center [161, 179] width 246 height 140
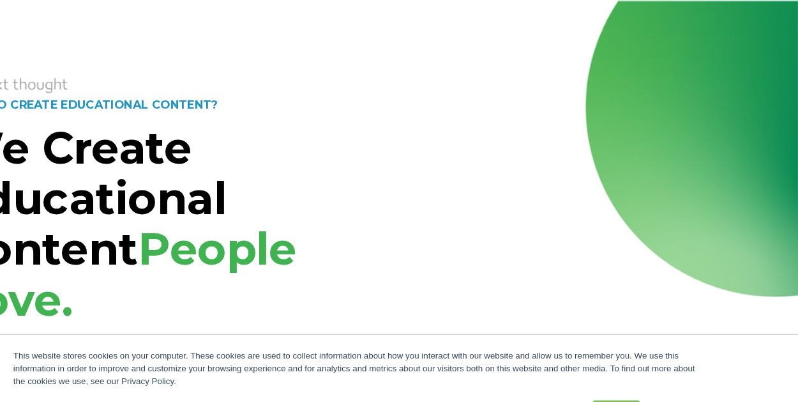
click at [166, 19] on div "NEED TO CREATE EDUCATIONAL CONTENT? We Create Educational Content People Love. …" at bounding box center [399, 320] width 798 height 638
click at [179, 236] on strong "We Create Educational Content" at bounding box center [161, 179] width 246 height 140
click at [186, 235] on strong "We Create Educational Content" at bounding box center [161, 179] width 246 height 140
click at [179, 234] on strong "We Create Educational Content" at bounding box center [161, 179] width 246 height 140
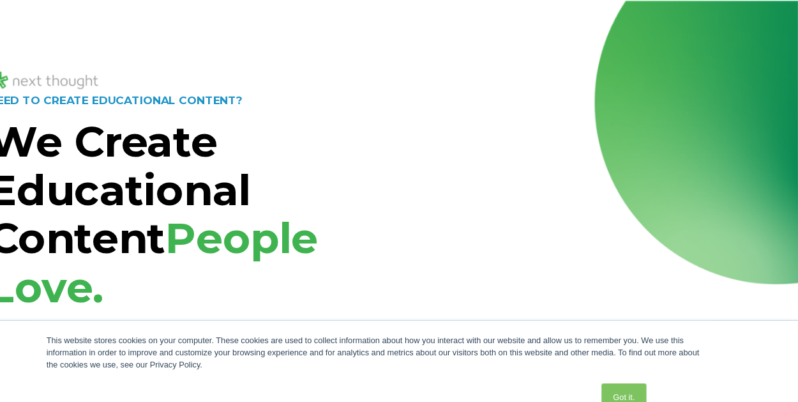
click at [382, 21] on div "NEED TO CREATE EDUCATIONAL CONTENT? We Create Educational Content People Love. …" at bounding box center [399, 320] width 798 height 638
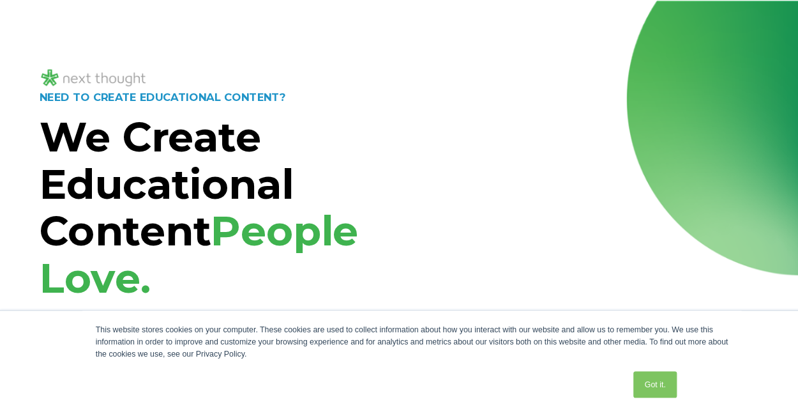
click at [75, 20] on div "NEED TO CREATE EDUCATIONAL CONTENT? We Create Educational Content People Love. …" at bounding box center [399, 320] width 798 height 638
click at [100, 20] on div "NEED TO CREATE EDUCATIONAL CONTENT? We Create Educational Content People Love. …" at bounding box center [399, 320] width 798 height 638
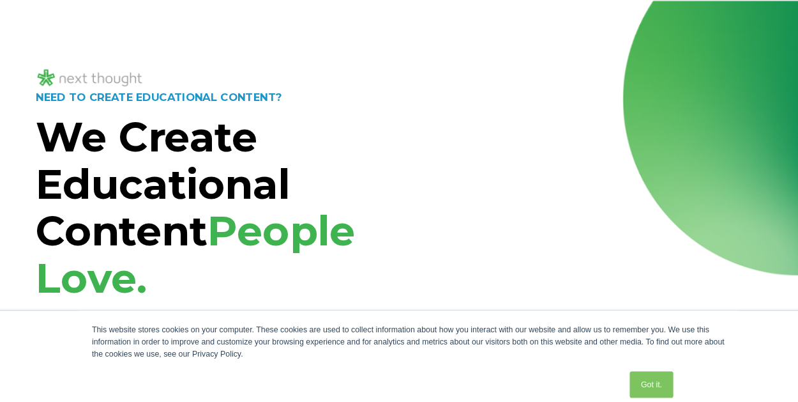
click at [174, 20] on div "NEED TO CREATE EDUCATIONAL CONTENT? We Create Educational Content People Love. …" at bounding box center [399, 320] width 798 height 638
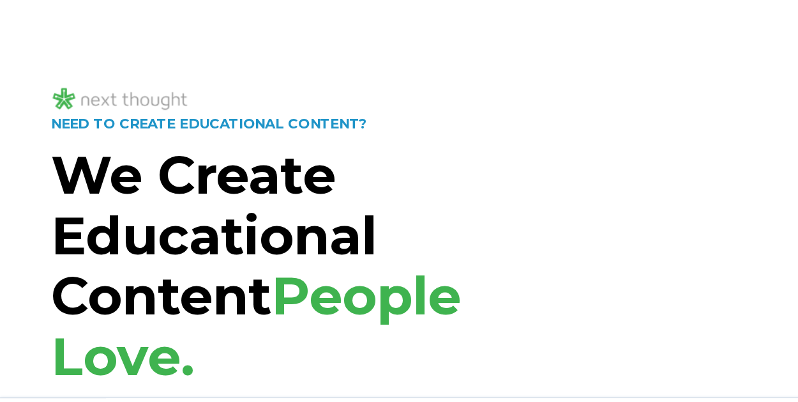
click at [70, 16] on div "NEED TO CREATE EDUCATIONAL CONTENT? We Create Educational Content People Love. …" at bounding box center [399, 320] width 798 height 638
click at [100, 16] on div "NEED TO CREATE EDUCATIONAL CONTENT? We Create Educational Content People Love. …" at bounding box center [399, 320] width 798 height 638
click at [80, 17] on div "NEED TO CREATE EDUCATIONAL CONTENT? We Create Educational Content People Love. …" at bounding box center [399, 320] width 798 height 638
click at [257, 16] on div "NEED TO CREATE EDUCATIONAL CONTENT? We Create Educational Content People Love. …" at bounding box center [399, 320] width 798 height 638
click at [315, 39] on div "NEED TO CREATE EDUCATIONAL CONTENT? We Create Educational Content People Love. …" at bounding box center [399, 320] width 798 height 638
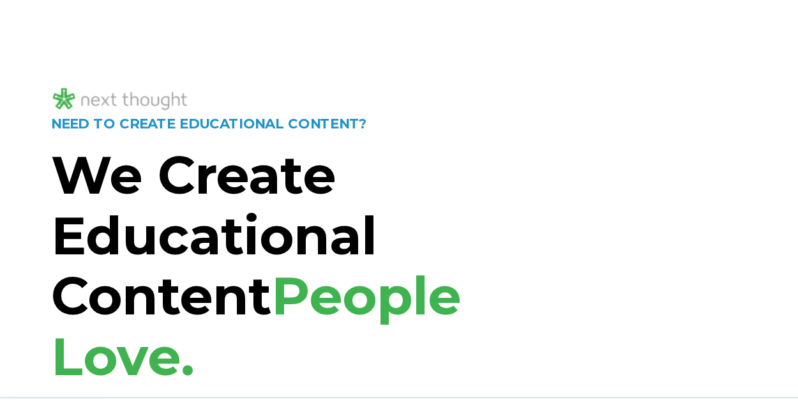
click at [86, 199] on strong "We Create Educational Content" at bounding box center [161, 179] width 246 height 140
click at [80, 17] on div "NEED TO CREATE EDUCATIONAL CONTENT? We Create Educational Content People Love. …" at bounding box center [399, 320] width 798 height 638
click at [56, 15] on div "NEED TO CREATE EDUCATIONAL CONTENT? We Create Educational Content People Love. …" at bounding box center [399, 320] width 798 height 638
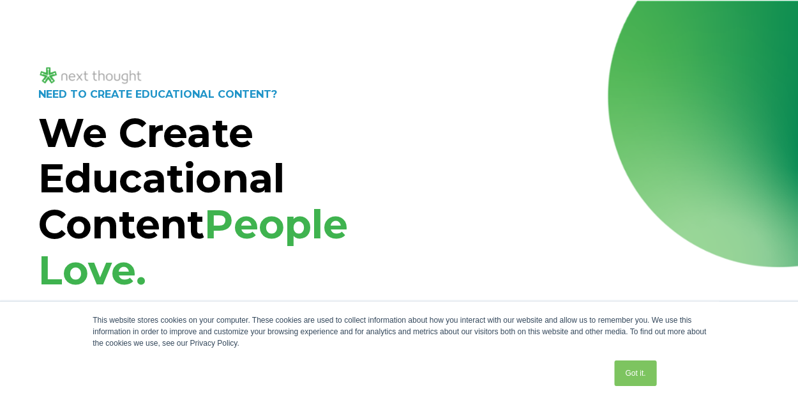
scroll to position [20, 0]
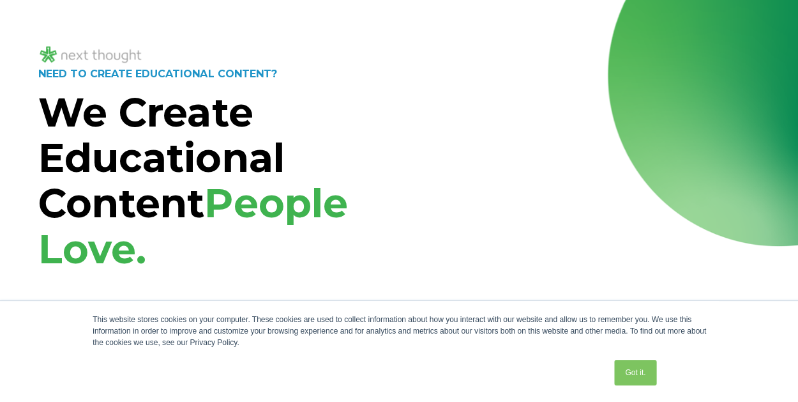
click at [115, 22] on div "NEED TO CREATE EDUCATIONAL CONTENT? We Create Educational Content People Love. …" at bounding box center [399, 299] width 798 height 638
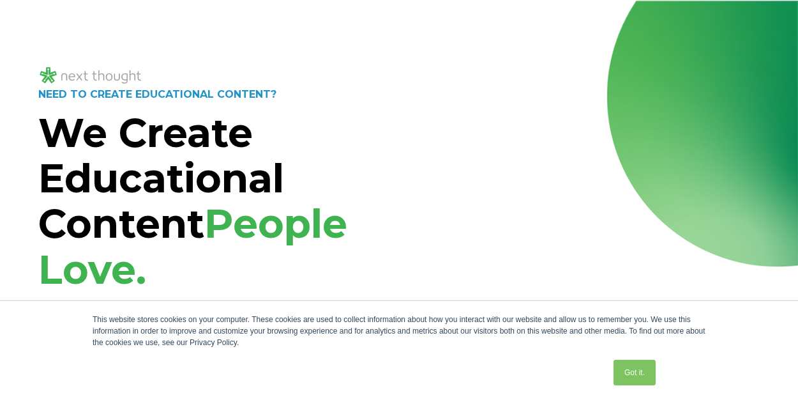
click at [417, 21] on div "NEED TO CREATE EDUCATIONAL CONTENT? We Create Educational Content People Love. …" at bounding box center [399, 320] width 798 height 638
click at [98, 21] on div "NEED TO CREATE EDUCATIONAL CONTENT? We Create Educational Content People Love. …" at bounding box center [399, 320] width 798 height 638
click at [105, 21] on div "NEED TO CREATE EDUCATIONAL CONTENT? We Create Educational Content People Love. …" at bounding box center [399, 320] width 798 height 638
click at [124, 21] on div "NEED TO CREATE EDUCATIONAL CONTENT? We Create Educational Content People Love. …" at bounding box center [399, 320] width 798 height 638
click at [109, 261] on span "People Love." at bounding box center [192, 246] width 309 height 94
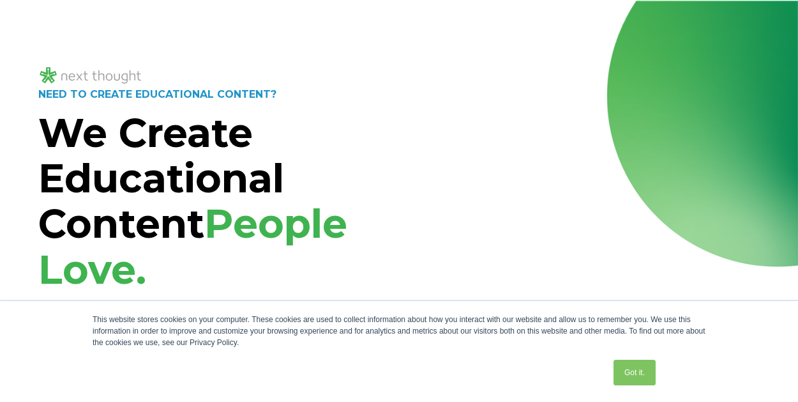
click at [413, 22] on div "NEED TO CREATE EDUCATIONAL CONTENT? We Create Educational Content People Love. …" at bounding box center [399, 320] width 798 height 638
click at [96, 20] on div "NEED TO CREATE EDUCATIONAL CONTENT? We Create Educational Content People Love. …" at bounding box center [399, 320] width 798 height 638
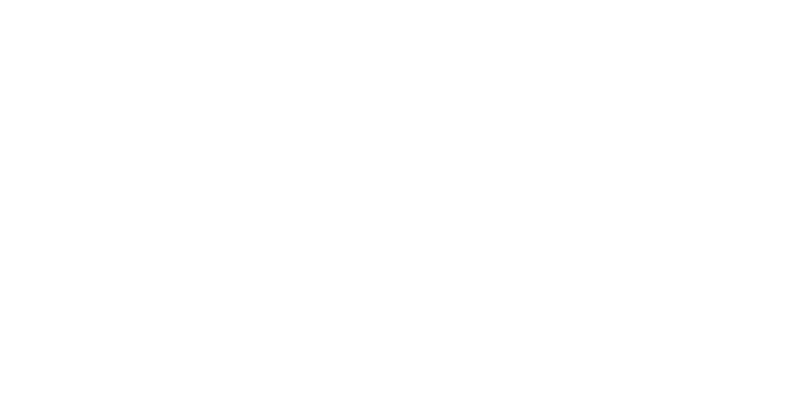
click at [312, 65] on div at bounding box center [399, 75] width 722 height 21
click at [325, 5] on div "NEED TO CREATE EDUCATIONAL CONTENT? We Create Educational Content People Love. …" at bounding box center [399, 320] width 798 height 638
click at [341, 366] on div "Got it." at bounding box center [376, 372] width 567 height 33
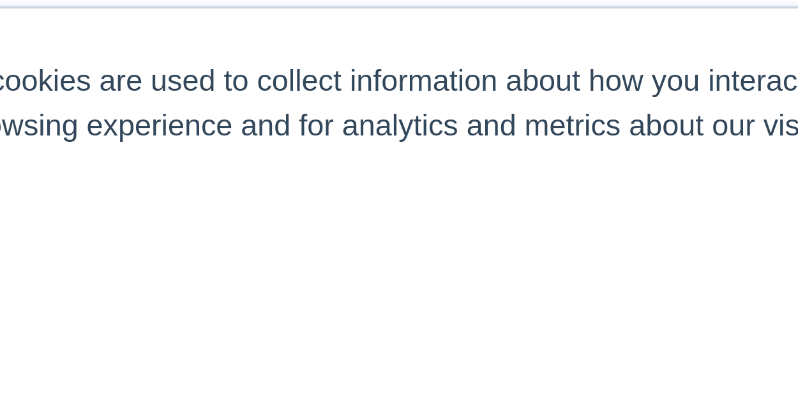
click at [305, 305] on div "This website stores cookies on your computer. These cookies are used to collect…" at bounding box center [399, 351] width 639 height 101
click at [381, 304] on div "This website stores cookies on your computer. These cookies are used to collect…" at bounding box center [399, 351] width 639 height 101
click at [306, 366] on div "Got it." at bounding box center [376, 372] width 567 height 33
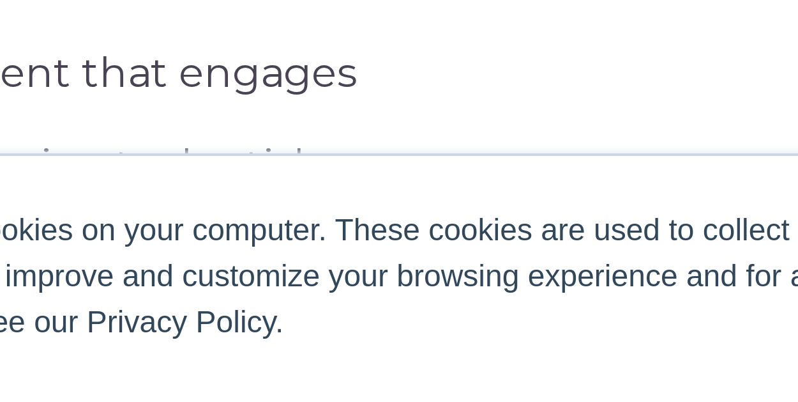
click at [198, 267] on div "Captivating video content that engages Design that makes learning truly stick F…" at bounding box center [214, 342] width 353 height 171
click at [253, 267] on div "Captivating video content that engages Design that makes learning truly stick F…" at bounding box center [214, 342] width 353 height 171
click at [193, 267] on div "Captivating video content that engages Design that makes learning truly stick F…" at bounding box center [214, 342] width 353 height 171
click at [273, 267] on div "Captivating video content that engages Design that makes learning truly stick F…" at bounding box center [214, 342] width 353 height 171
click at [191, 267] on div "Captivating video content that engages Design that makes learning truly stick F…" at bounding box center [214, 342] width 353 height 171
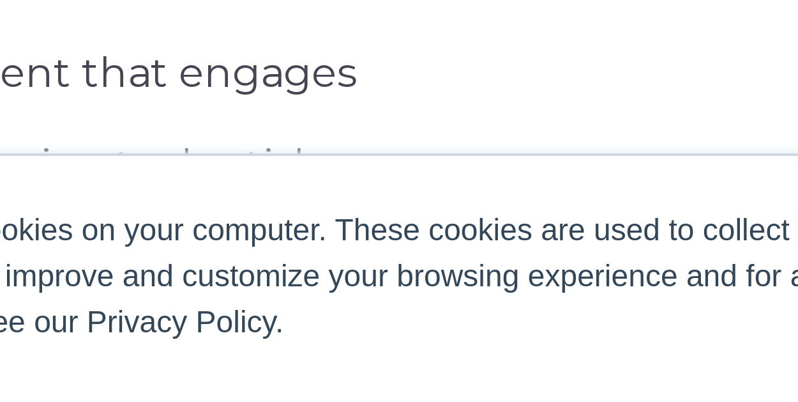
click at [188, 267] on div "Captivating video content that engages Design that makes learning truly stick F…" at bounding box center [214, 342] width 353 height 171
click at [195, 327] on div "This website stores cookies on your computer. These cookies are used to collect…" at bounding box center [399, 331] width 613 height 34
click at [194, 328] on div "This website stores cookies on your computer. These cookies are used to collect…" at bounding box center [399, 331] width 613 height 34
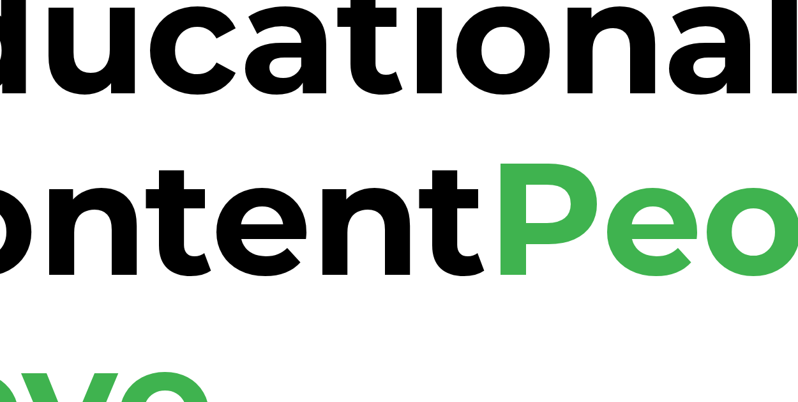
click at [109, 110] on strong "We Create Educational Content" at bounding box center [161, 115] width 246 height 140
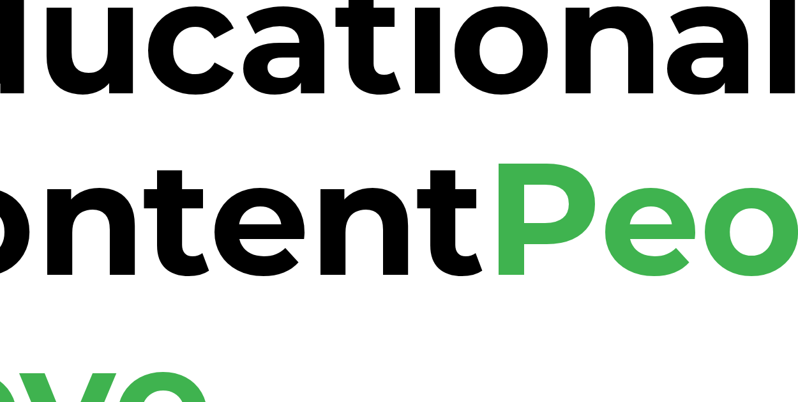
click at [189, 112] on strong "We Create Educational Content" at bounding box center [161, 115] width 246 height 140
click at [187, 110] on strong "We Create Educational Content" at bounding box center [161, 115] width 246 height 140
click at [106, 110] on strong "We Create Educational Content" at bounding box center [161, 115] width 246 height 140
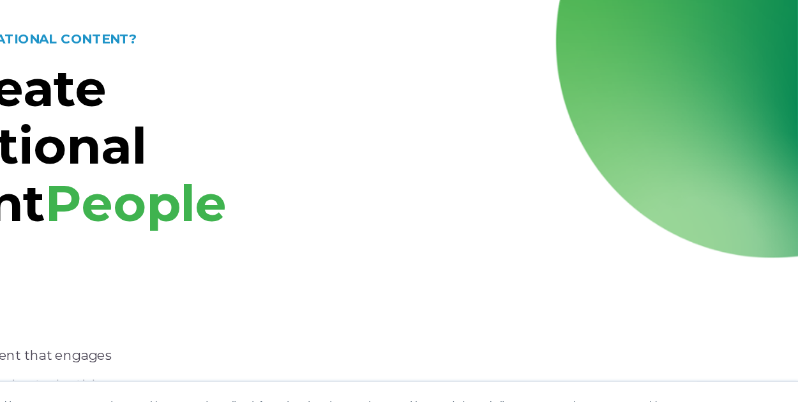
click at [480, 17] on div at bounding box center [399, 12] width 722 height 21
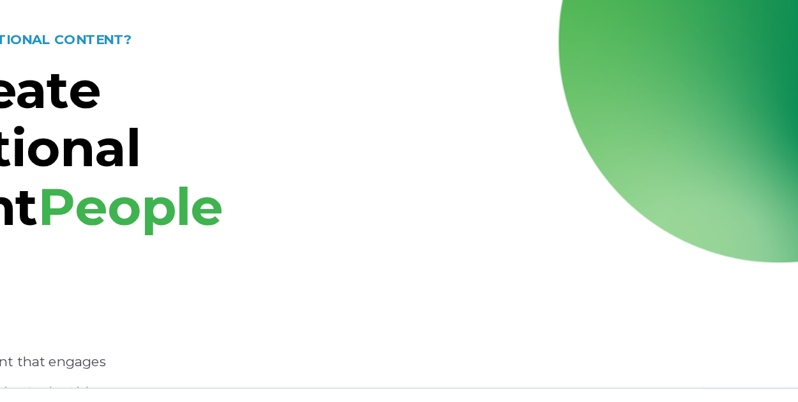
click at [453, 17] on div at bounding box center [399, 12] width 722 height 21
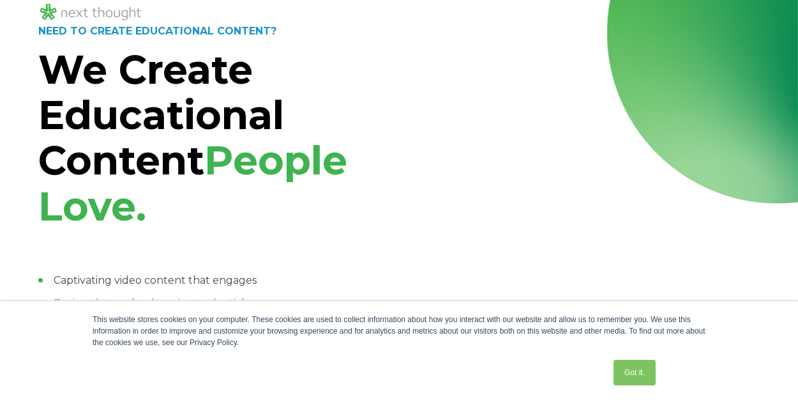
click at [420, 20] on div at bounding box center [399, 12] width 722 height 21
click at [133, 20] on img at bounding box center [90, 12] width 105 height 21
click at [442, 21] on div at bounding box center [399, 12] width 722 height 21
click at [123, 261] on div "Captivating video content that engages Design that makes learning truly stick F…" at bounding box center [214, 342] width 353 height 171
click at [114, 262] on div "Captivating video content that engages Design that makes learning truly stick F…" at bounding box center [214, 342] width 353 height 171
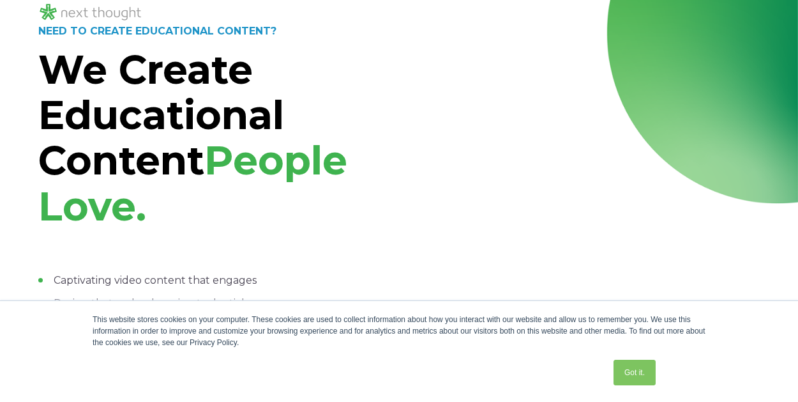
click at [200, 20] on div at bounding box center [399, 12] width 722 height 21
click at [114, 23] on p "NEED TO CREATE EDUCATIONAL CONTENT?" at bounding box center [214, 31] width 353 height 17
click at [116, 23] on p "NEED TO CREATE EDUCATIONAL CONTENT?" at bounding box center [214, 31] width 353 height 17
click at [110, 21] on img at bounding box center [90, 12] width 105 height 21
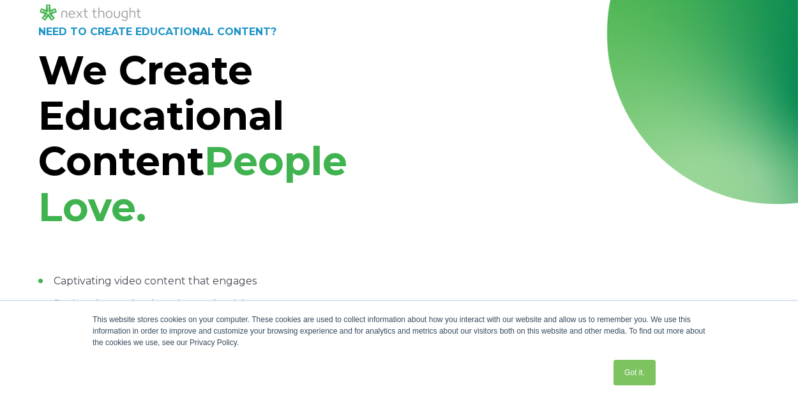
scroll to position [0, 0]
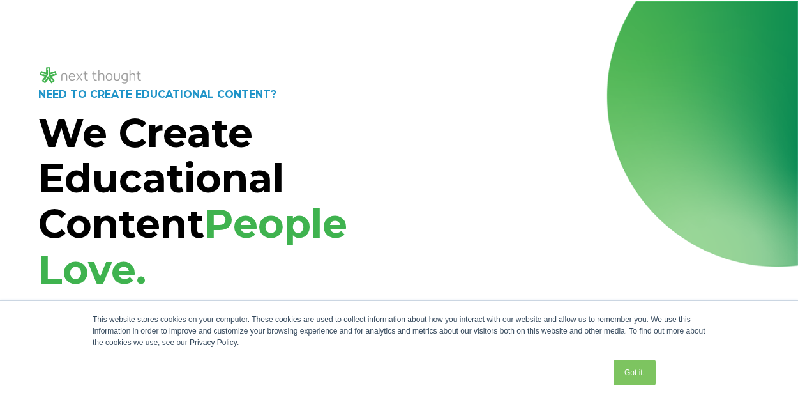
click at [103, 22] on div "NEED TO CREATE EDUCATIONAL CONTENT? We Create Educational Content People Love. …" at bounding box center [399, 320] width 798 height 638
click at [119, 21] on div "NEED TO CREATE EDUCATIONAL CONTENT? We Create Educational Content People Love. …" at bounding box center [399, 320] width 798 height 638
click at [386, 20] on div "NEED TO CREATE EDUCATIONAL CONTENT? We Create Educational Content People Love. …" at bounding box center [399, 320] width 798 height 638
click at [116, 21] on div "NEED TO CREATE EDUCATIONAL CONTENT? We Create Educational Content People Love. …" at bounding box center [399, 320] width 798 height 638
click at [425, 61] on div at bounding box center [399, 66] width 722 height 42
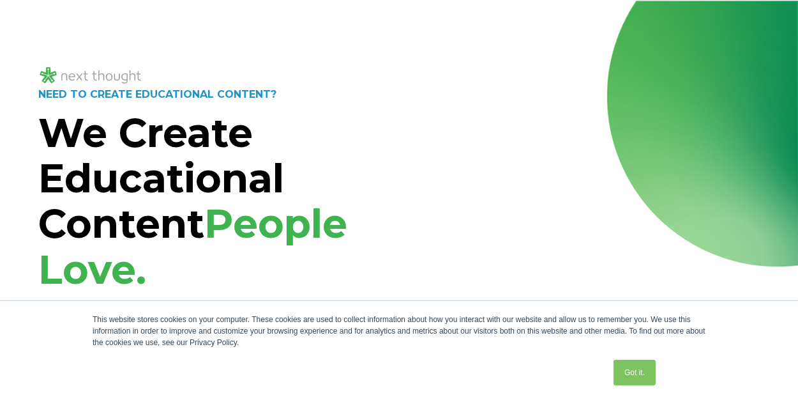
click at [105, 21] on div "NEED TO CREATE EDUCATIONAL CONTENT? We Create Educational Content People Love. …" at bounding box center [399, 320] width 798 height 638
click at [257, 20] on div "NEED TO CREATE EDUCATIONAL CONTENT? We Create Educational Content People Love. …" at bounding box center [399, 320] width 798 height 638
click at [115, 21] on div "NEED TO CREATE EDUCATIONAL CONTENT? We Create Educational Content People Love. …" at bounding box center [399, 320] width 798 height 638
click at [267, 261] on h1 "We Create Educational Content People Love." at bounding box center [214, 201] width 353 height 182
click at [425, 42] on div "NEED TO CREATE EDUCATIONAL CONTENT? We Create Educational Content People Love. …" at bounding box center [399, 320] width 798 height 638
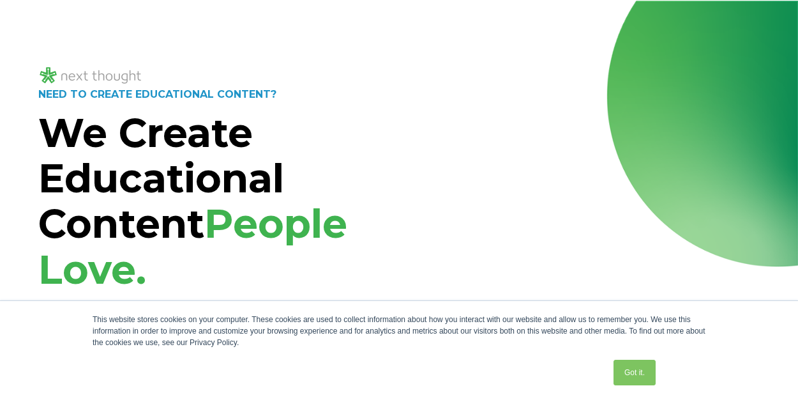
click at [106, 23] on div "NEED TO CREATE EDUCATIONAL CONTENT? We Create Educational Content People Love. …" at bounding box center [399, 320] width 798 height 638
click at [110, 20] on div "NEED TO CREATE EDUCATIONAL CONTENT? We Create Educational Content People Love. …" at bounding box center [399, 320] width 798 height 638
click at [96, 21] on div "NEED TO CREATE EDUCATIONAL CONTENT? We Create Educational Content People Love. …" at bounding box center [399, 320] width 798 height 638
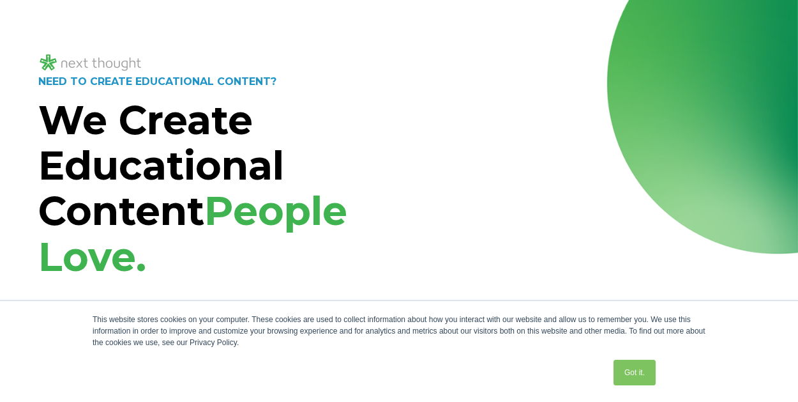
scroll to position [14, 0]
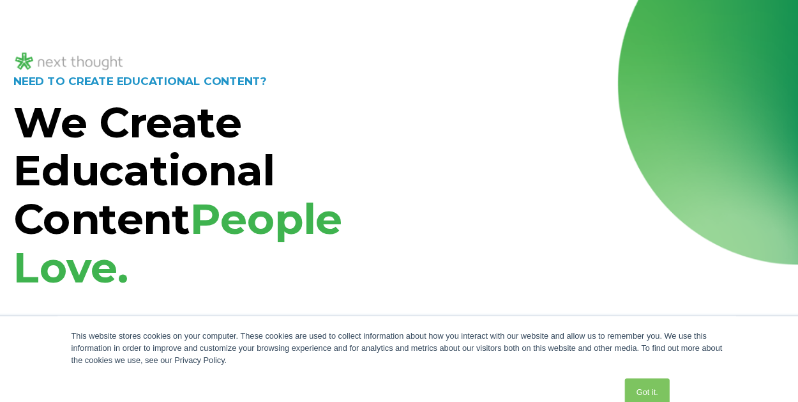
click at [141, 250] on span "People Love." at bounding box center [192, 232] width 309 height 94
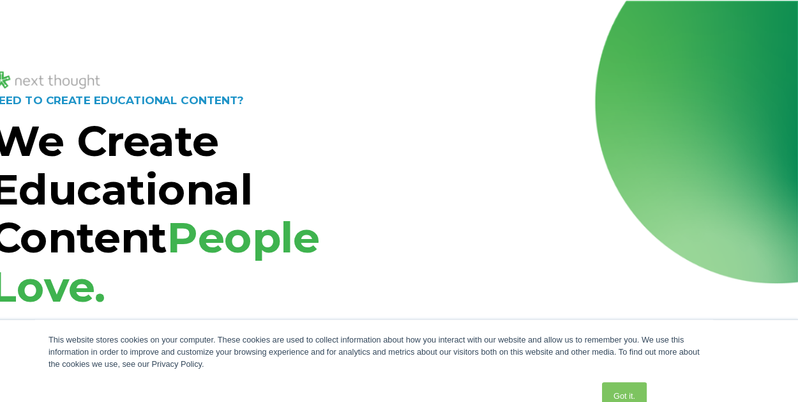
scroll to position [0, 0]
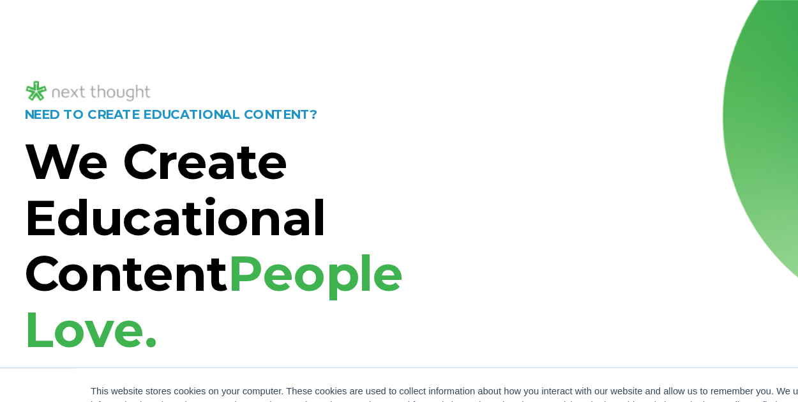
click at [152, 18] on div "NEED TO CREATE EDUCATIONAL CONTENT? We Create Educational Content People Love. …" at bounding box center [399, 320] width 798 height 638
click at [386, 17] on div "NEED TO CREATE EDUCATIONAL CONTENT? We Create Educational Content People Love. …" at bounding box center [399, 320] width 798 height 638
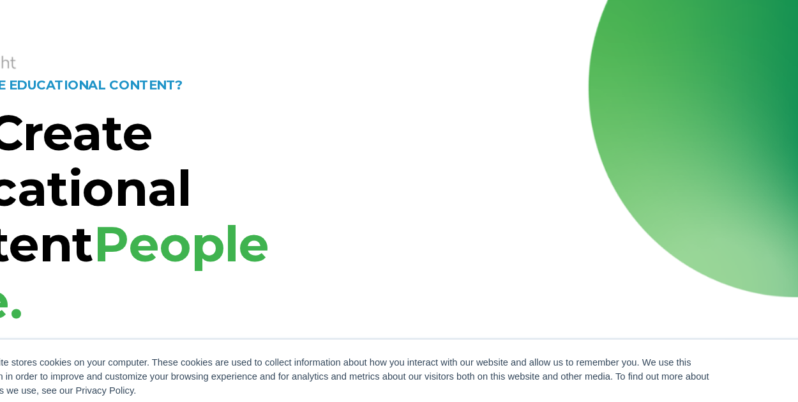
click at [360, 42] on div "NEED TO CREATE EDUCATIONAL CONTENT? We Create Educational Content People Love. …" at bounding box center [399, 320] width 798 height 638
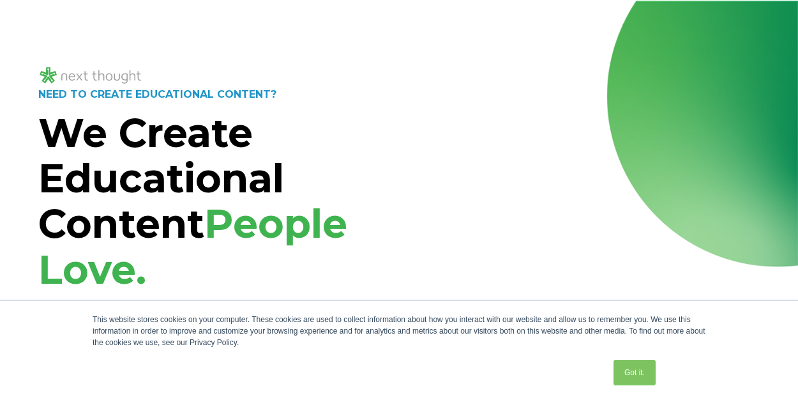
click at [425, 22] on div "NEED TO CREATE EDUCATIONAL CONTENT? We Create Educational Content People Love. …" at bounding box center [399, 320] width 798 height 638
click at [108, 22] on div "NEED TO CREATE EDUCATIONAL CONTENT? We Create Educational Content People Love. …" at bounding box center [399, 320] width 798 height 638
click at [114, 17] on div "NEED TO CREATE EDUCATIONAL CONTENT? We Create Educational Content People Love. …" at bounding box center [399, 320] width 798 height 638
click at [369, 48] on div at bounding box center [399, 66] width 722 height 42
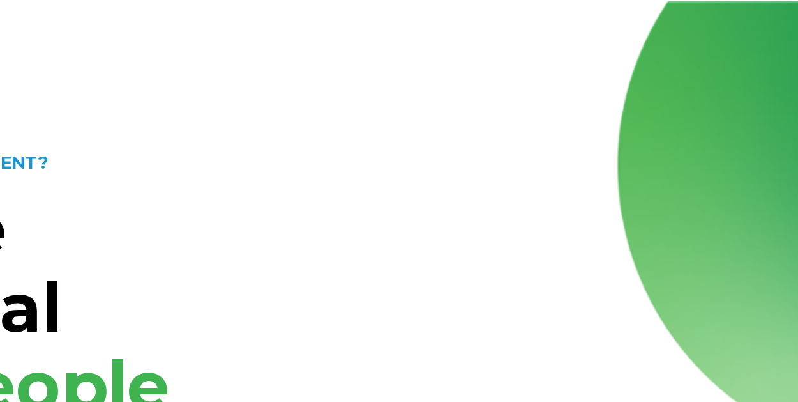
click at [308, 11] on div "NEED TO CREATE EDUCATIONAL CONTENT? We Create Educational Content People Love. …" at bounding box center [399, 320] width 798 height 638
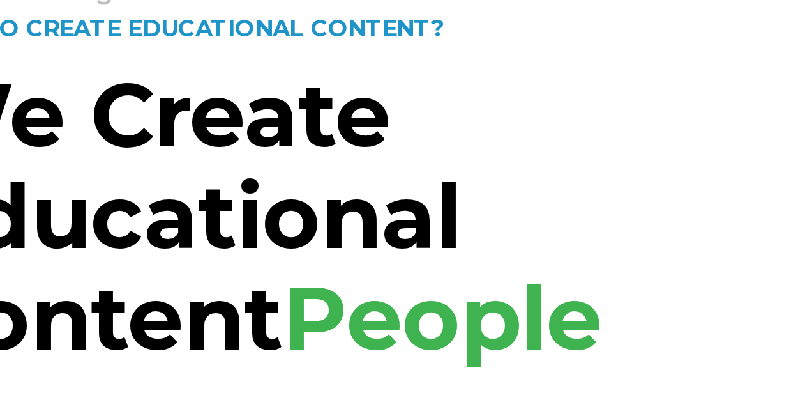
click at [126, 72] on strong "NEED TO CREATE EDUCATIONAL CONTENT?" at bounding box center [157, 76] width 238 height 12
click at [123, 72] on strong "NEED TO CREATE EDUCATIONAL CONTENT?" at bounding box center [157, 76] width 238 height 12
click at [132, 180] on strong "We Create Educational Content" at bounding box center [161, 160] width 246 height 140
click at [123, 73] on strong "NEED TO CREATE EDUCATIONAL CONTENT?" at bounding box center [157, 76] width 238 height 12
click at [128, 72] on strong "NEED TO CREATE EDUCATIONAL CONTENT?" at bounding box center [157, 76] width 238 height 12
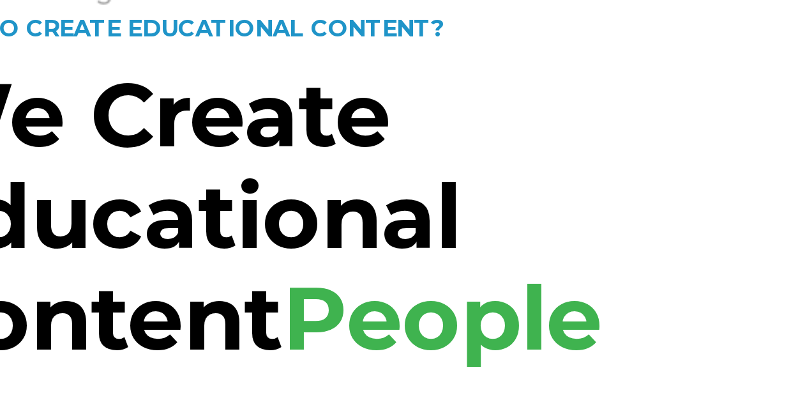
click at [114, 72] on strong "NEED TO CREATE EDUCATIONAL CONTENT?" at bounding box center [157, 76] width 238 height 12
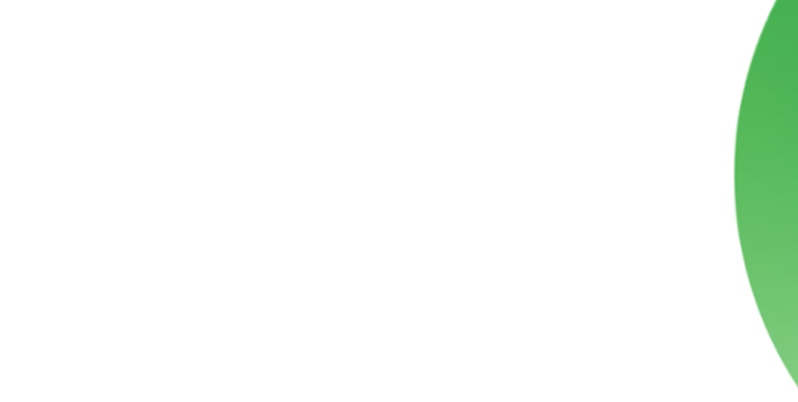
scroll to position [0, 0]
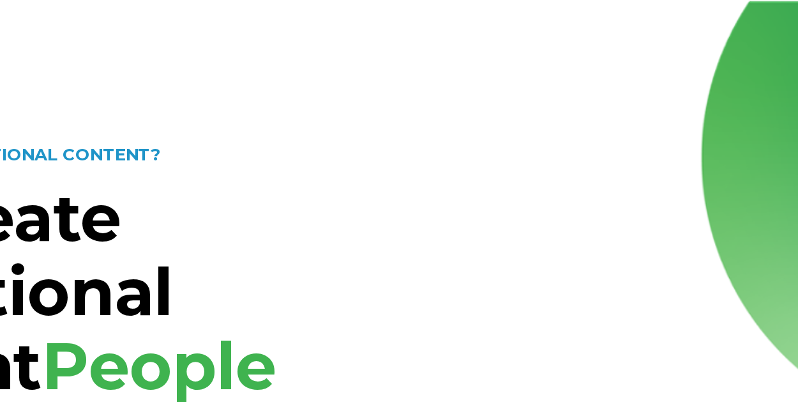
click at [441, 55] on div at bounding box center [399, 66] width 722 height 42
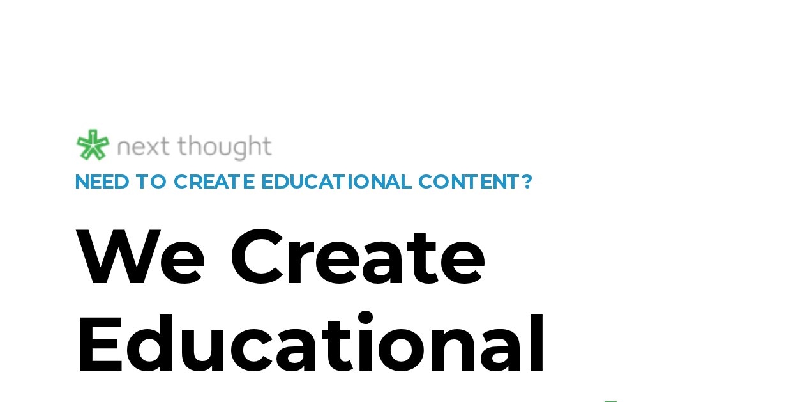
click at [211, 10] on div "NEED TO CREATE EDUCATIONAL CONTENT? We Create Educational Content People Love. …" at bounding box center [399, 320] width 798 height 638
click at [129, 10] on div "NEED TO CREATE EDUCATIONAL CONTENT? We Create Educational Content People Love. …" at bounding box center [399, 320] width 798 height 638
click at [61, 11] on div "NEED TO CREATE EDUCATIONAL CONTENT? We Create Educational Content People Love. …" at bounding box center [399, 320] width 798 height 638
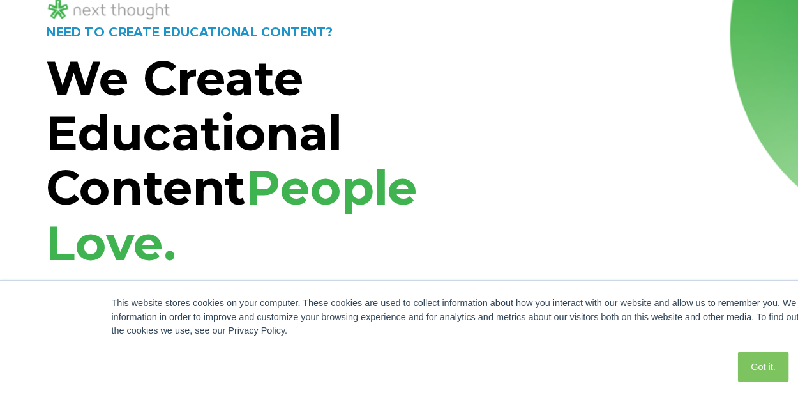
click at [208, 85] on div at bounding box center [399, 75] width 722 height 21
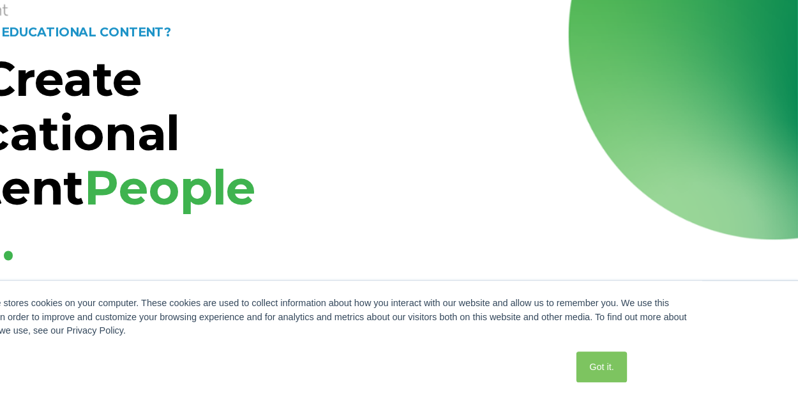
click at [190, 84] on div at bounding box center [399, 75] width 722 height 21
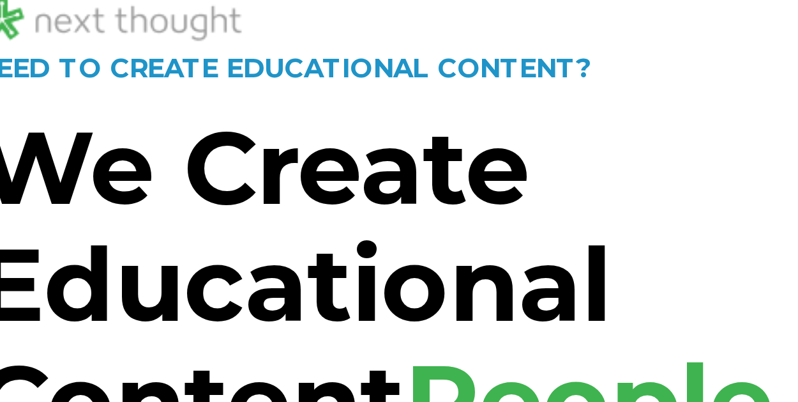
click at [154, 76] on div at bounding box center [399, 75] width 722 height 21
click at [63, 76] on img at bounding box center [90, 75] width 105 height 21
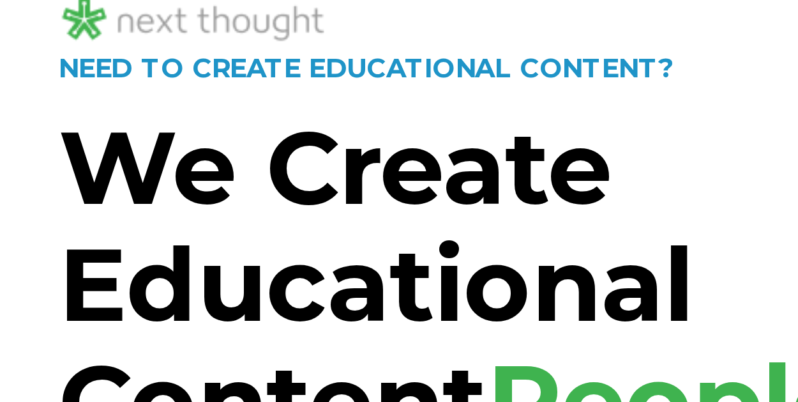
click at [57, 76] on img at bounding box center [90, 75] width 105 height 21
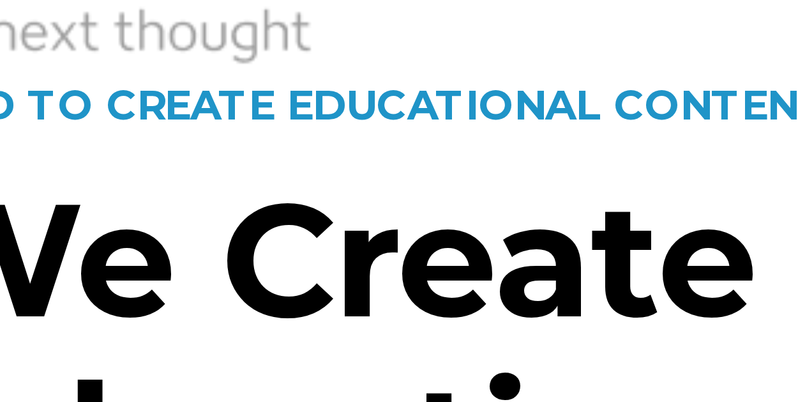
click at [92, 73] on img at bounding box center [90, 75] width 105 height 21
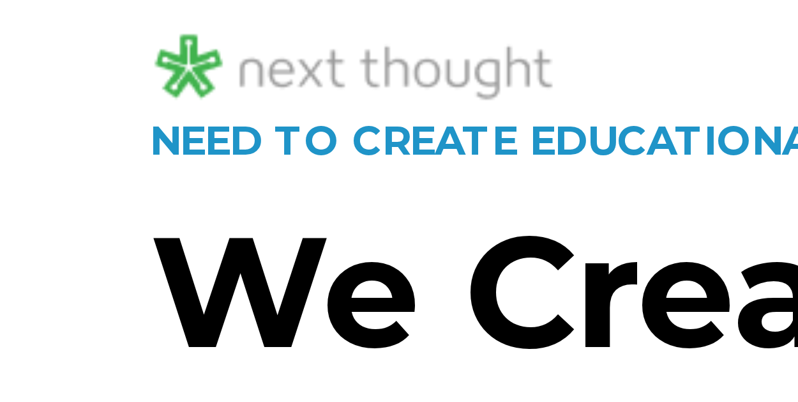
click at [26, 64] on div "NEED TO CREATE EDUCATIONAL CONTENT? We Create Educational Content People Love. …" at bounding box center [399, 320] width 798 height 638
click at [29, 64] on div "NEED TO CREATE EDUCATIONAL CONTENT? We Create Educational Content People Love. …" at bounding box center [399, 320] width 798 height 638
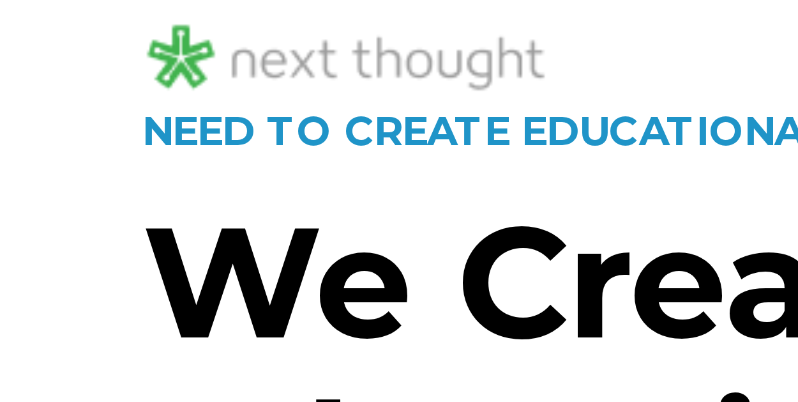
click at [32, 66] on div "NEED TO CREATE EDUCATIONAL CONTENT? We Create Educational Content People Love. …" at bounding box center [399, 320] width 798 height 638
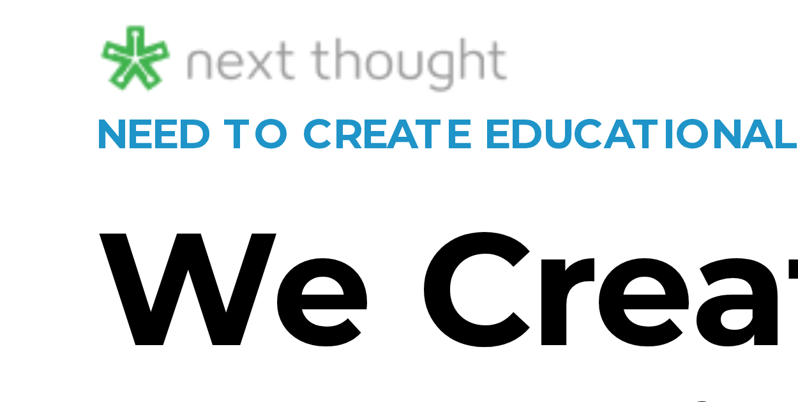
click at [116, 66] on img at bounding box center [90, 75] width 105 height 21
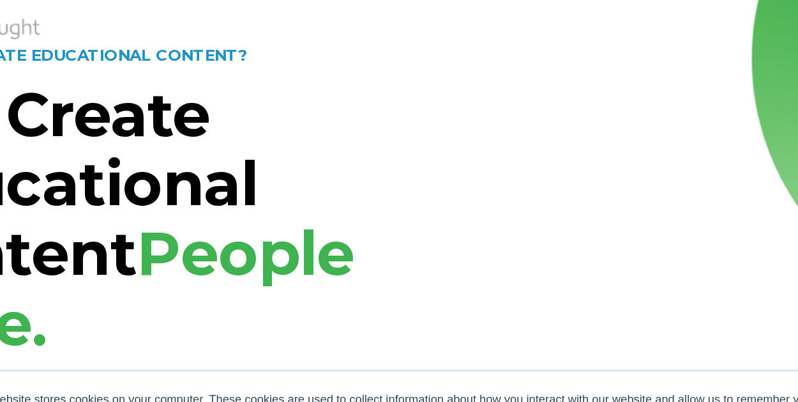
click at [390, 97] on p "NEED TO CREATE EDUCATIONAL CONTENT?" at bounding box center [214, 94] width 353 height 17
click at [363, 73] on div at bounding box center [399, 75] width 722 height 21
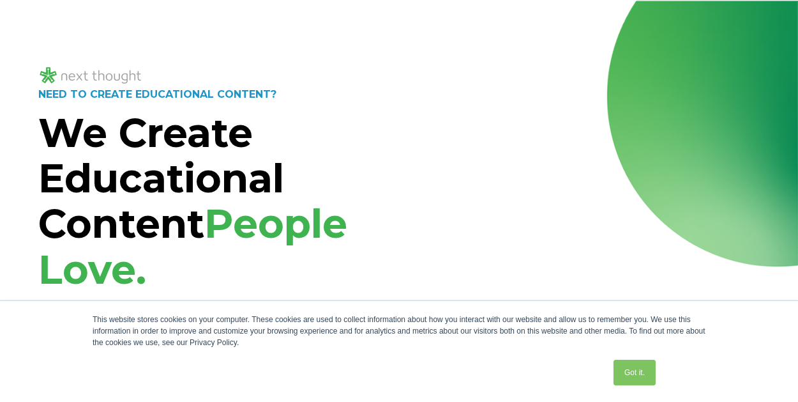
click at [115, 21] on div "NEED TO CREATE EDUCATIONAL CONTENT? We Create Educational Content People Love. …" at bounding box center [399, 320] width 798 height 638
click at [157, 22] on div "NEED TO CREATE EDUCATIONAL CONTENT? We Create Educational Content People Love. …" at bounding box center [399, 320] width 798 height 638
click at [119, 21] on div "NEED TO CREATE EDUCATIONAL CONTENT? We Create Educational Content People Love. …" at bounding box center [399, 320] width 798 height 638
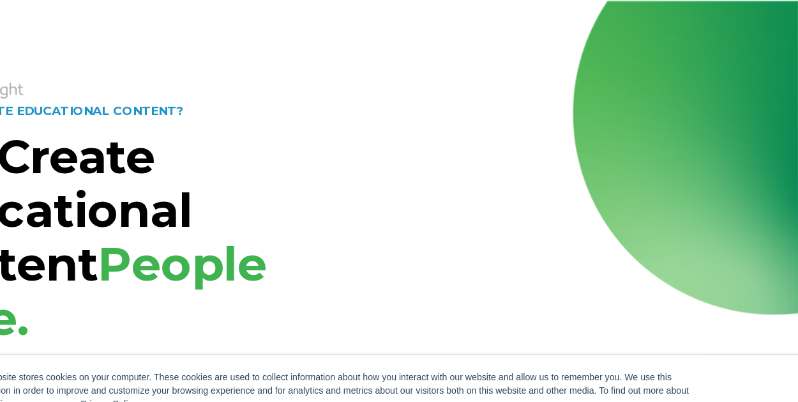
click at [347, 34] on div "NEED TO CREATE EDUCATIONAL CONTENT? We Create Educational Content People Love. …" at bounding box center [399, 320] width 798 height 638
click at [358, 18] on div "NEED TO CREATE EDUCATIONAL CONTENT? We Create Educational Content People Love. …" at bounding box center [399, 320] width 798 height 638
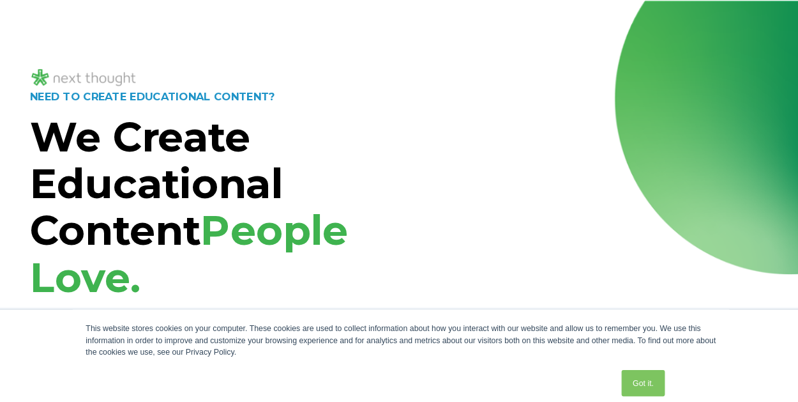
click at [164, 20] on div "NEED TO CREATE EDUCATIONAL CONTENT? We Create Educational Content People Love. …" at bounding box center [399, 320] width 798 height 638
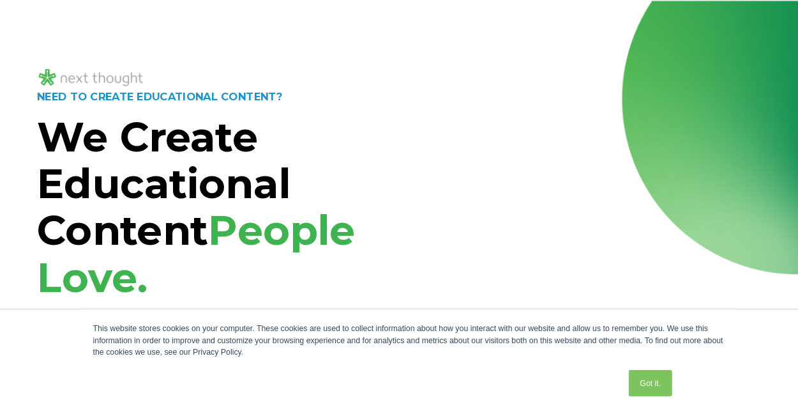
click at [164, 20] on div "NEED TO CREATE EDUCATIONAL CONTENT? We Create Educational Content People Love. …" at bounding box center [399, 320] width 798 height 638
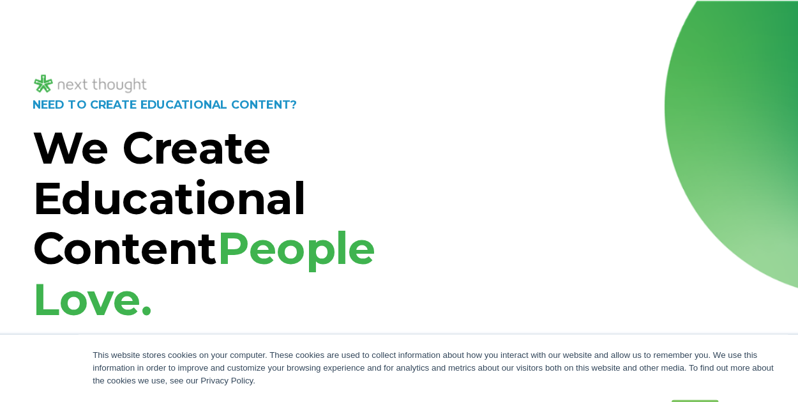
click at [97, 19] on div "NEED TO CREATE EDUCATIONAL CONTENT? We Create Educational Content People Love. …" at bounding box center [399, 320] width 798 height 638
click at [109, 19] on div "NEED TO CREATE EDUCATIONAL CONTENT? We Create Educational Content People Love. …" at bounding box center [399, 320] width 798 height 638
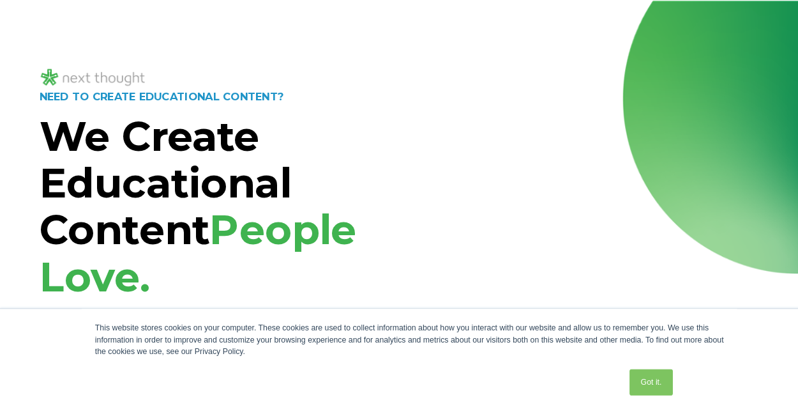
click at [92, 20] on div "NEED TO CREATE EDUCATIONAL CONTENT? We Create Educational Content People Love. …" at bounding box center [399, 320] width 798 height 638
click at [156, 21] on div "NEED TO CREATE EDUCATIONAL CONTENT? We Create Educational Content People Love. …" at bounding box center [399, 320] width 798 height 638
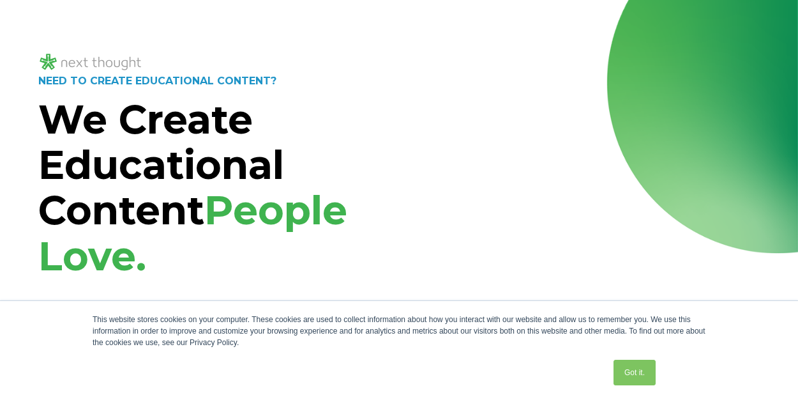
scroll to position [13, 0]
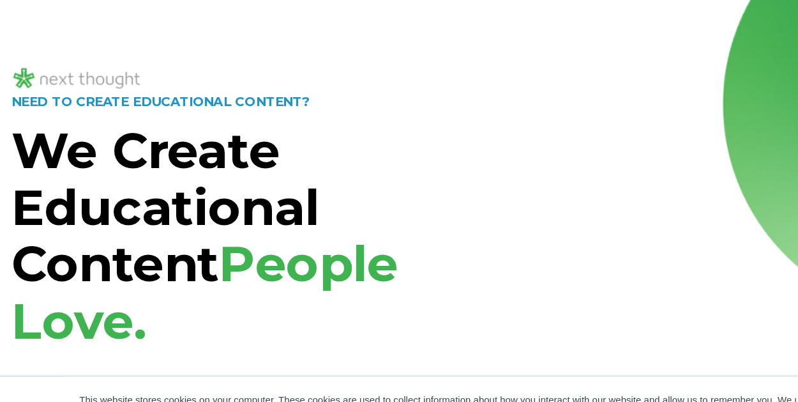
click at [363, 16] on div "NEED TO CREATE EDUCATIONAL CONTENT? We Create Educational Content People Love. …" at bounding box center [399, 307] width 798 height 638
click at [436, 17] on div "NEED TO CREATE EDUCATIONAL CONTENT? We Create Educational Content People Love. …" at bounding box center [399, 307] width 798 height 638
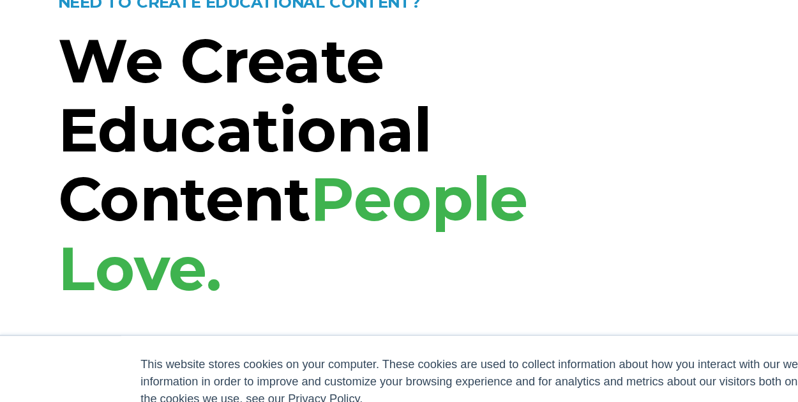
click at [264, 93] on div "NEED TO CREATE EDUCATIONAL CONTENT? We Create Educational Content People Love." at bounding box center [214, 176] width 353 height 206
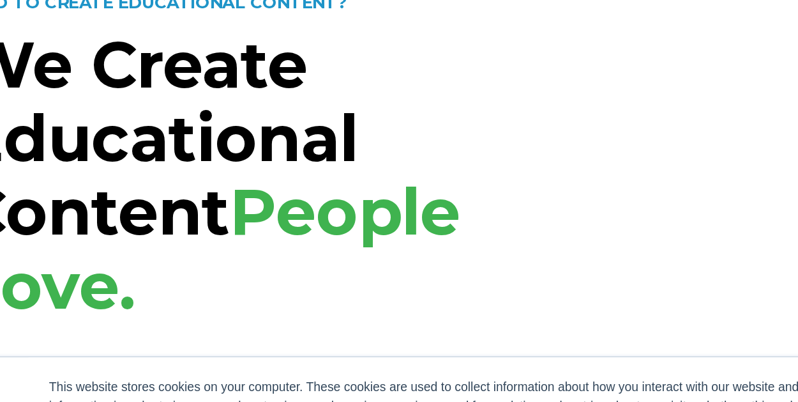
click at [133, 93] on div "NEED TO CREATE EDUCATIONAL CONTENT? We Create Educational Content People Love." at bounding box center [214, 176] width 353 height 206
click at [130, 93] on div "NEED TO CREATE EDUCATIONAL CONTENT? We Create Educational Content People Love." at bounding box center [214, 176] width 353 height 206
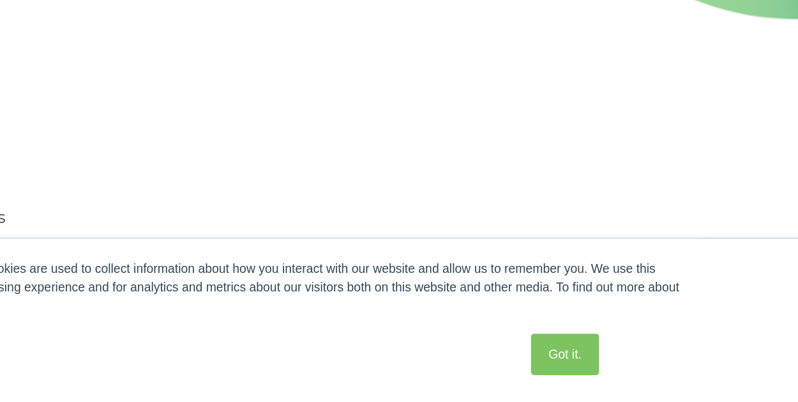
scroll to position [101, 0]
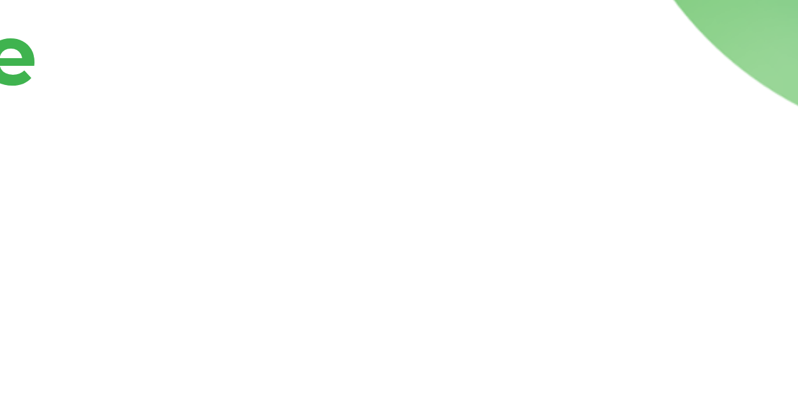
click at [386, 107] on h1 "We Create Educational Content People Love." at bounding box center [214, 101] width 353 height 182
click at [374, 106] on h1 "We Create Educational Content People Love." at bounding box center [214, 101] width 353 height 182
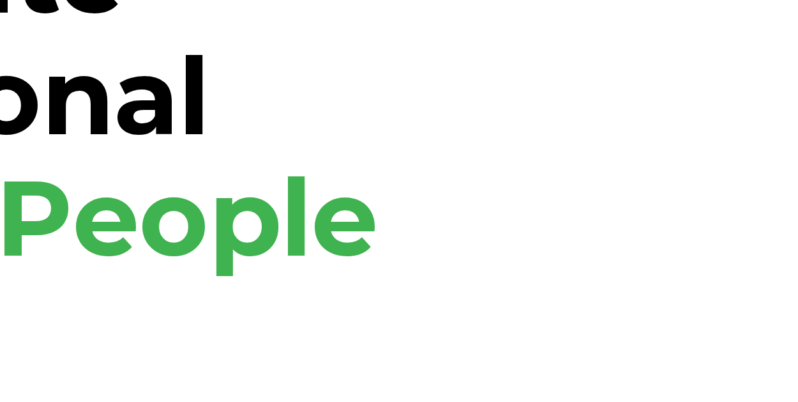
click at [243, 49] on strong "We Create Educational Content" at bounding box center [161, 78] width 246 height 140
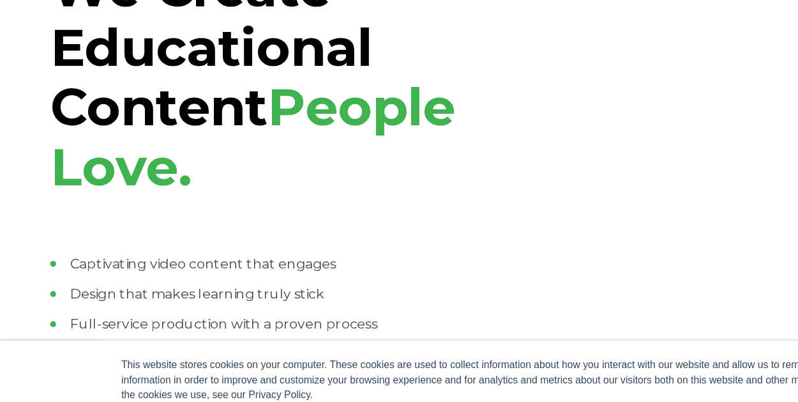
click at [313, 61] on h1 "We Create Educational Content People Love." at bounding box center [214, 101] width 353 height 182
click at [267, 57] on strong "We Create Educational Content" at bounding box center [161, 78] width 246 height 140
click at [314, 57] on h1 "We Create Educational Content People Love." at bounding box center [214, 101] width 353 height 182
click at [80, 57] on strong "We Create Educational Content" at bounding box center [161, 78] width 246 height 140
click at [292, 57] on h1 "We Create Educational Content People Love." at bounding box center [214, 101] width 353 height 182
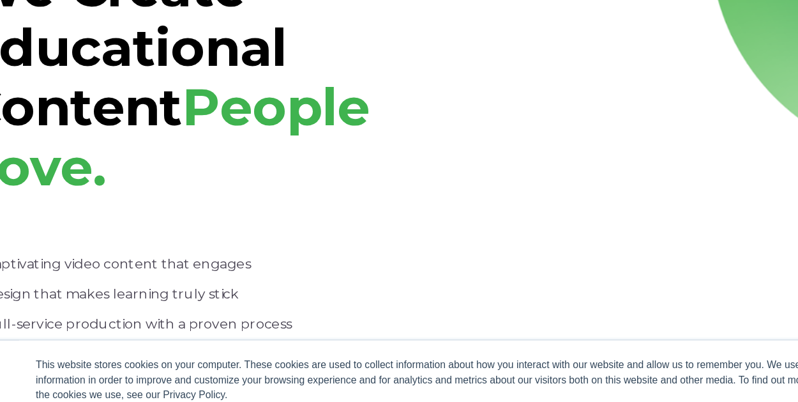
click at [158, 241] on span "Captivating video content that engages" at bounding box center [155, 242] width 203 height 12
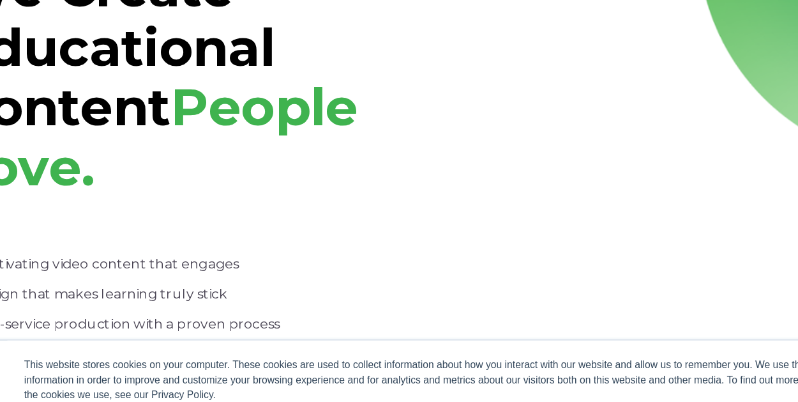
click at [154, 241] on span "Captivating video content that engages" at bounding box center [155, 242] width 203 height 12
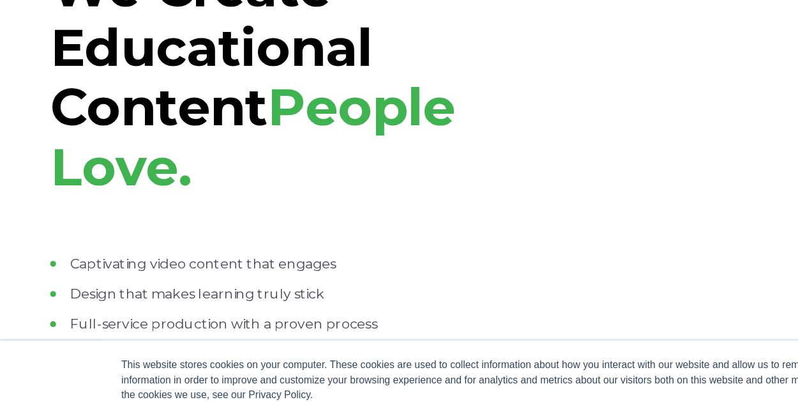
click at [300, 58] on h1 "We Create Educational Content People Love." at bounding box center [214, 101] width 353 height 182
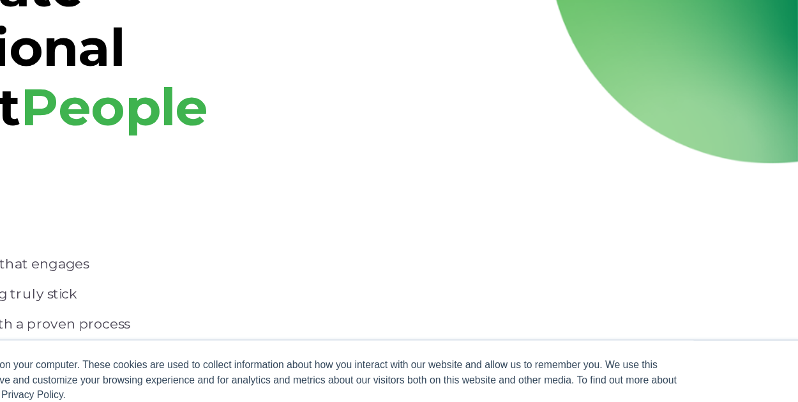
scroll to position [0, 0]
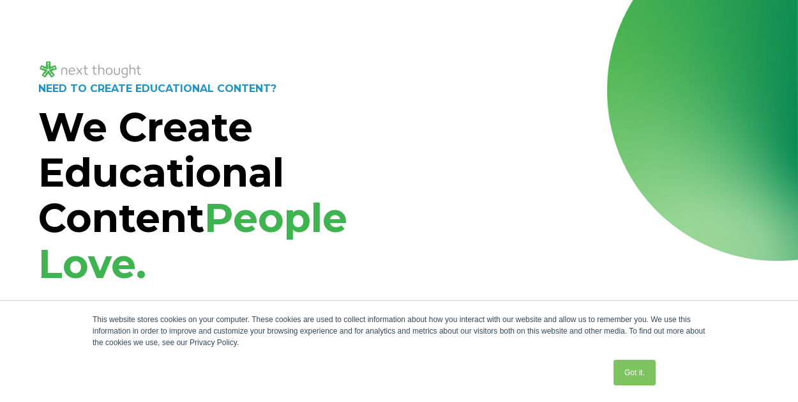
click at [424, 20] on div "NEED TO CREATE EDUCATIONAL CONTENT? We Create Educational Content People Love. …" at bounding box center [399, 314] width 798 height 638
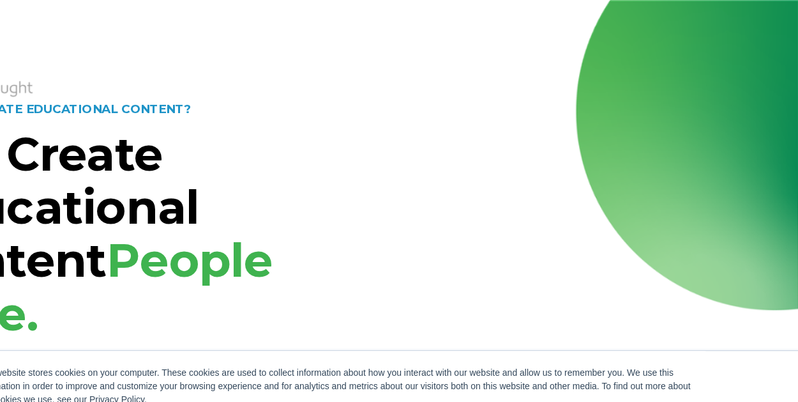
scroll to position [1, 0]
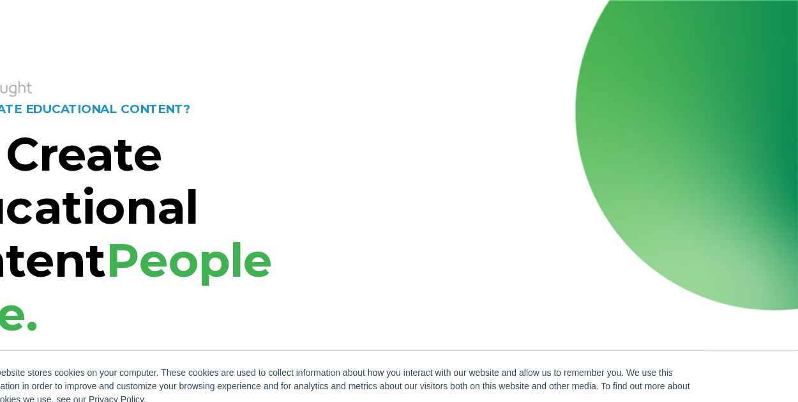
click at [455, 18] on div "NEED TO CREATE EDUCATIONAL CONTENT? We Create Educational Content People Love. …" at bounding box center [399, 319] width 798 height 638
click at [205, 225] on strong "We Create Educational Content" at bounding box center [161, 178] width 246 height 140
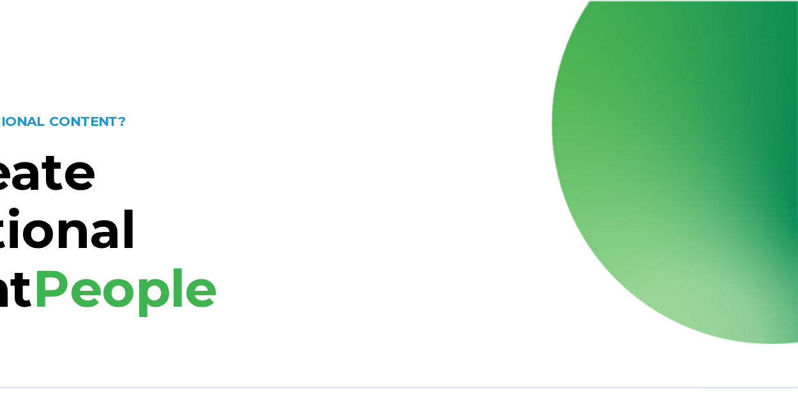
click at [254, 16] on div "NEED TO CREATE EDUCATIONAL CONTENT? We Create Educational Content People Love. …" at bounding box center [399, 320] width 798 height 638
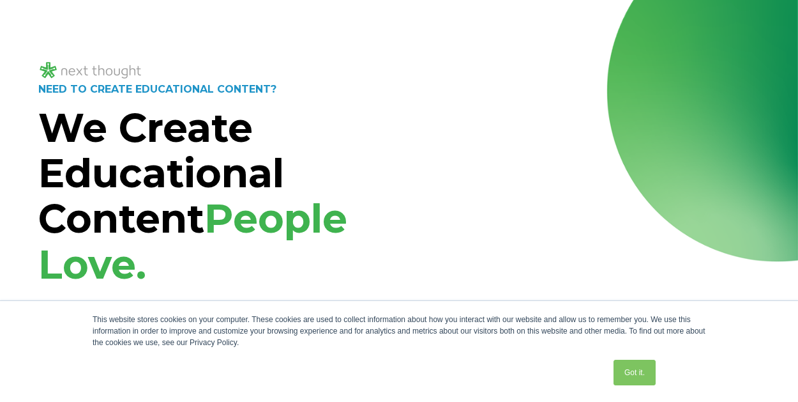
scroll to position [0, 0]
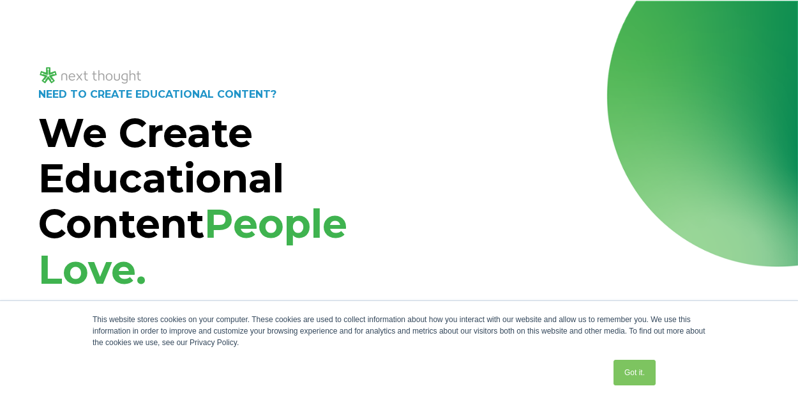
click at [423, 23] on div "NEED TO CREATE EDUCATIONAL CONTENT? We Create Educational Content People Love. …" at bounding box center [399, 320] width 798 height 638
click at [416, 22] on div "NEED TO CREATE EDUCATIONAL CONTENT? We Create Educational Content People Love. …" at bounding box center [399, 320] width 798 height 638
click at [418, 20] on div "NEED TO CREATE EDUCATIONAL CONTENT? We Create Educational Content People Love. …" at bounding box center [399, 320] width 798 height 638
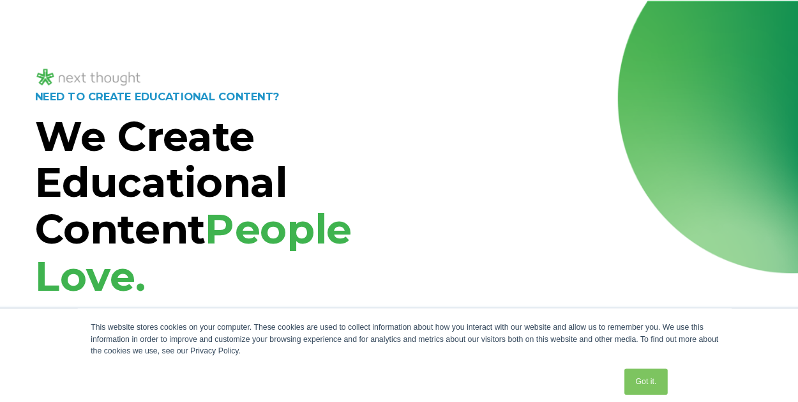
click at [248, 26] on div "NEED TO CREATE EDUCATIONAL CONTENT? We Create Educational Content People Love. …" at bounding box center [399, 320] width 798 height 638
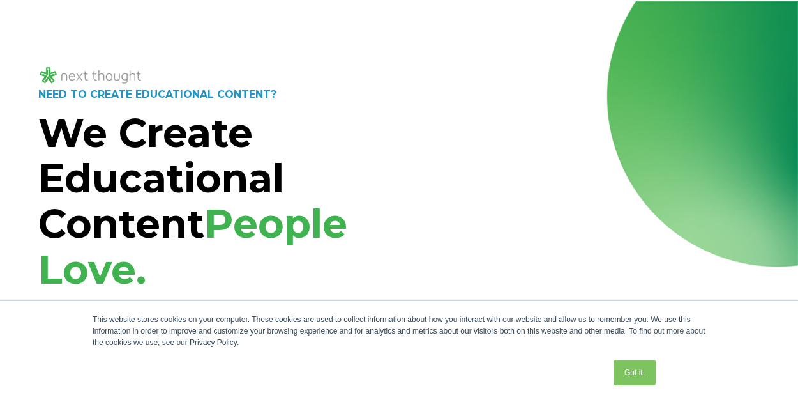
scroll to position [1, 0]
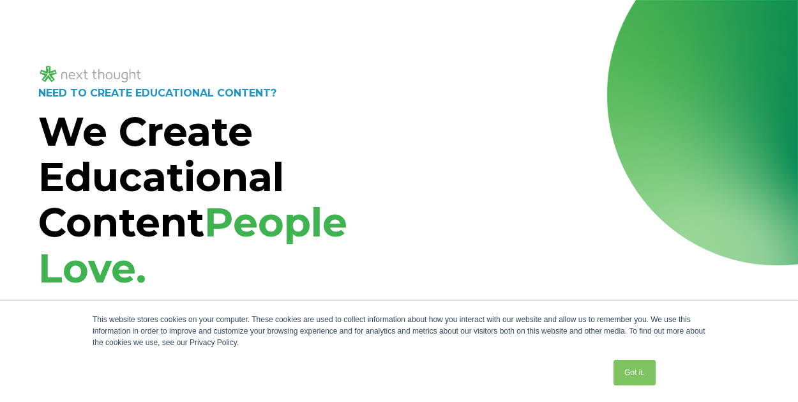
click at [412, 47] on div at bounding box center [399, 64] width 722 height 42
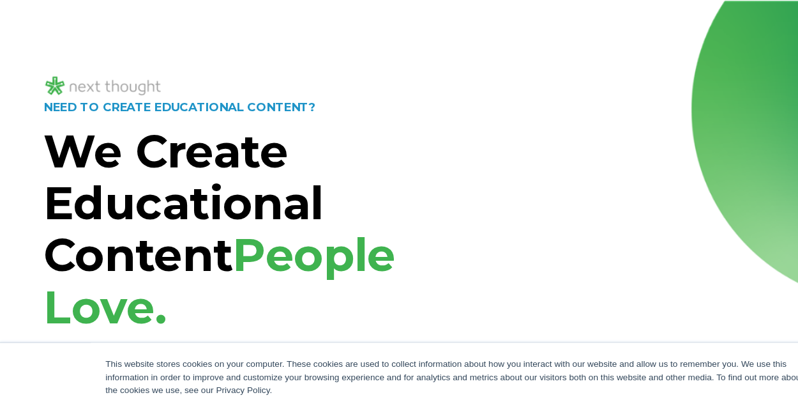
click at [126, 18] on div "NEED TO CREATE EDUCATIONAL CONTENT? We Create Educational Content People Love. …" at bounding box center [399, 320] width 798 height 638
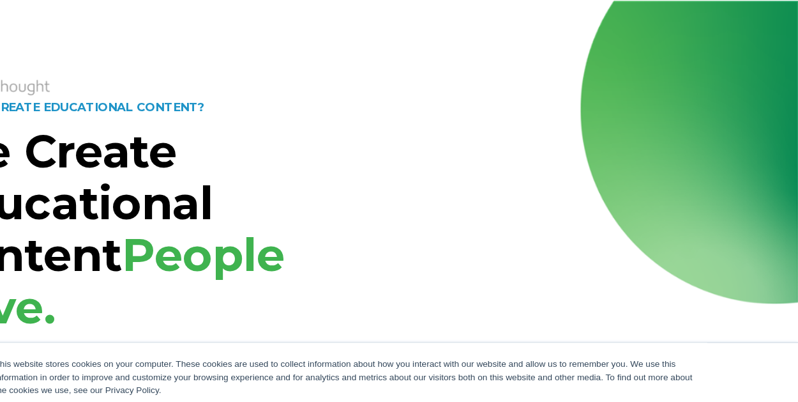
click at [467, 24] on div "NEED TO CREATE EDUCATIONAL CONTENT? We Create Educational Content People Love. …" at bounding box center [399, 320] width 798 height 638
click at [229, 19] on div "NEED TO CREATE EDUCATIONAL CONTENT? We Create Educational Content People Love. …" at bounding box center [399, 320] width 798 height 638
click at [189, 18] on div "NEED TO CREATE EDUCATIONAL CONTENT? We Create Educational Content People Love. …" at bounding box center [399, 320] width 798 height 638
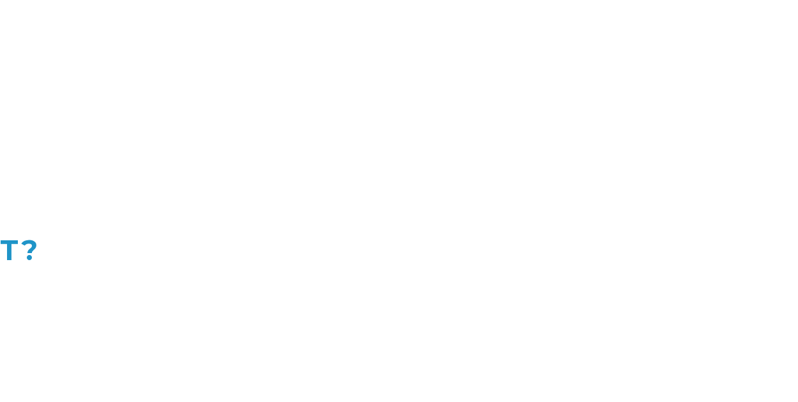
click at [310, 10] on div "NEED TO CREATE EDUCATIONAL CONTENT? We Create Educational Content People Love. …" at bounding box center [399, 320] width 798 height 638
click at [439, 99] on div at bounding box center [583, 314] width 353 height 442
click at [409, 22] on div "NEED TO CREATE EDUCATIONAL CONTENT? We Create Educational Content People Love. …" at bounding box center [399, 320] width 798 height 638
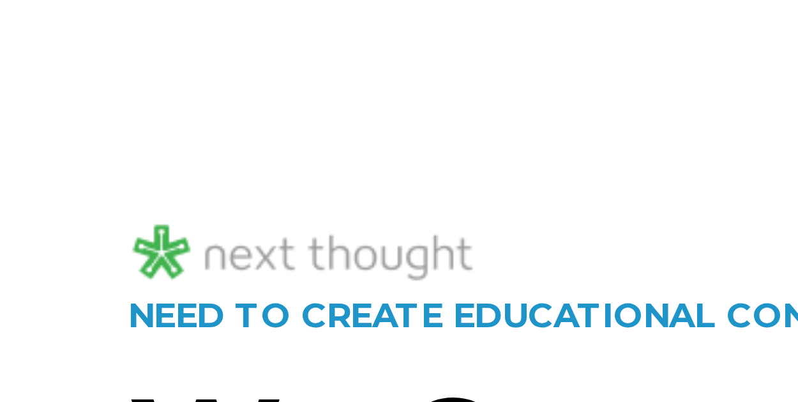
click at [26, 6] on div "NEED TO CREATE EDUCATIONAL CONTENT? We Create Educational Content People Love. …" at bounding box center [399, 320] width 798 height 638
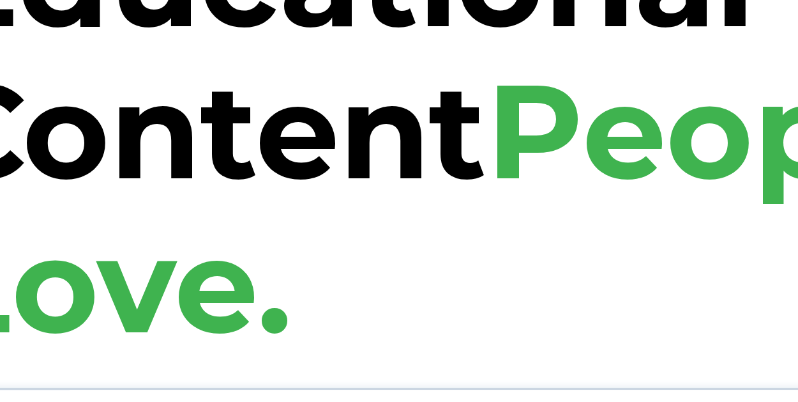
click at [112, 190] on strong "We Create Educational Content" at bounding box center [161, 179] width 246 height 140
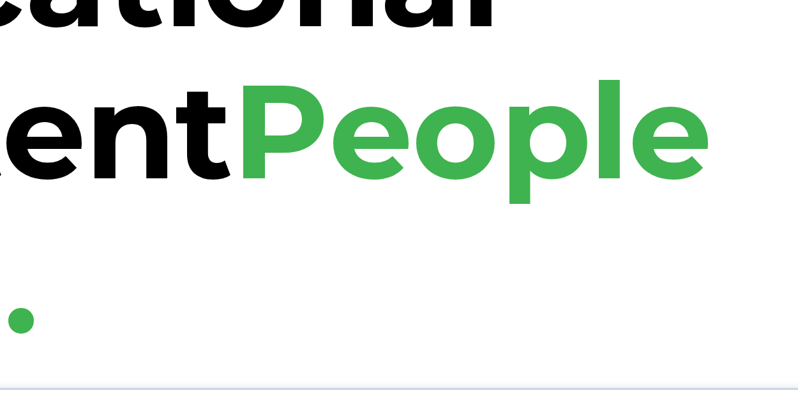
click at [169, 262] on h1 "We Create Educational Content People Love." at bounding box center [214, 201] width 353 height 182
click at [259, 193] on strong "We Create Educational Content" at bounding box center [161, 179] width 246 height 140
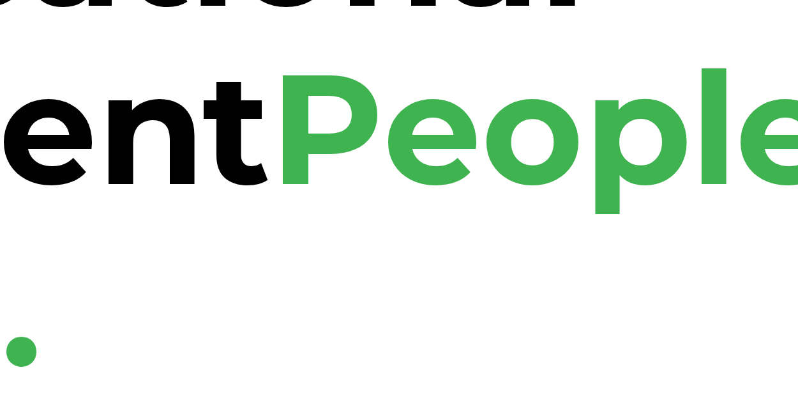
click at [162, 196] on strong "We Create Educational Content" at bounding box center [161, 179] width 246 height 140
click at [232, 257] on h1 "We Create Educational Content People Love." at bounding box center [214, 201] width 353 height 182
click at [165, 257] on h1 "We Create Educational Content People Love." at bounding box center [214, 201] width 353 height 182
click at [243, 199] on strong "We Create Educational Content" at bounding box center [161, 179] width 246 height 140
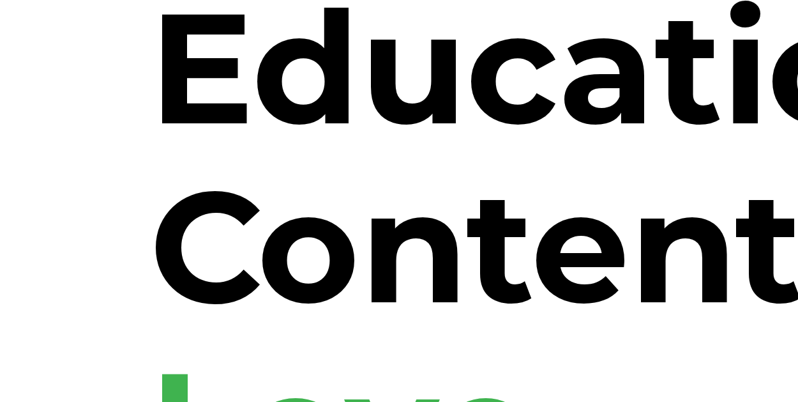
click at [32, 166] on div "NEED TO CREATE EDUCATIONAL CONTENT? We Create Educational Content People Love. …" at bounding box center [399, 320] width 798 height 638
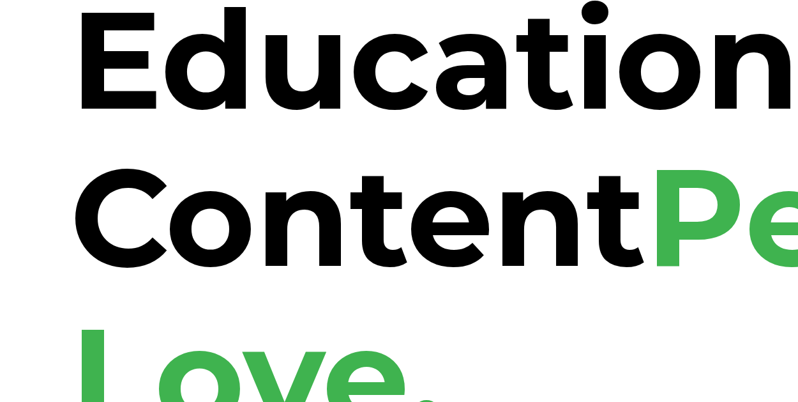
click at [47, 167] on strong "We Create Educational Content" at bounding box center [161, 179] width 246 height 140
click at [53, 236] on strong "We Create Educational Content" at bounding box center [161, 179] width 246 height 140
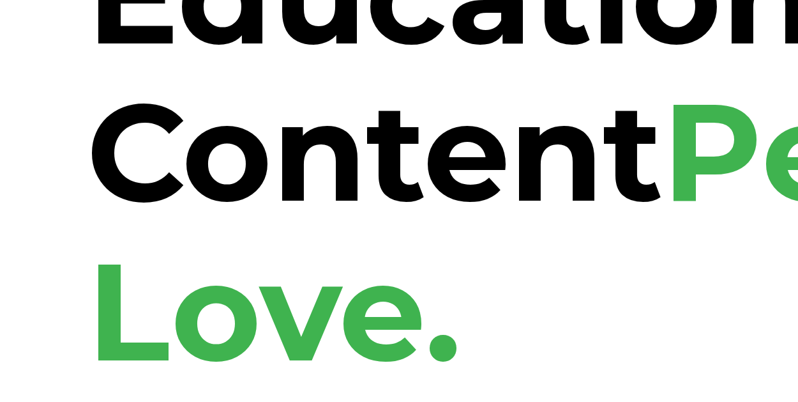
click at [45, 185] on strong "We Create Educational Content" at bounding box center [161, 179] width 246 height 140
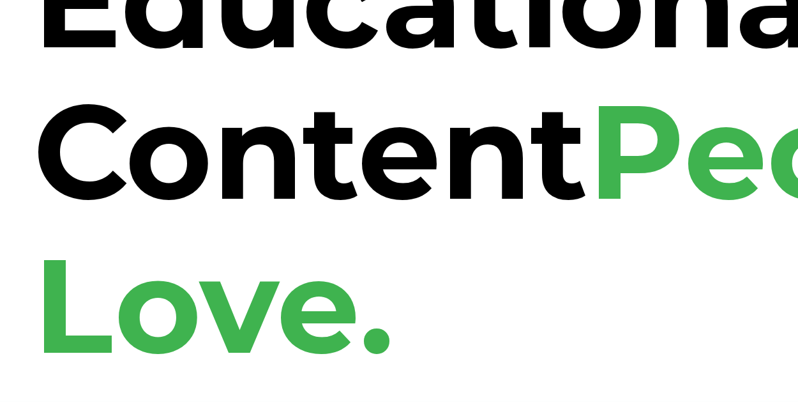
click at [62, 184] on strong "We Create Educational Content" at bounding box center [161, 179] width 246 height 140
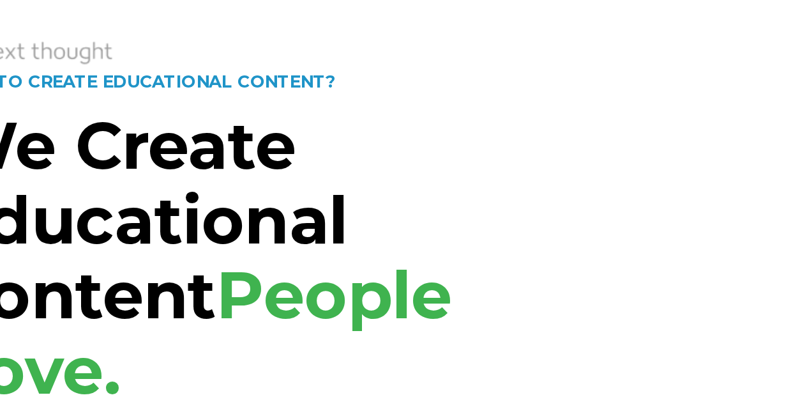
click at [137, 62] on div at bounding box center [399, 66] width 722 height 42
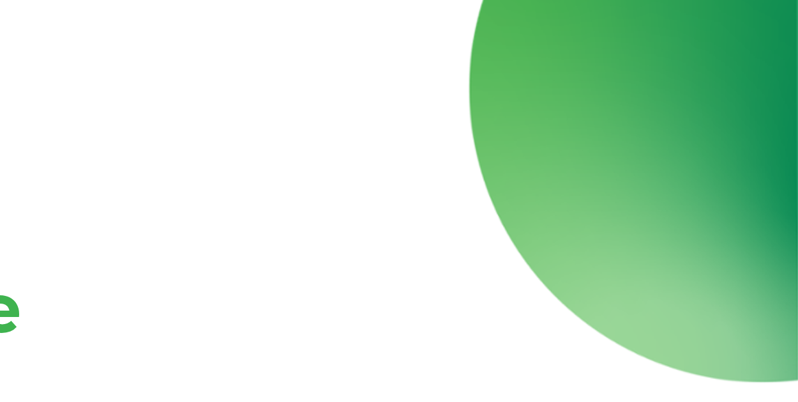
click at [388, 57] on div at bounding box center [399, 66] width 722 height 42
click at [402, 57] on div at bounding box center [399, 66] width 722 height 42
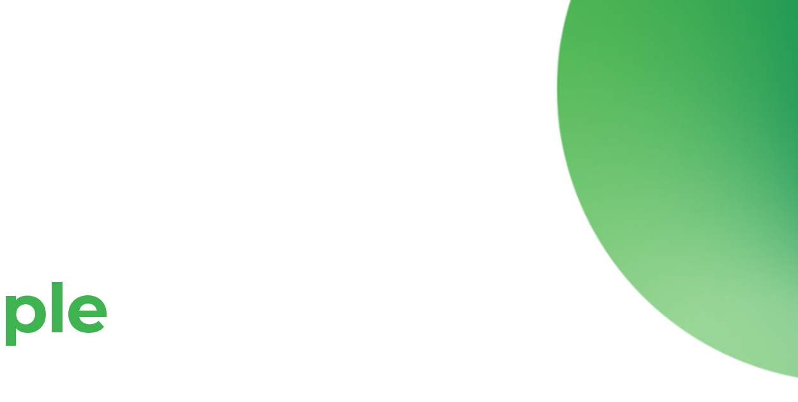
click at [519, 57] on div at bounding box center [399, 66] width 722 height 42
click at [342, 57] on div at bounding box center [399, 66] width 722 height 42
click at [348, 57] on div at bounding box center [399, 66] width 722 height 42
click at [508, 57] on div at bounding box center [399, 66] width 722 height 42
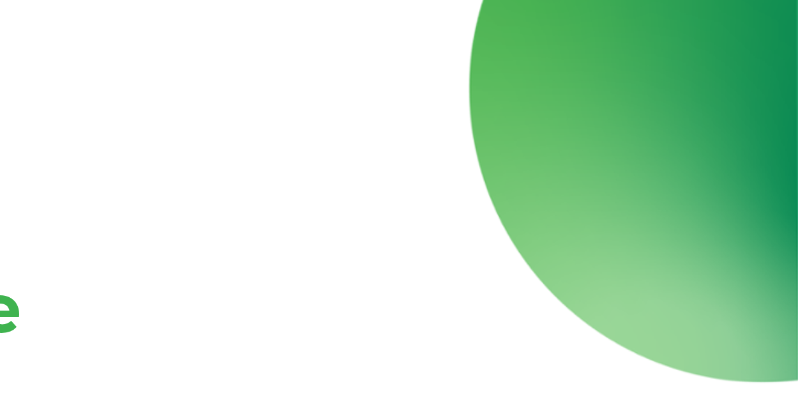
click at [535, 57] on div at bounding box center [399, 66] width 722 height 42
click at [451, 56] on div at bounding box center [399, 66] width 722 height 42
click at [581, 68] on div at bounding box center [399, 75] width 722 height 21
click at [392, 57] on div at bounding box center [399, 66] width 722 height 42
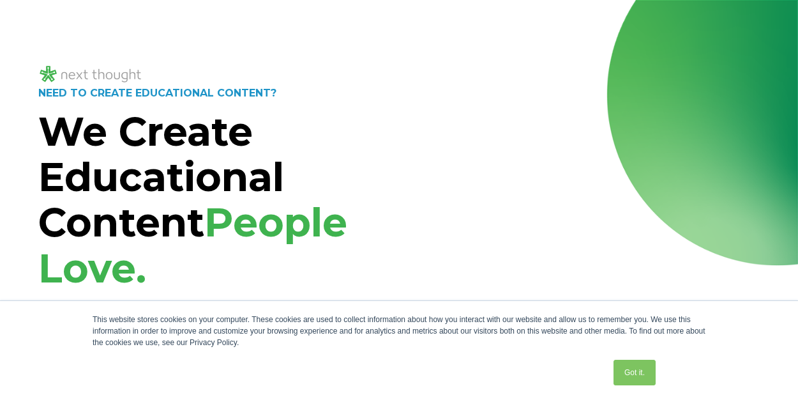
click at [84, 20] on div "NEED TO CREATE EDUCATIONAL CONTENT? We Create Educational Content People Love. …" at bounding box center [399, 318] width 798 height 638
click at [120, 21] on div "NEED TO CREATE EDUCATIONAL CONTENT? We Create Educational Content People Love. …" at bounding box center [399, 318] width 798 height 638
click at [106, 21] on div "NEED TO CREATE EDUCATIONAL CONTENT? We Create Educational Content People Love. …" at bounding box center [399, 318] width 798 height 638
click at [114, 262] on span "People Love." at bounding box center [192, 245] width 309 height 94
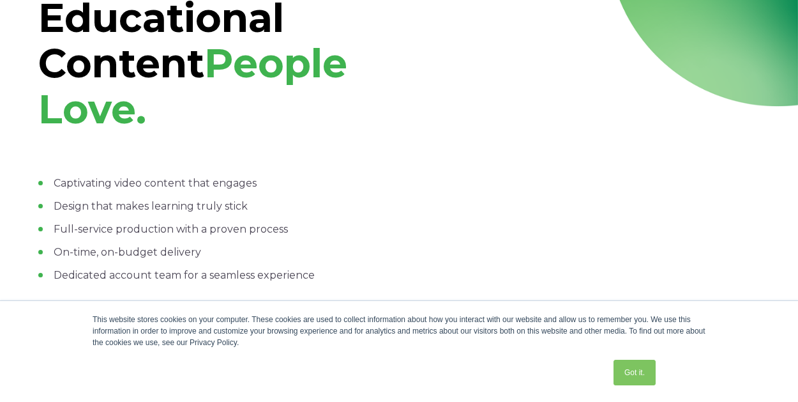
click at [110, 20] on strong "We Create Educational Content" at bounding box center [161, 18] width 246 height 140
click at [98, 20] on strong "We Create Educational Content" at bounding box center [161, 18] width 246 height 140
click at [105, 23] on strong "We Create Educational Content" at bounding box center [161, 18] width 246 height 140
click at [99, 20] on strong "We Create Educational Content" at bounding box center [161, 18] width 246 height 140
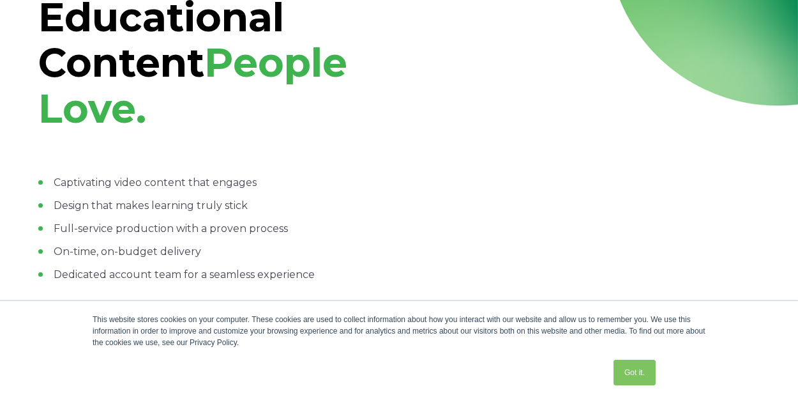
click at [110, 262] on ul "Captivating video content that engages Design that makes learning truly stick F…" at bounding box center [214, 228] width 353 height 107
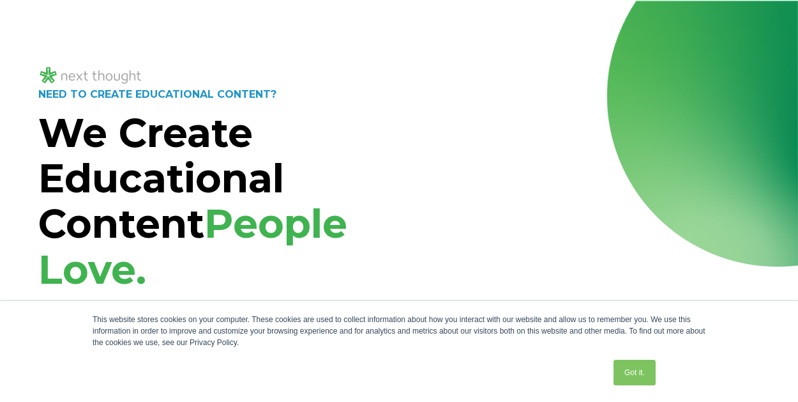
click at [446, 20] on div "NEED TO CREATE EDUCATIONAL CONTENT? We Create Educational Content People Love. …" at bounding box center [399, 320] width 798 height 638
click at [398, 21] on div "NEED TO CREATE EDUCATIONAL CONTENT? We Create Educational Content People Love. …" at bounding box center [399, 320] width 798 height 638
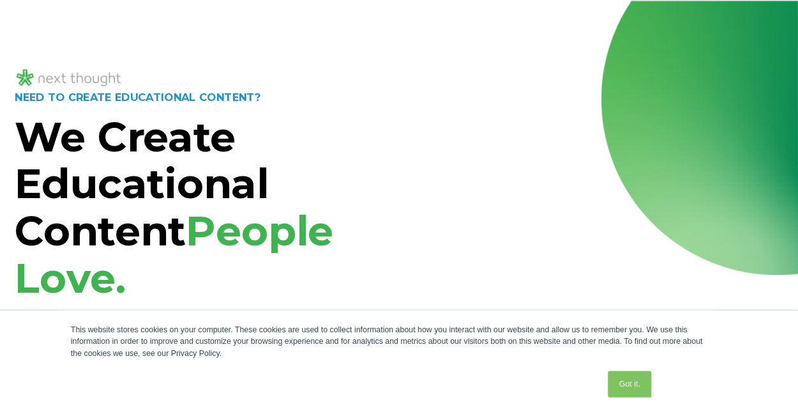
click at [385, 22] on div "NEED TO CREATE EDUCATIONAL CONTENT? We Create Educational Content People Love. …" at bounding box center [399, 320] width 798 height 638
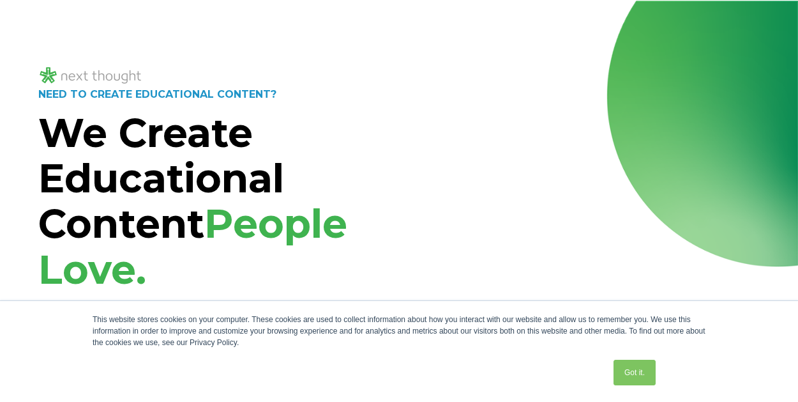
click at [99, 20] on div "NEED TO CREATE EDUCATIONAL CONTENT? We Create Educational Content People Love. …" at bounding box center [399, 320] width 798 height 638
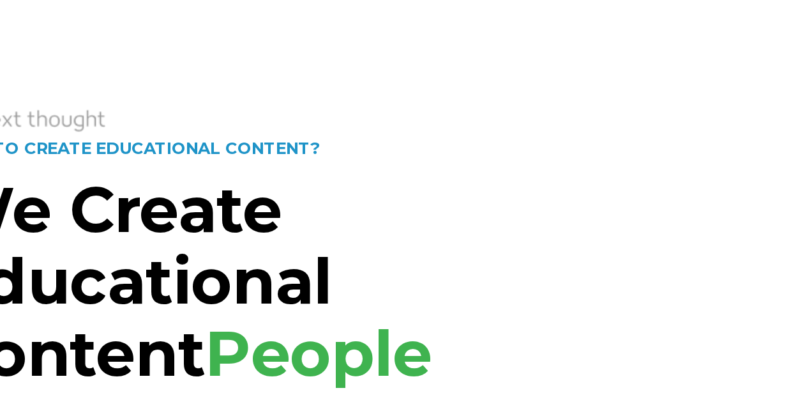
click at [142, 13] on div "NEED TO CREATE EDUCATIONAL CONTENT? We Create Educational Content People Love. …" at bounding box center [399, 319] width 798 height 638
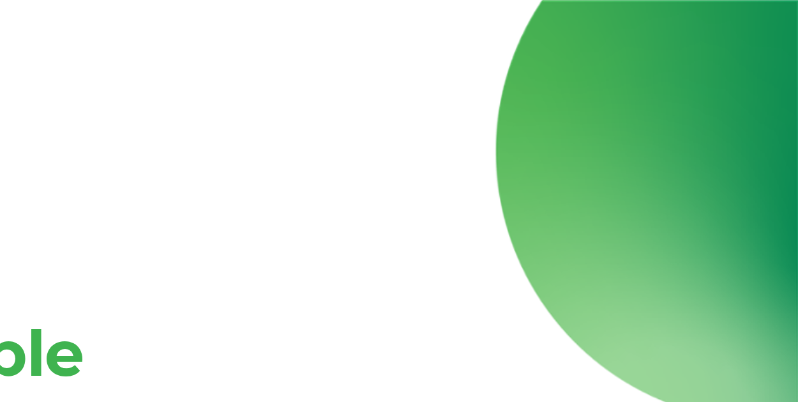
click at [556, 13] on div "NEED TO CREATE EDUCATIONAL CONTENT? We Create Educational Content People Love. …" at bounding box center [399, 319] width 798 height 638
click at [358, 15] on div "NEED TO CREATE EDUCATIONAL CONTENT? We Create Educational Content People Love. …" at bounding box center [399, 319] width 798 height 638
click at [347, 13] on div "NEED TO CREATE EDUCATIONAL CONTENT? We Create Educational Content People Love. …" at bounding box center [399, 319] width 798 height 638
click at [519, 13] on div "NEED TO CREATE EDUCATIONAL CONTENT? We Create Educational Content People Love. …" at bounding box center [399, 319] width 798 height 638
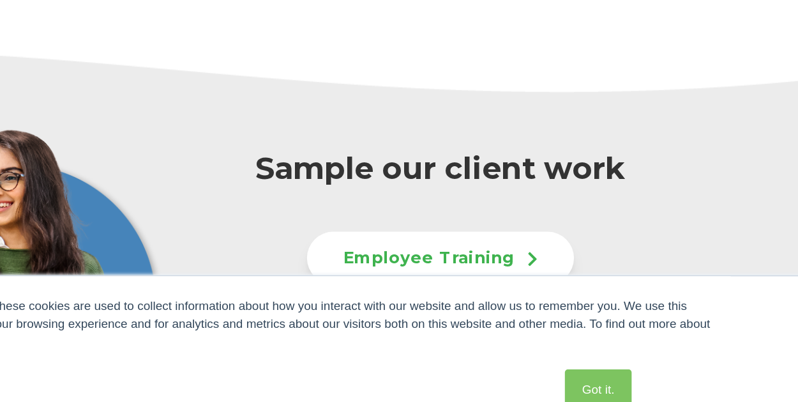
click at [522, 163] on div "Sample our client work Employee Training Marketing Videos Student Instruction" at bounding box center [399, 329] width 798 height 362
click at [332, 140] on div at bounding box center [399, 131] width 645 height 32
click at [472, 140] on div at bounding box center [399, 131] width 645 height 32
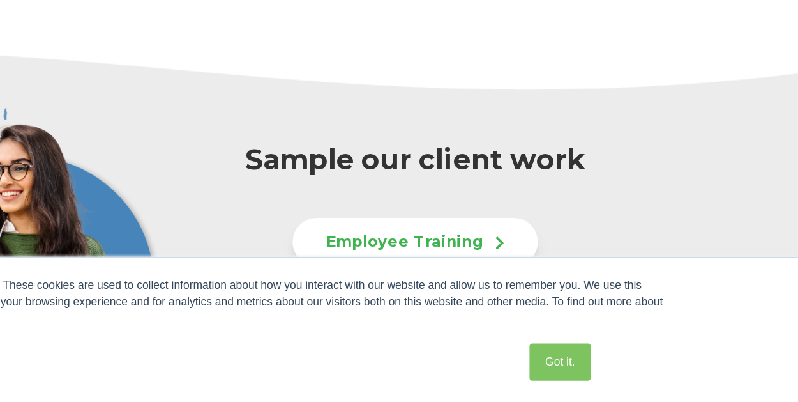
scroll to position [467, 0]
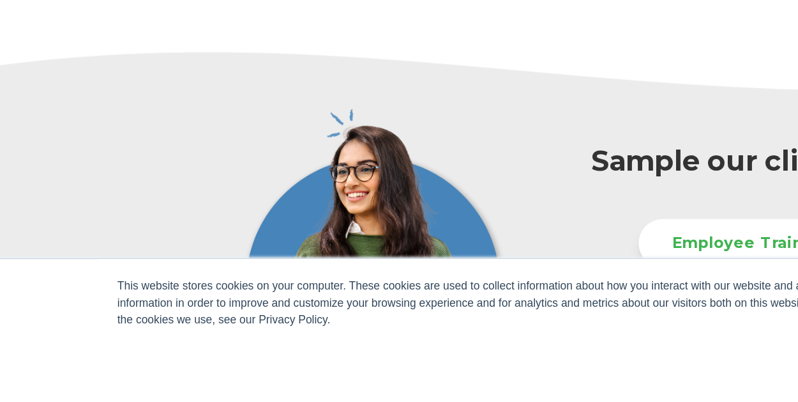
click at [234, 140] on div at bounding box center [399, 132] width 645 height 32
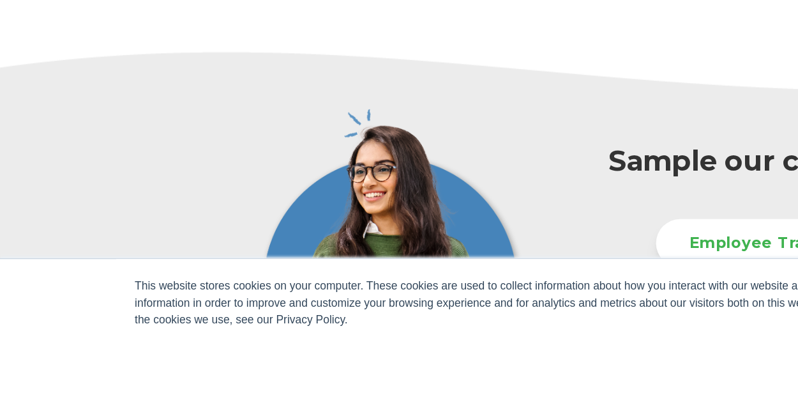
click at [118, 137] on div at bounding box center [399, 132] width 645 height 32
